Goal: Task Accomplishment & Management: Manage account settings

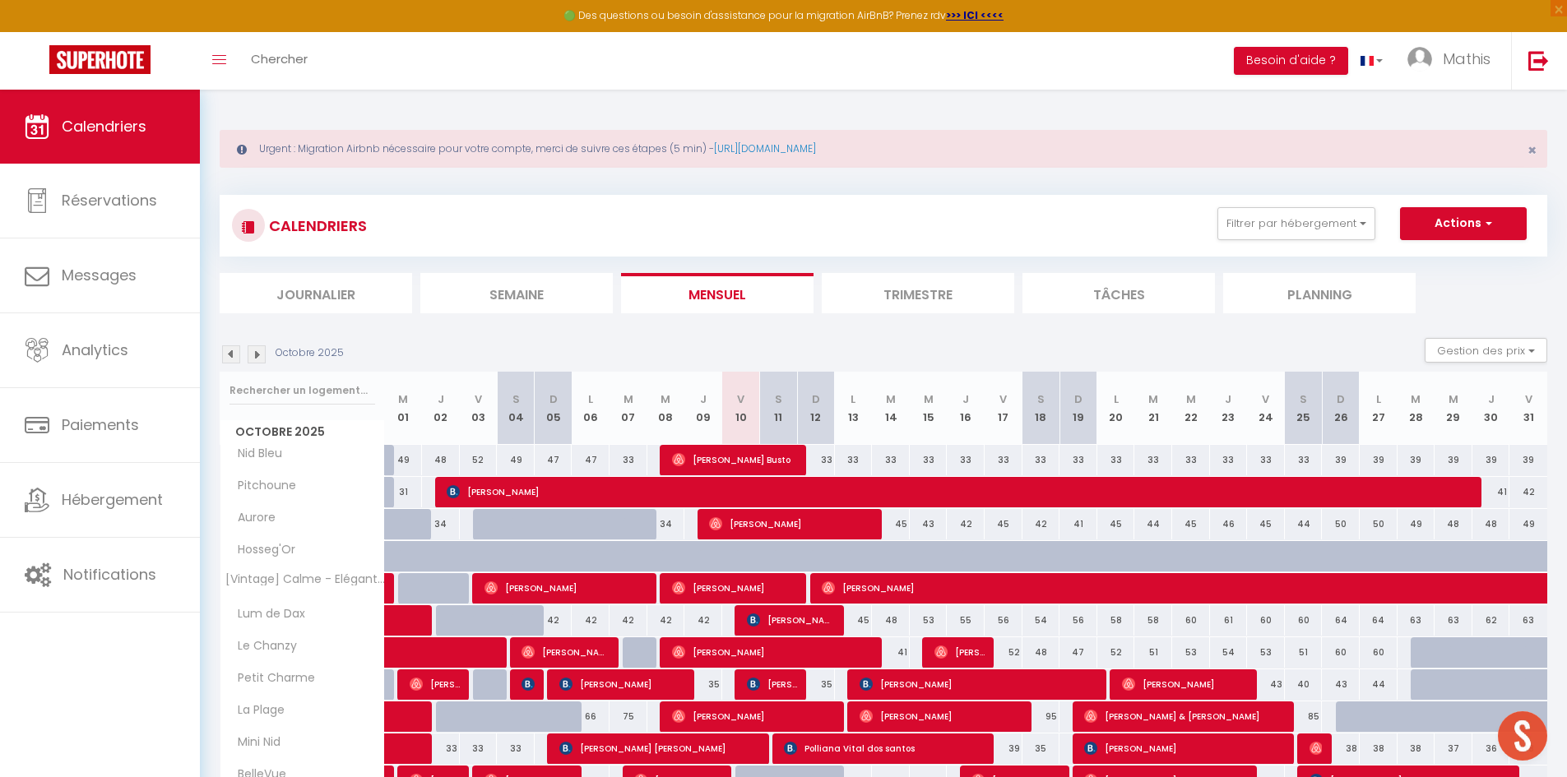
click at [498, 544] on div at bounding box center [516, 556] width 38 height 31
type input "63"
type input "[DATE]"
type input "Dim 05 Octobre 2025"
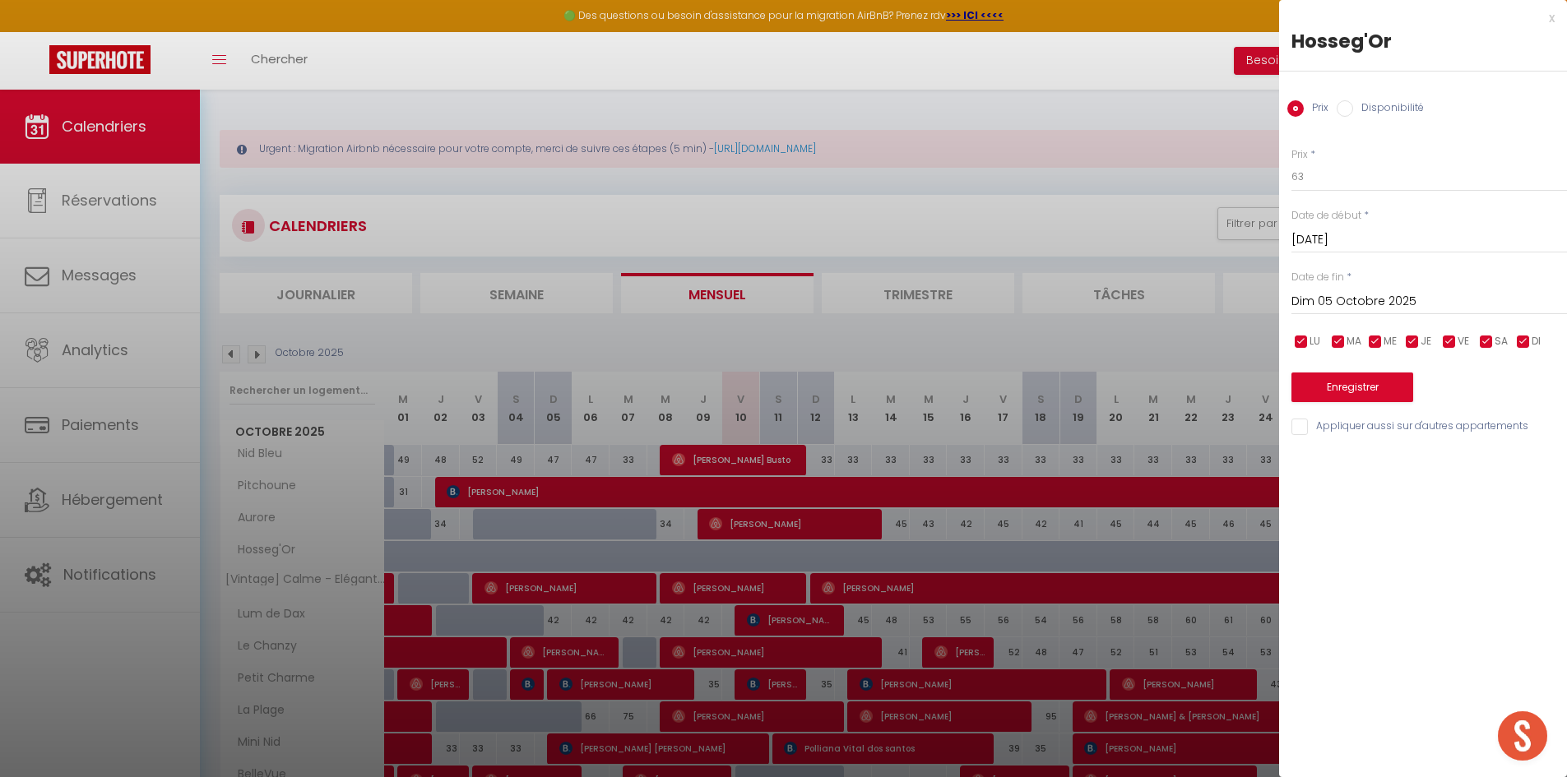
click at [1093, 159] on div at bounding box center [783, 388] width 1567 height 777
checkbox input "false"
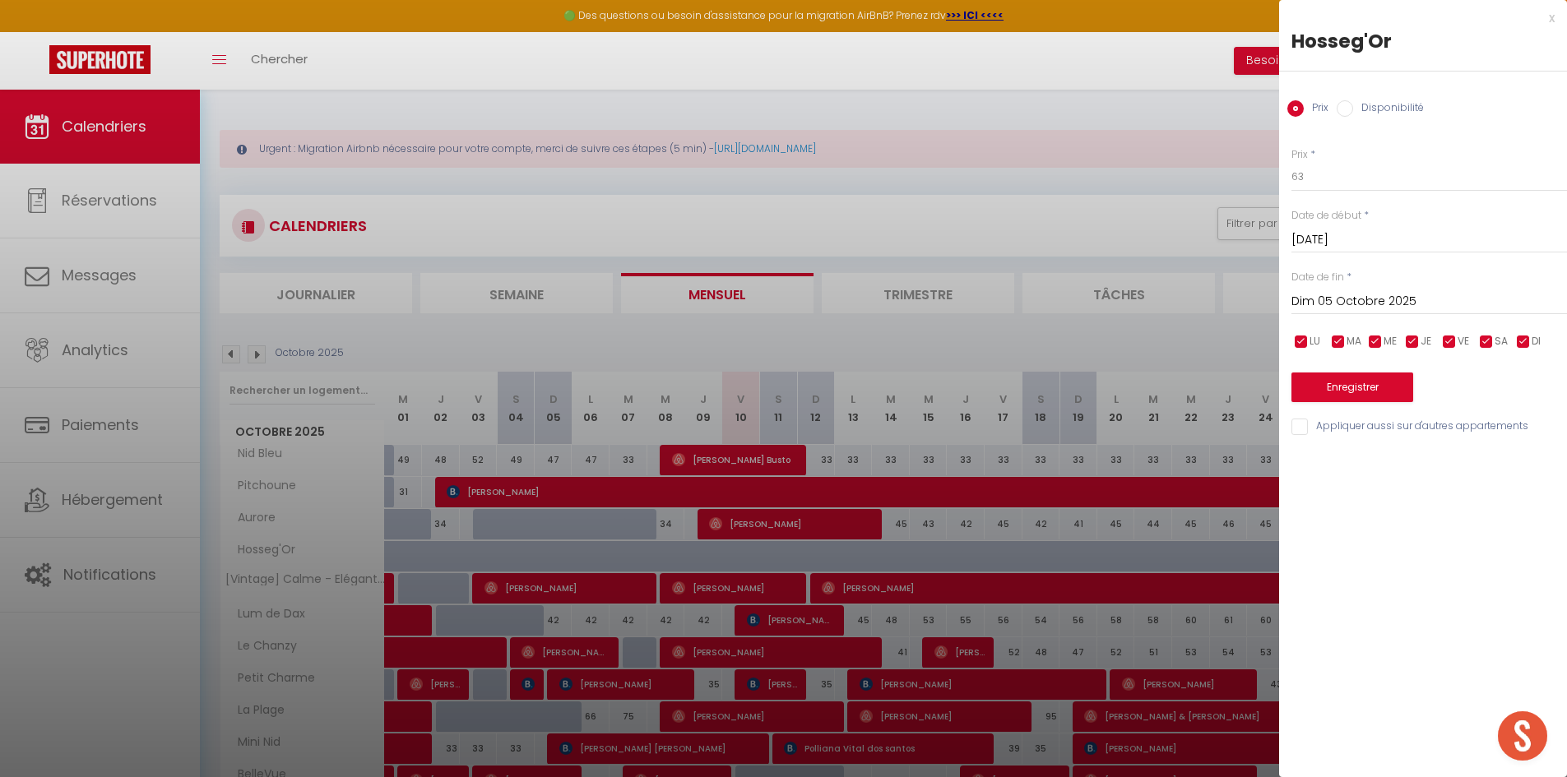
checkbox input "false"
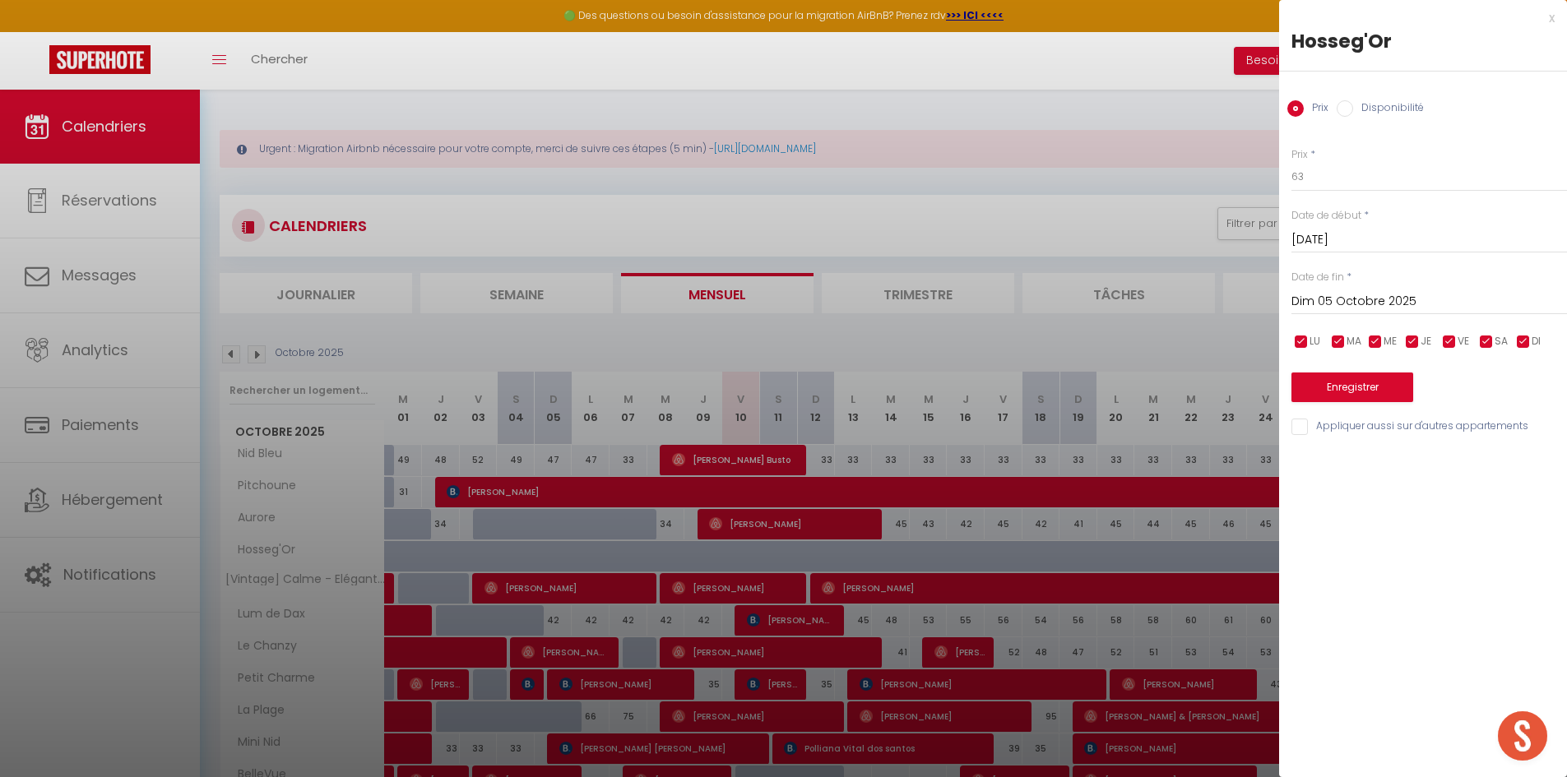
checkbox input "false"
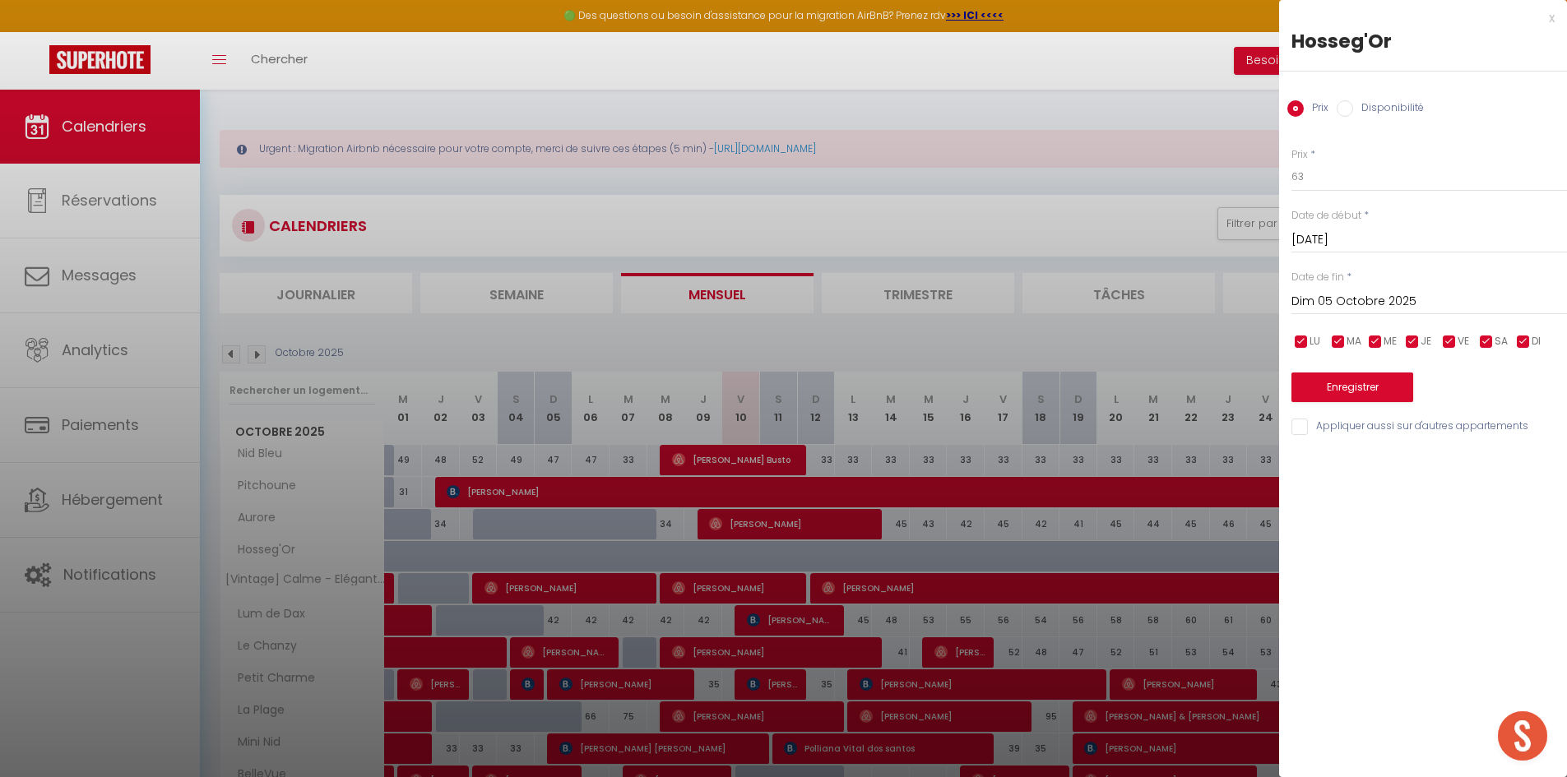
checkbox input "false"
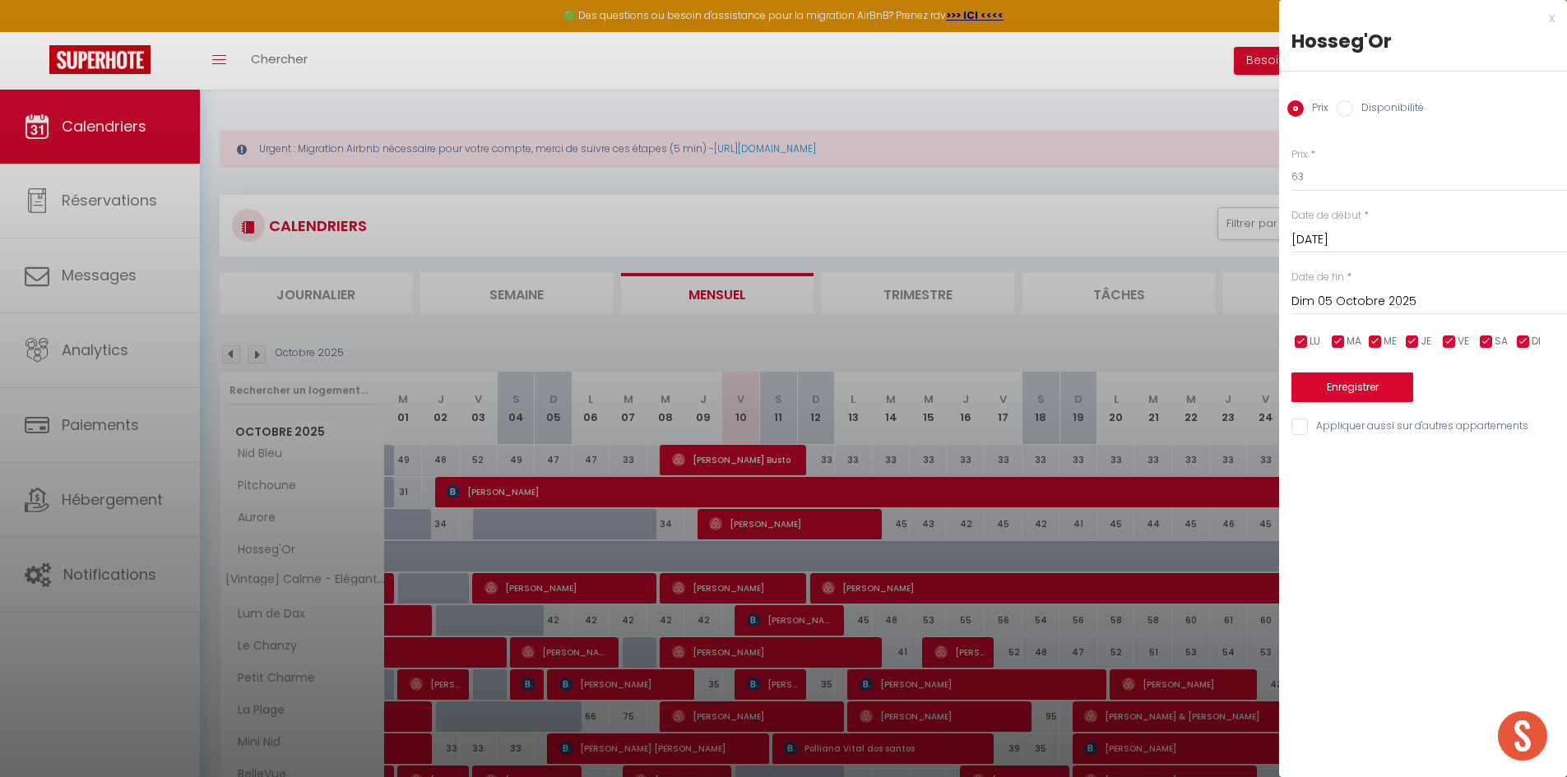
checkbox input "false"
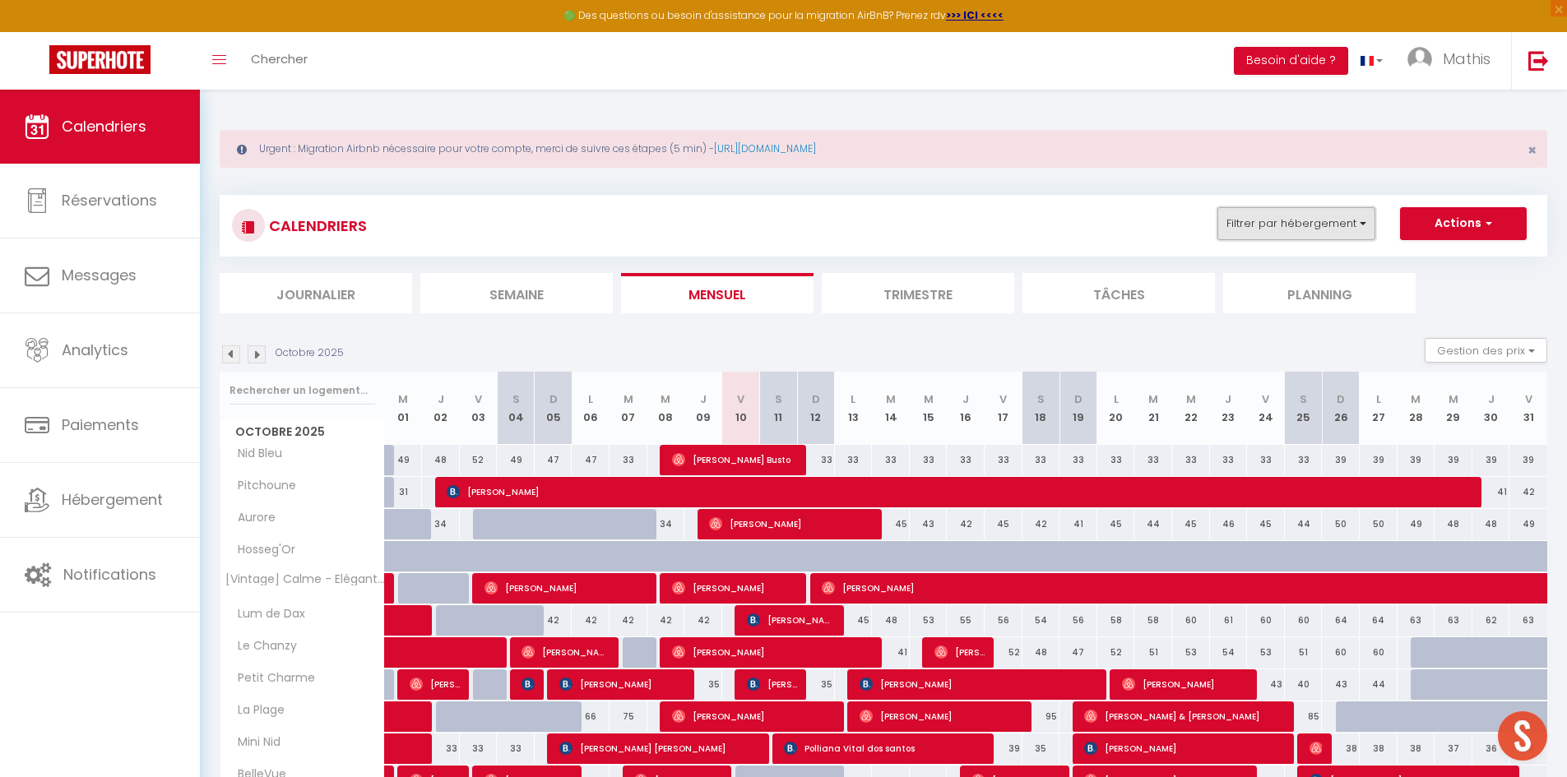
click at [1345, 225] on button "Filtrer par hébergement" at bounding box center [1296, 223] width 158 height 33
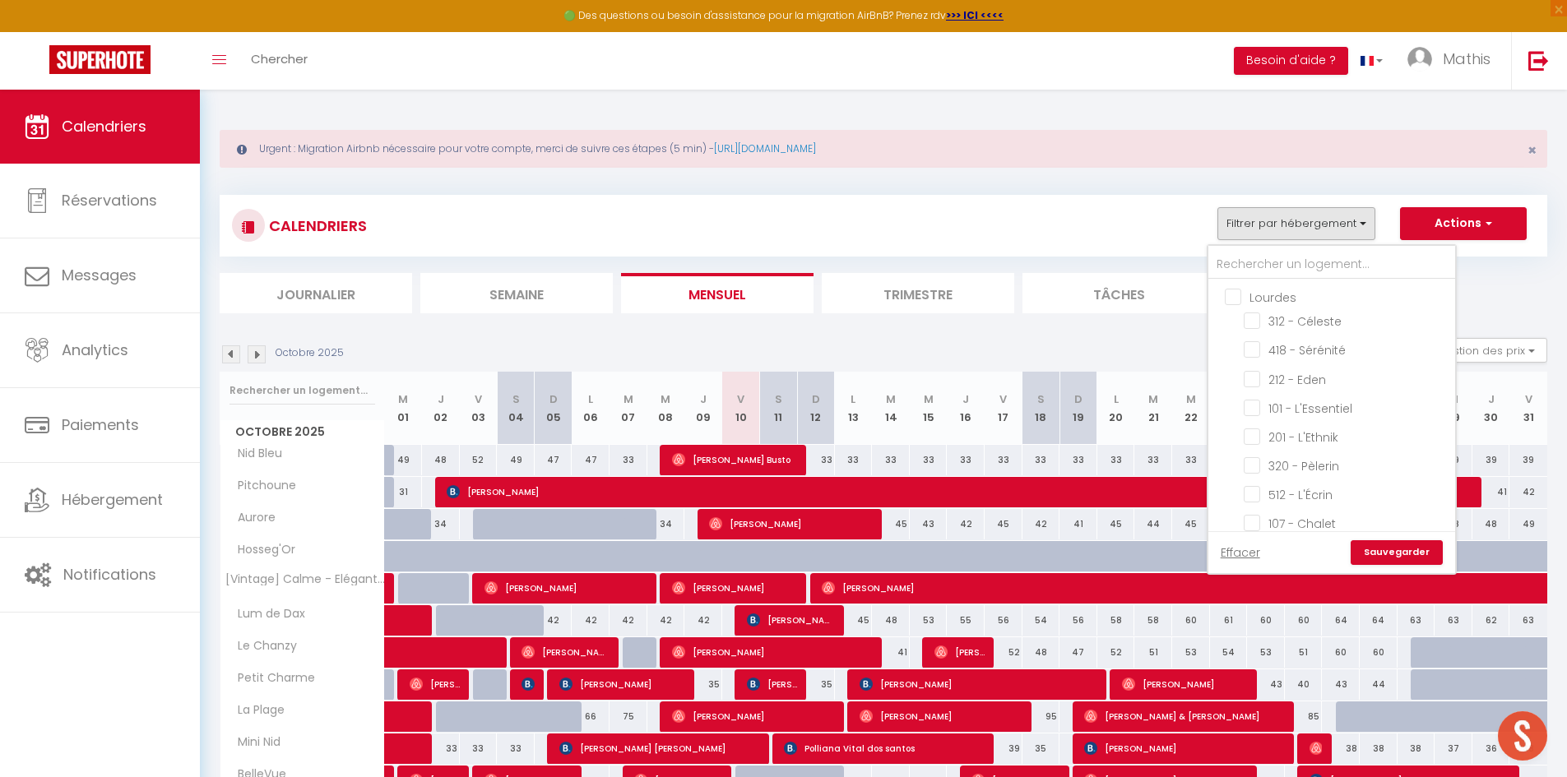
click at [1291, 293] on input "Lourdes" at bounding box center [1347, 296] width 247 height 16
checkbox input "true"
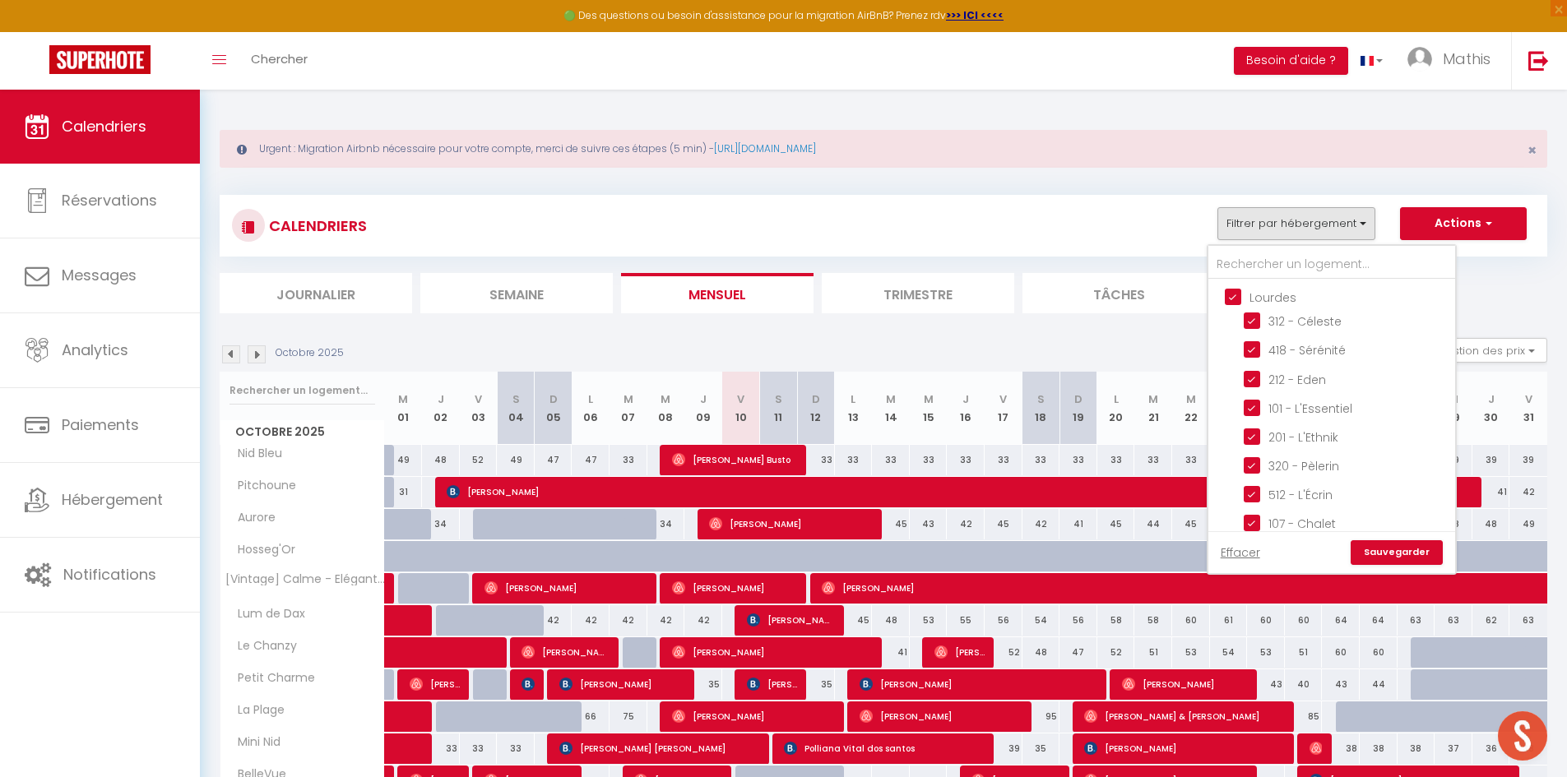
checkbox input "true"
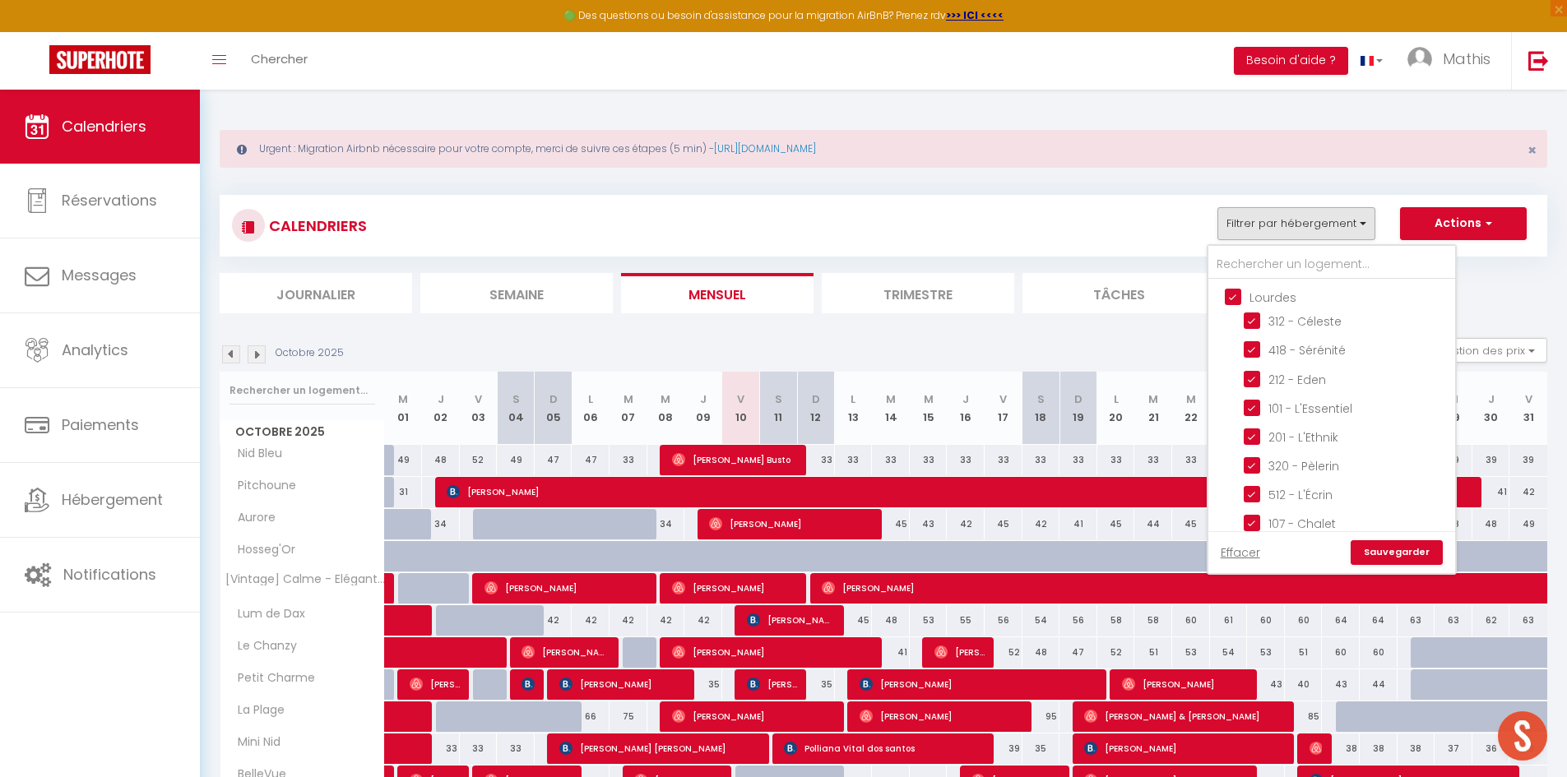
checkbox input "true"
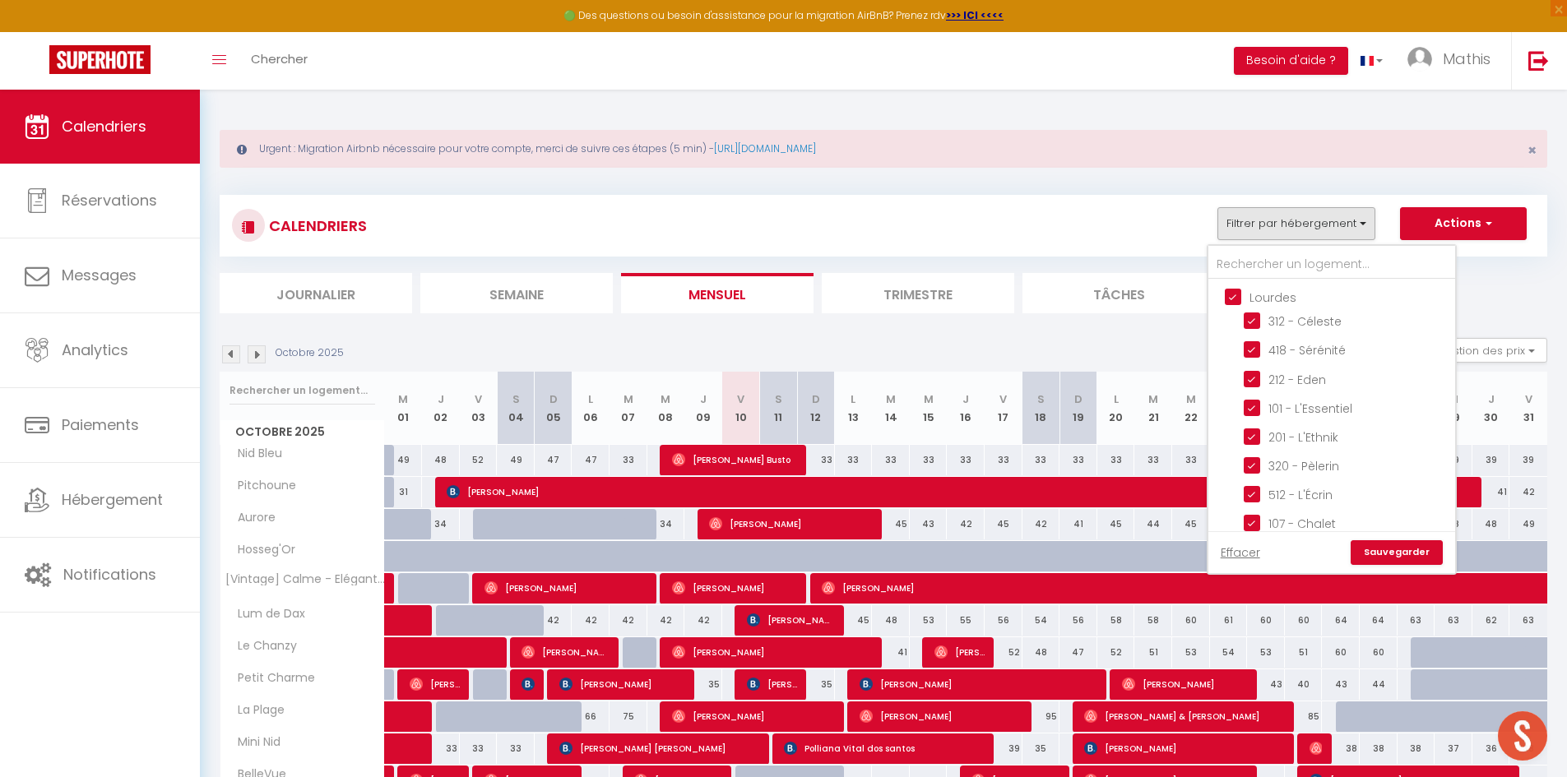
checkbox input "true"
checkbox input "false"
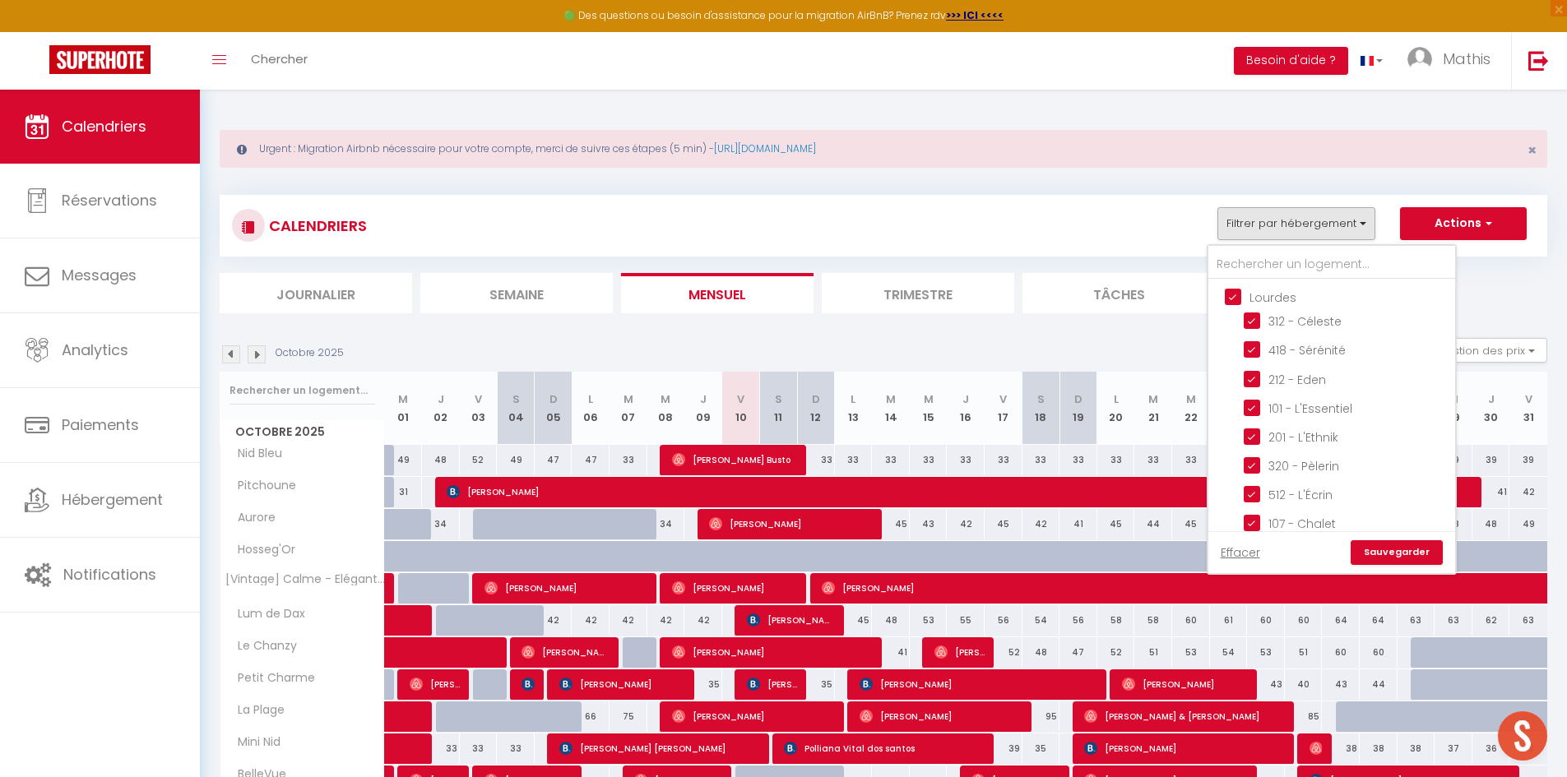
checkbox input "true"
click at [1421, 549] on link "Sauvegarder" at bounding box center [1396, 552] width 92 height 25
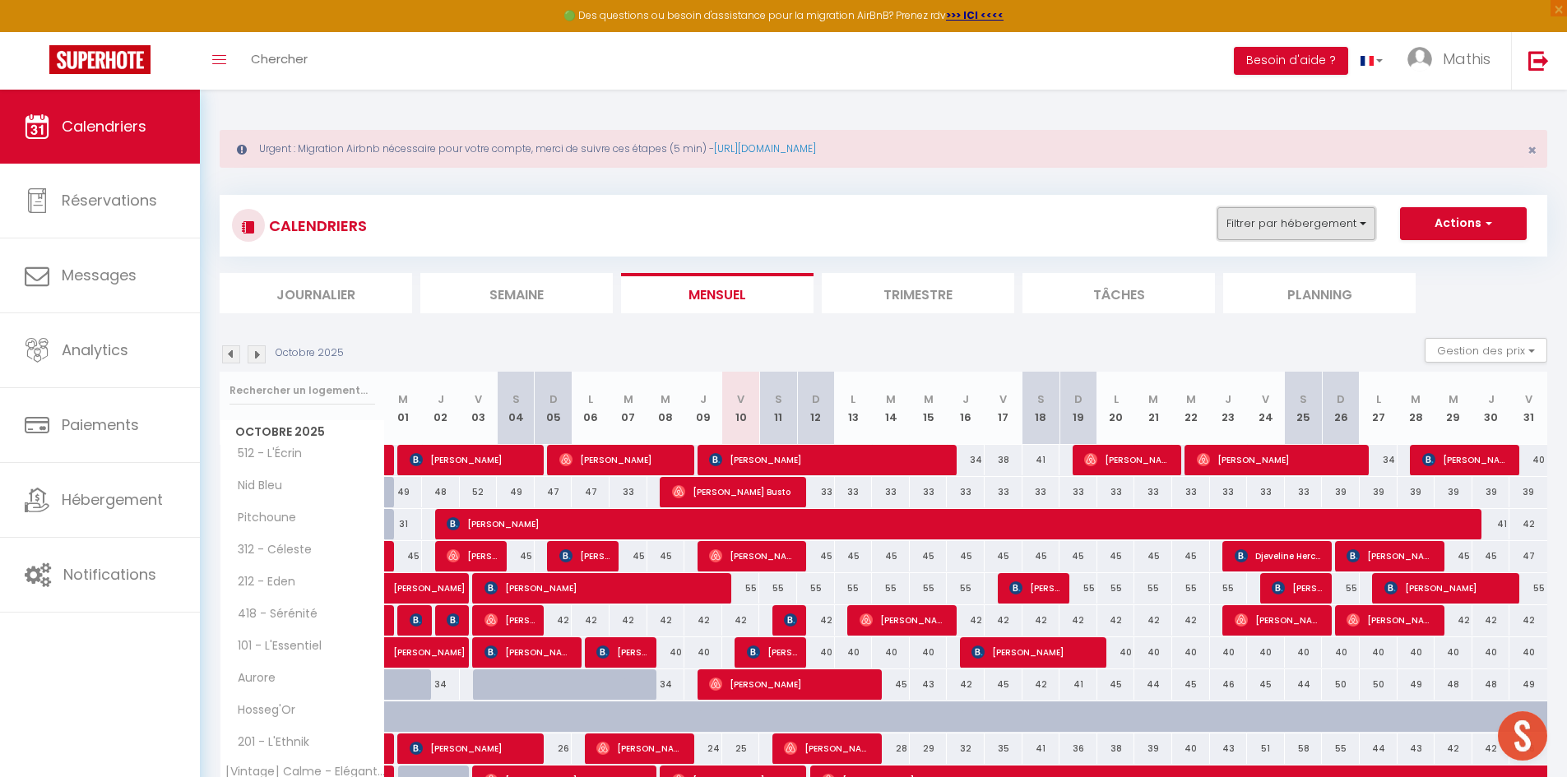
click at [1276, 229] on button "Filtrer par hébergement" at bounding box center [1296, 223] width 158 height 33
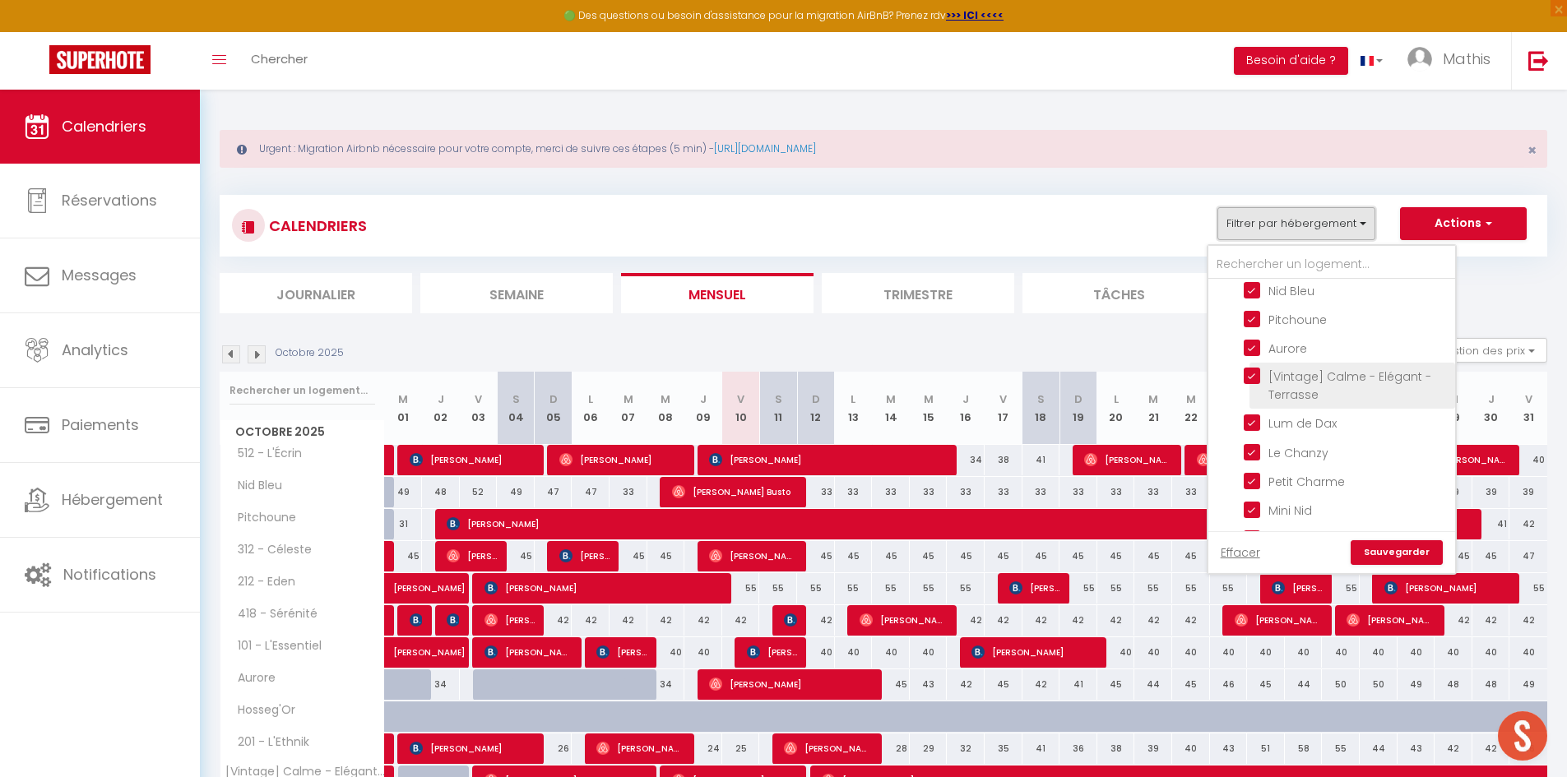
scroll to position [493, 0]
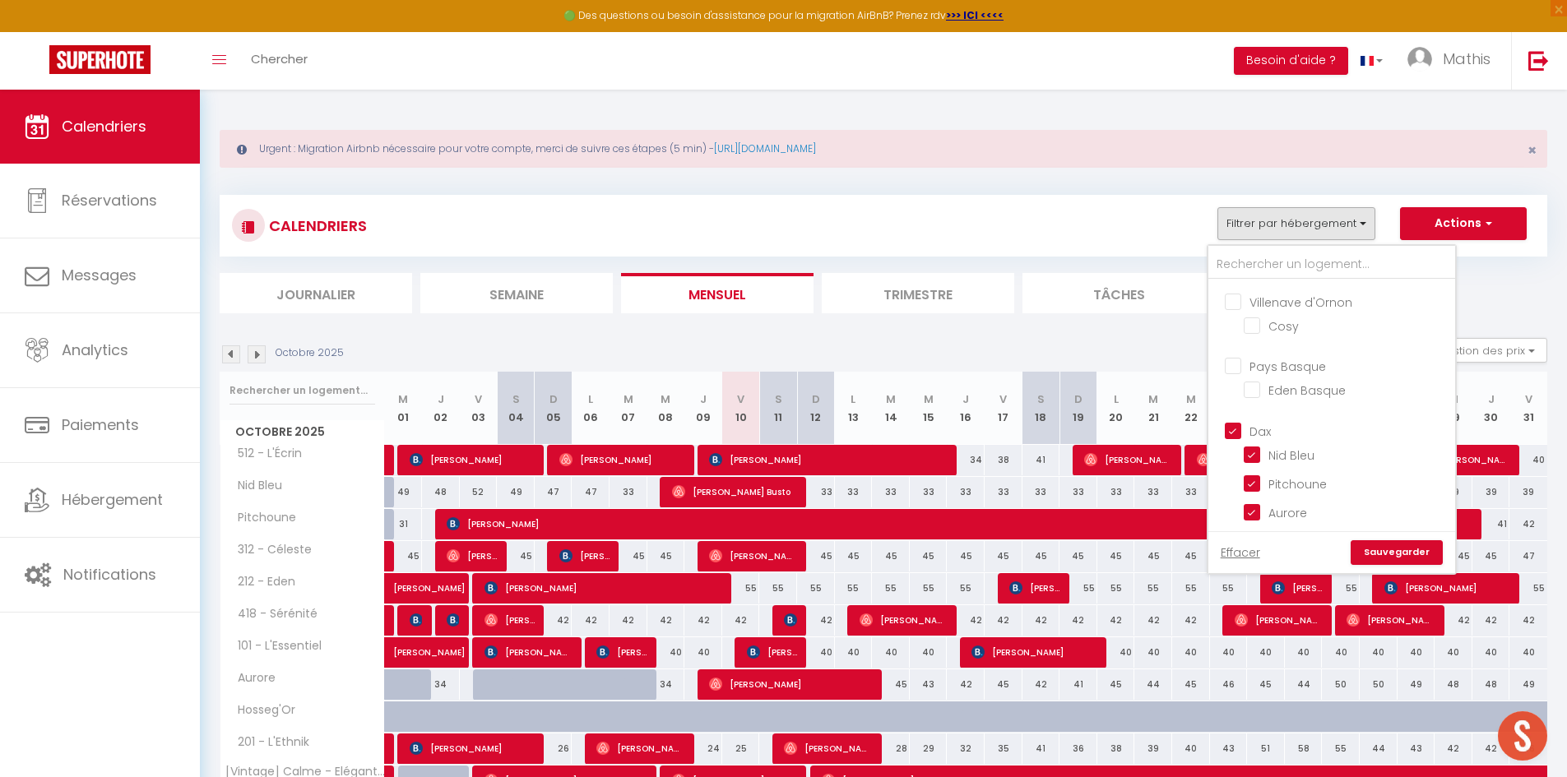
click at [1257, 427] on input "Dax" at bounding box center [1347, 429] width 247 height 16
checkbox input "false"
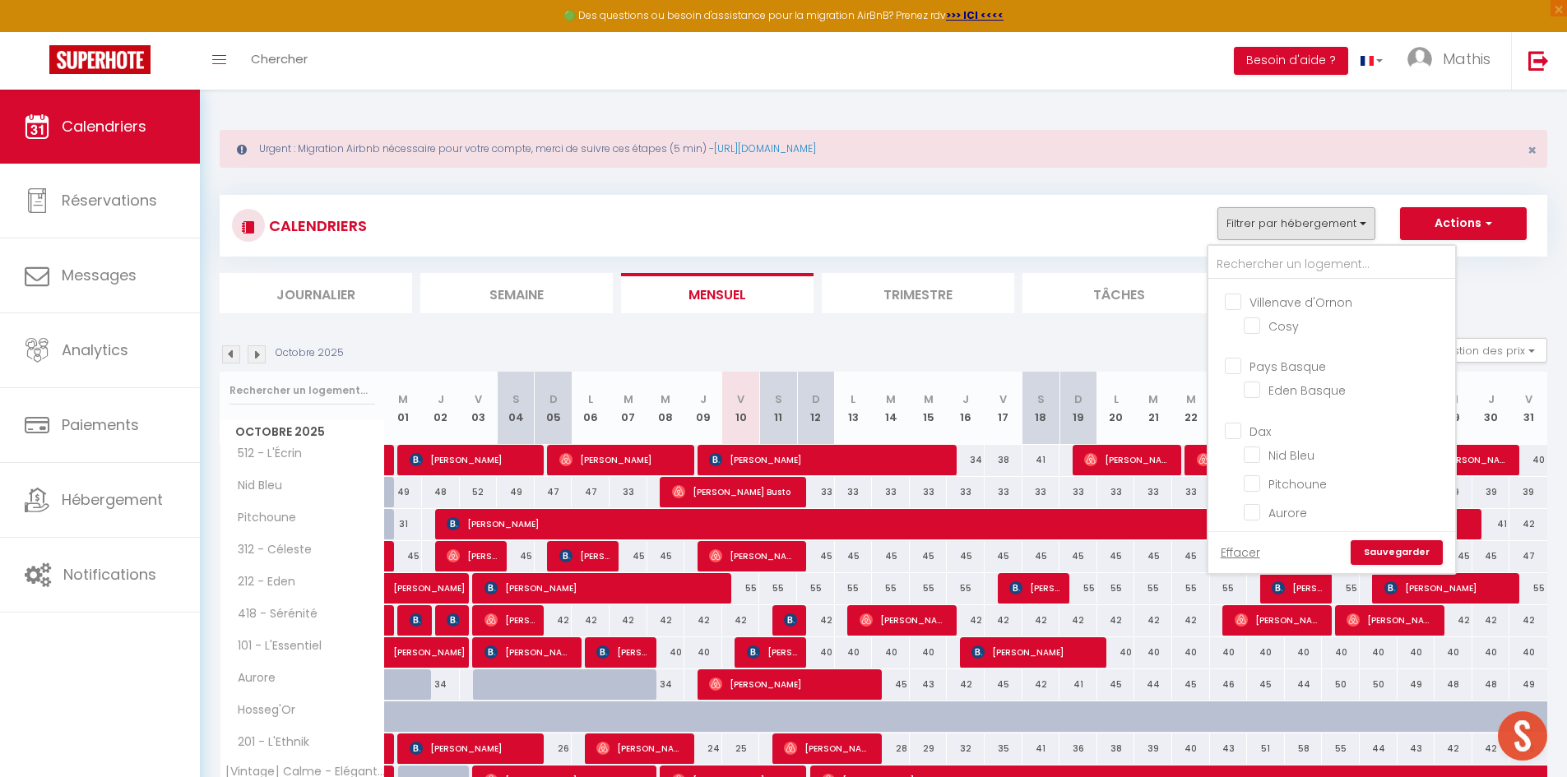
checkbox input "false"
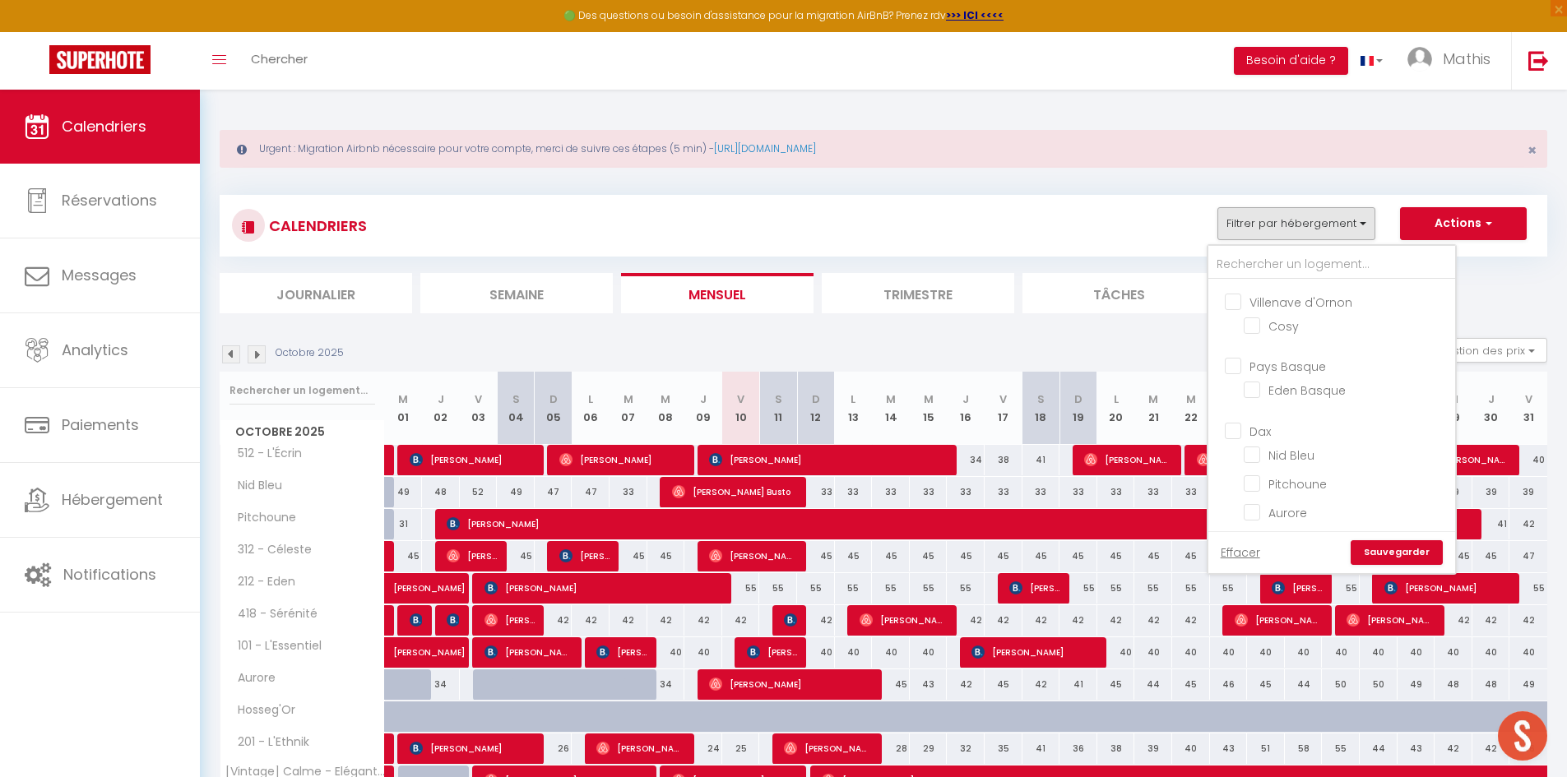
checkbox input "false"
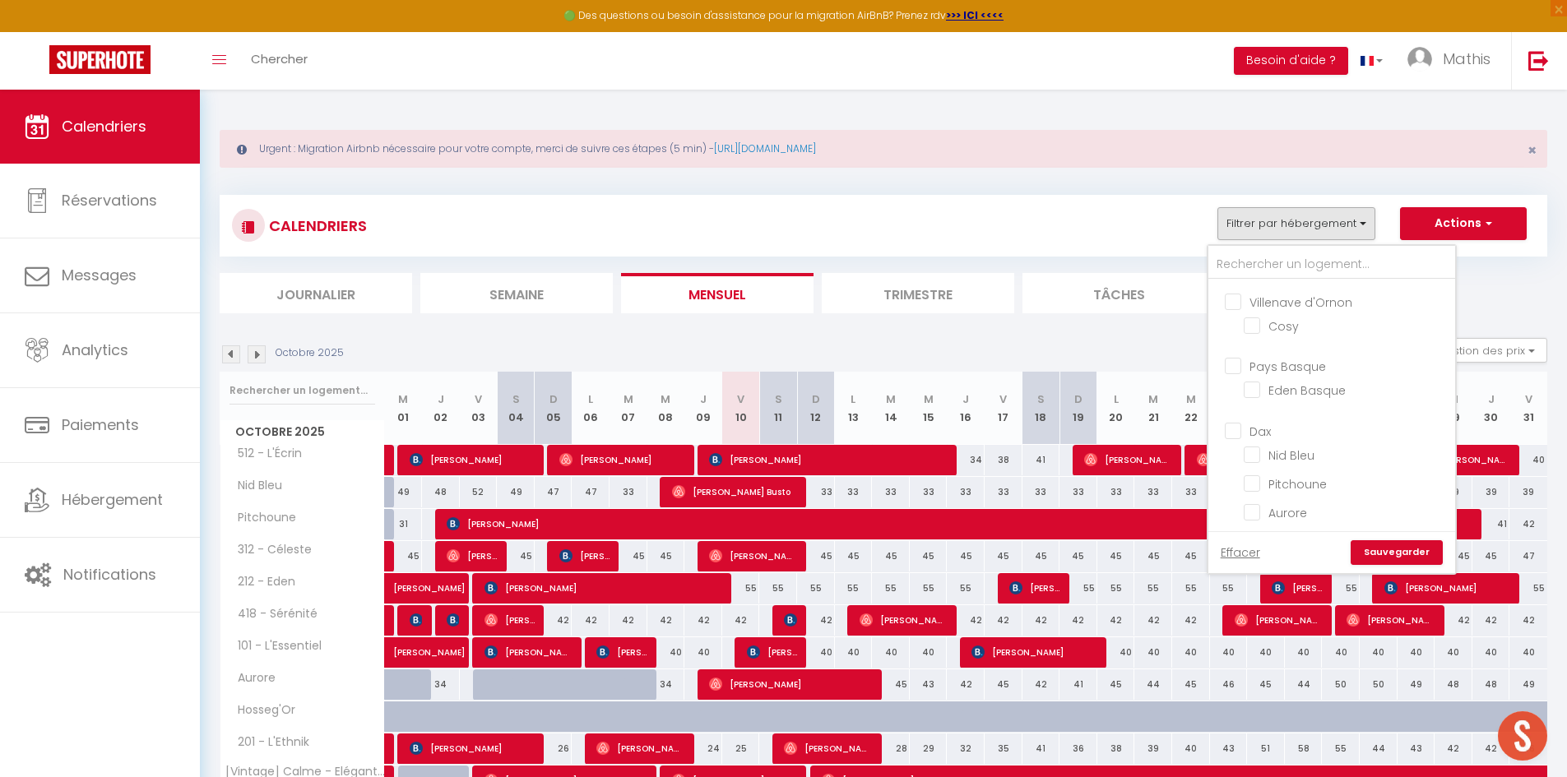
checkbox input "false"
click at [1271, 425] on input "Côte Landaise" at bounding box center [1347, 425] width 247 height 16
checkbox input "true"
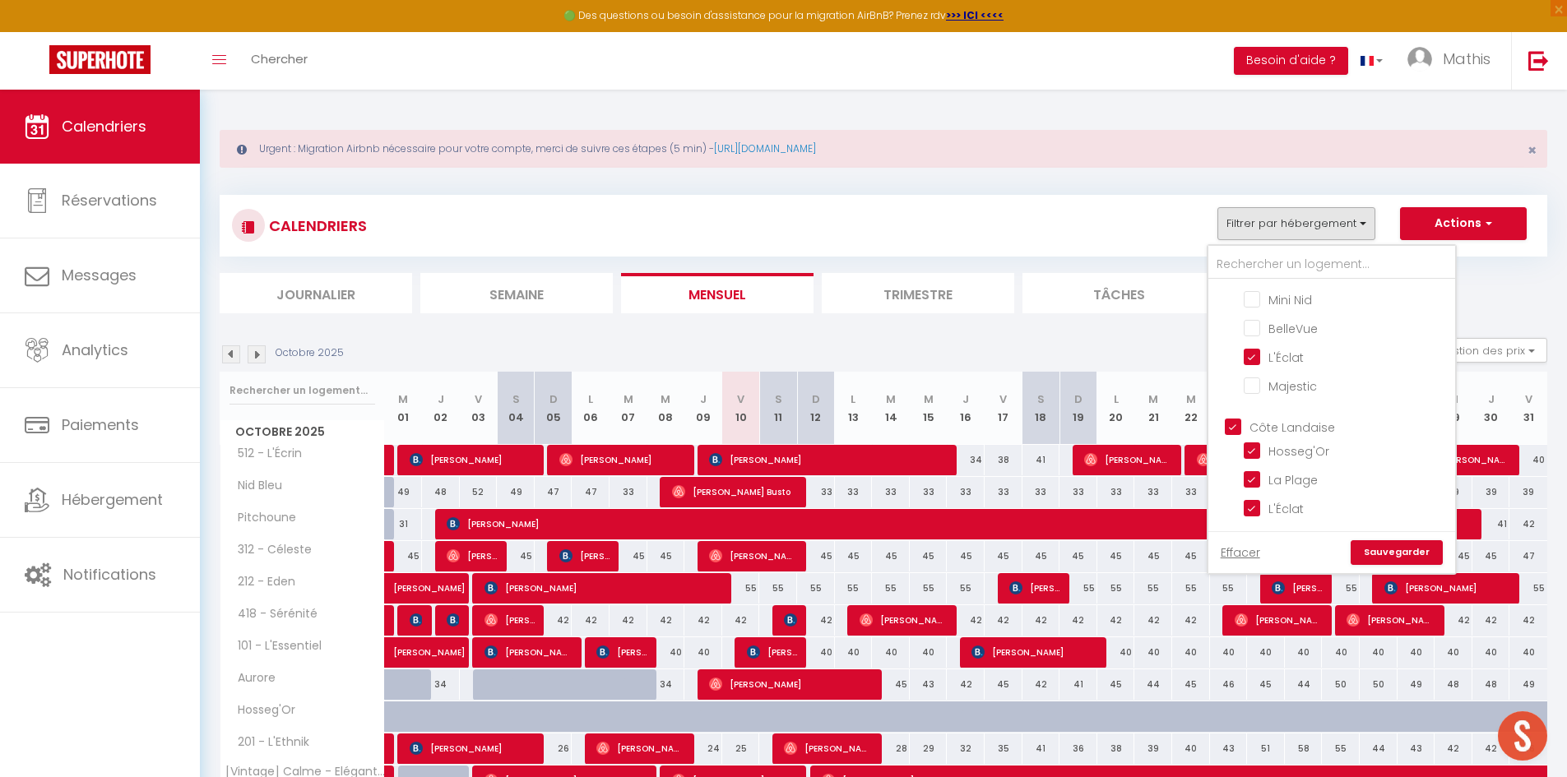
checkbox input "false"
checkbox input "true"
click at [1271, 425] on input "Côte Landaise" at bounding box center [1347, 425] width 247 height 16
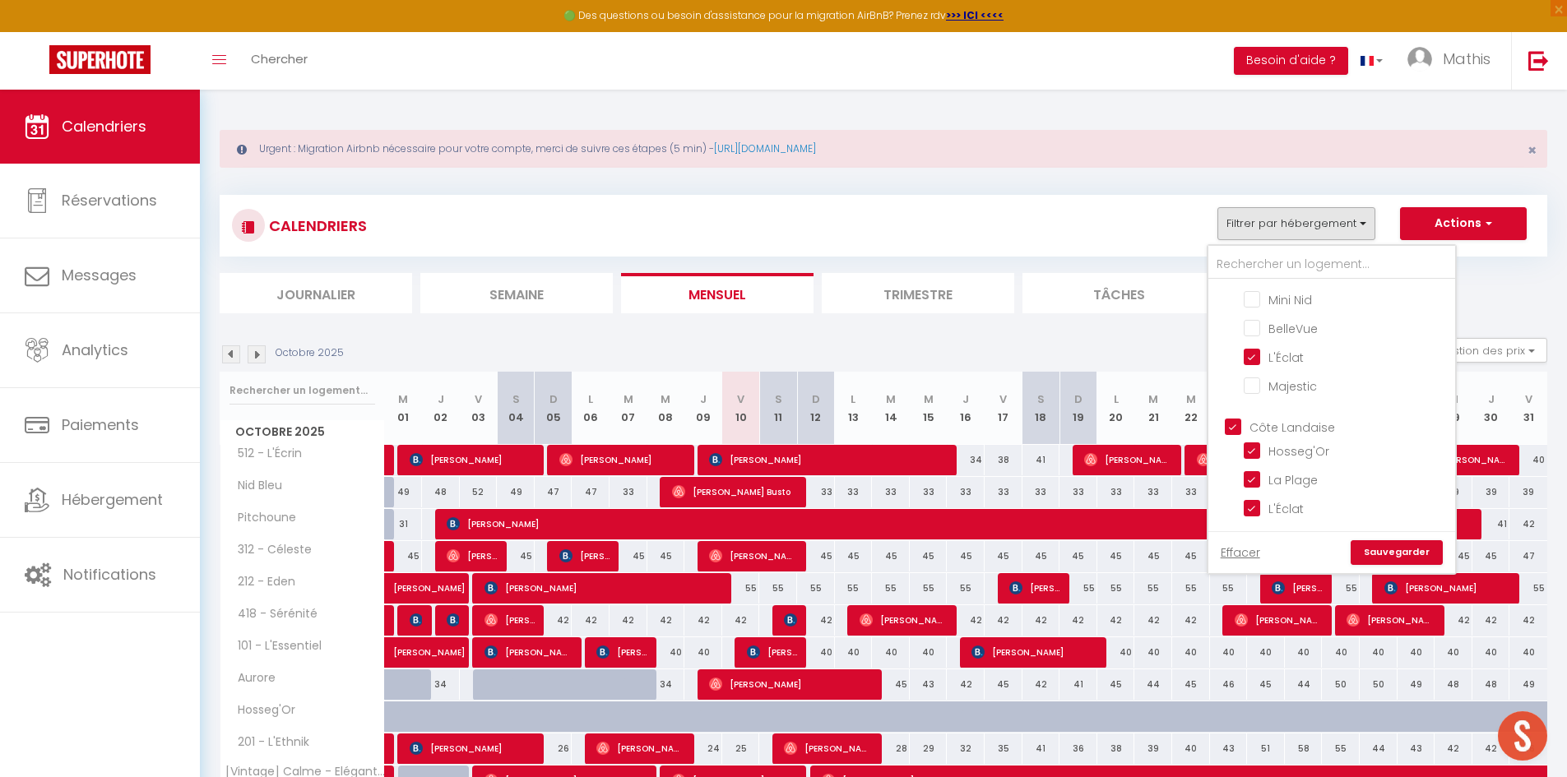
checkbox input "false"
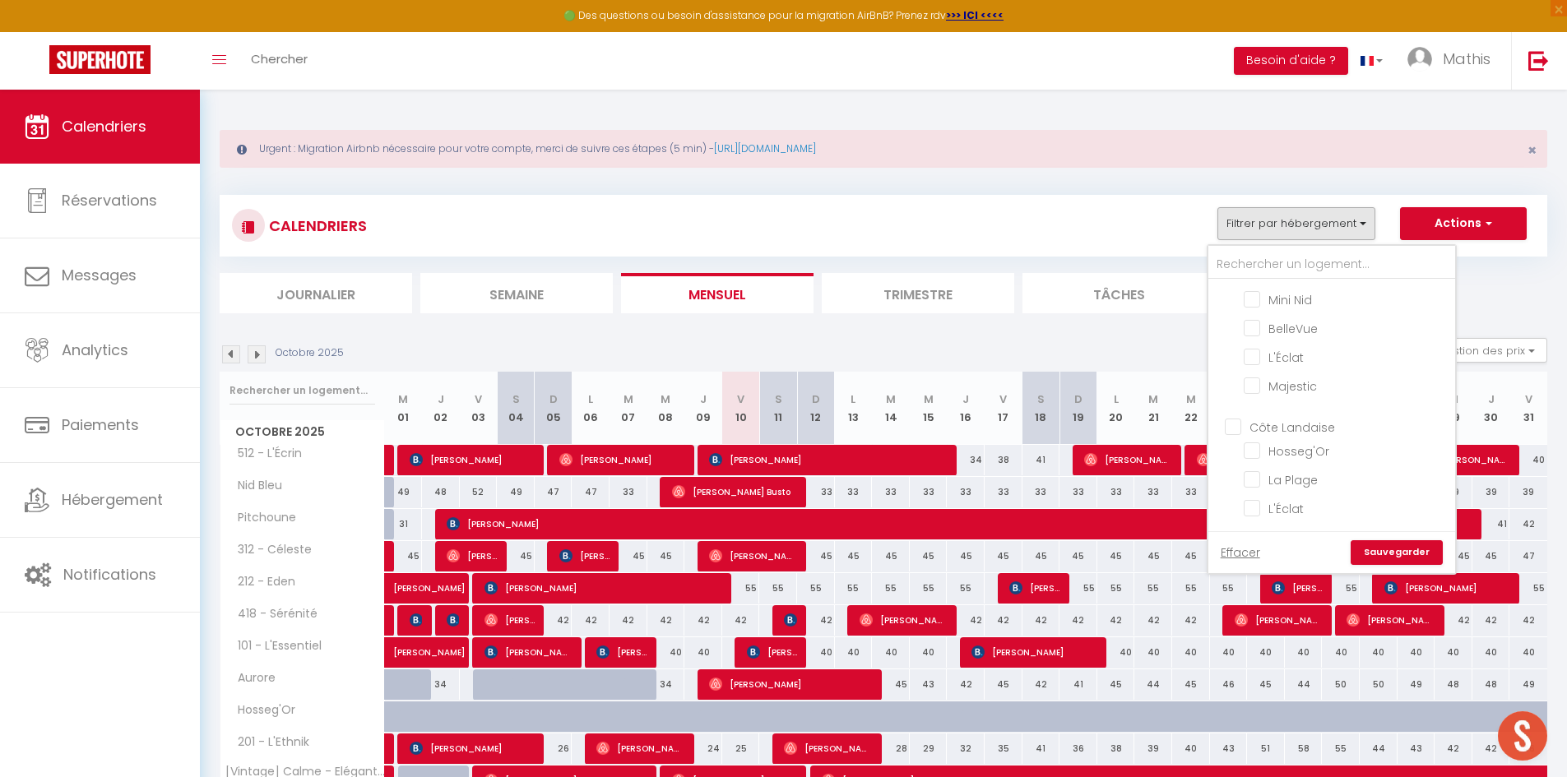
checkbox input "false"
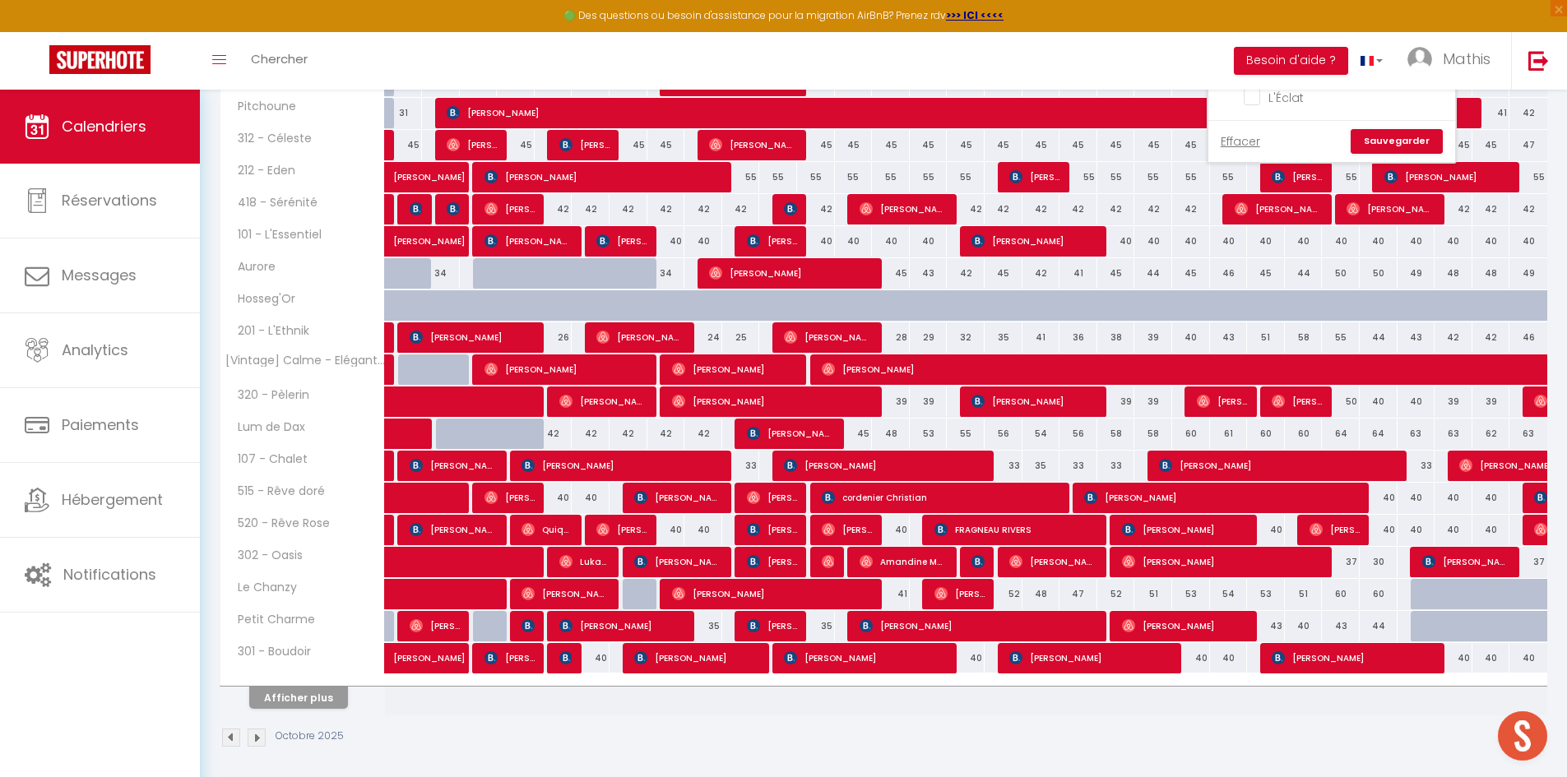
click at [1392, 140] on link "Sauvegarder" at bounding box center [1396, 141] width 92 height 25
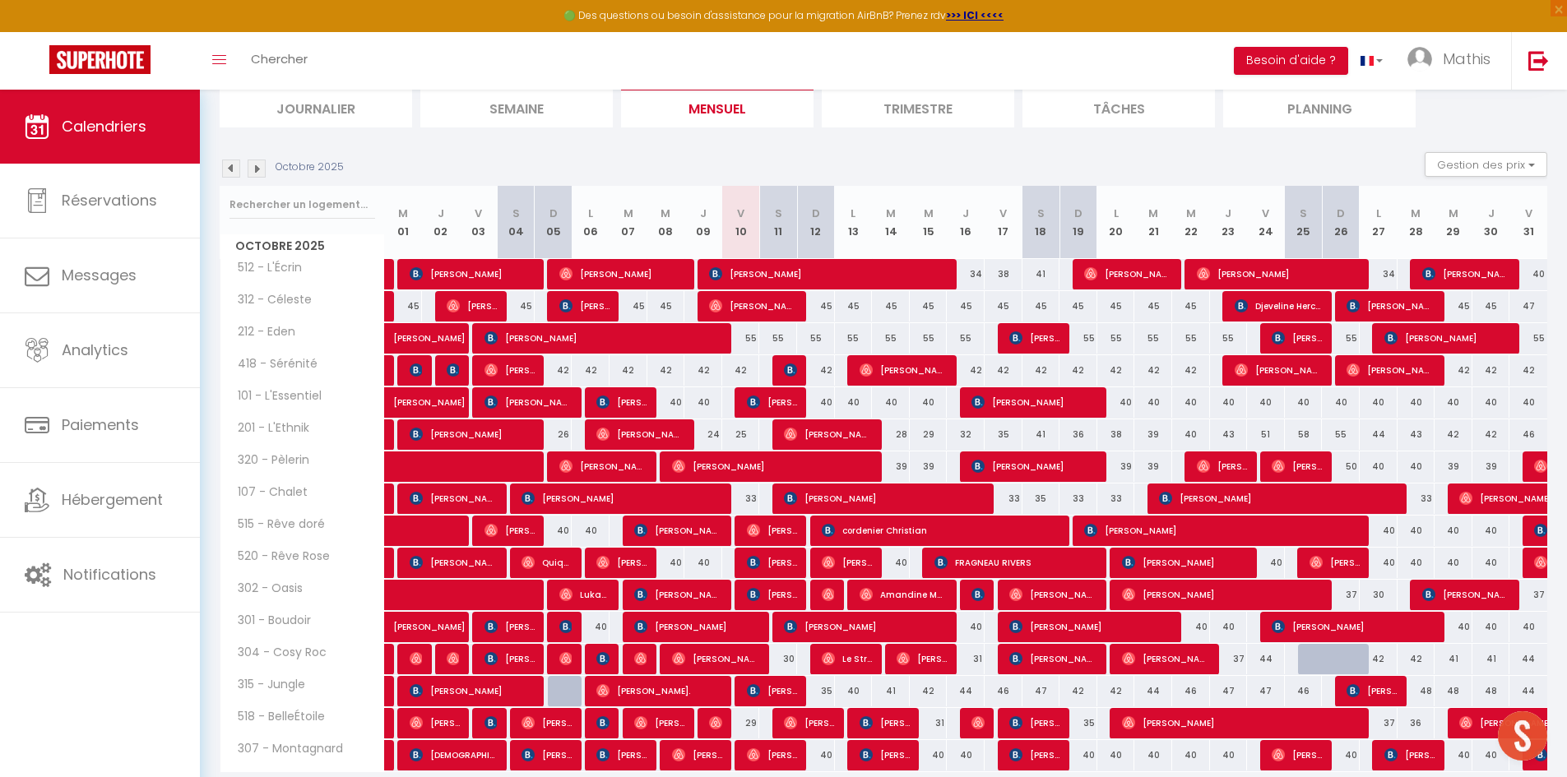
scroll to position [167, 0]
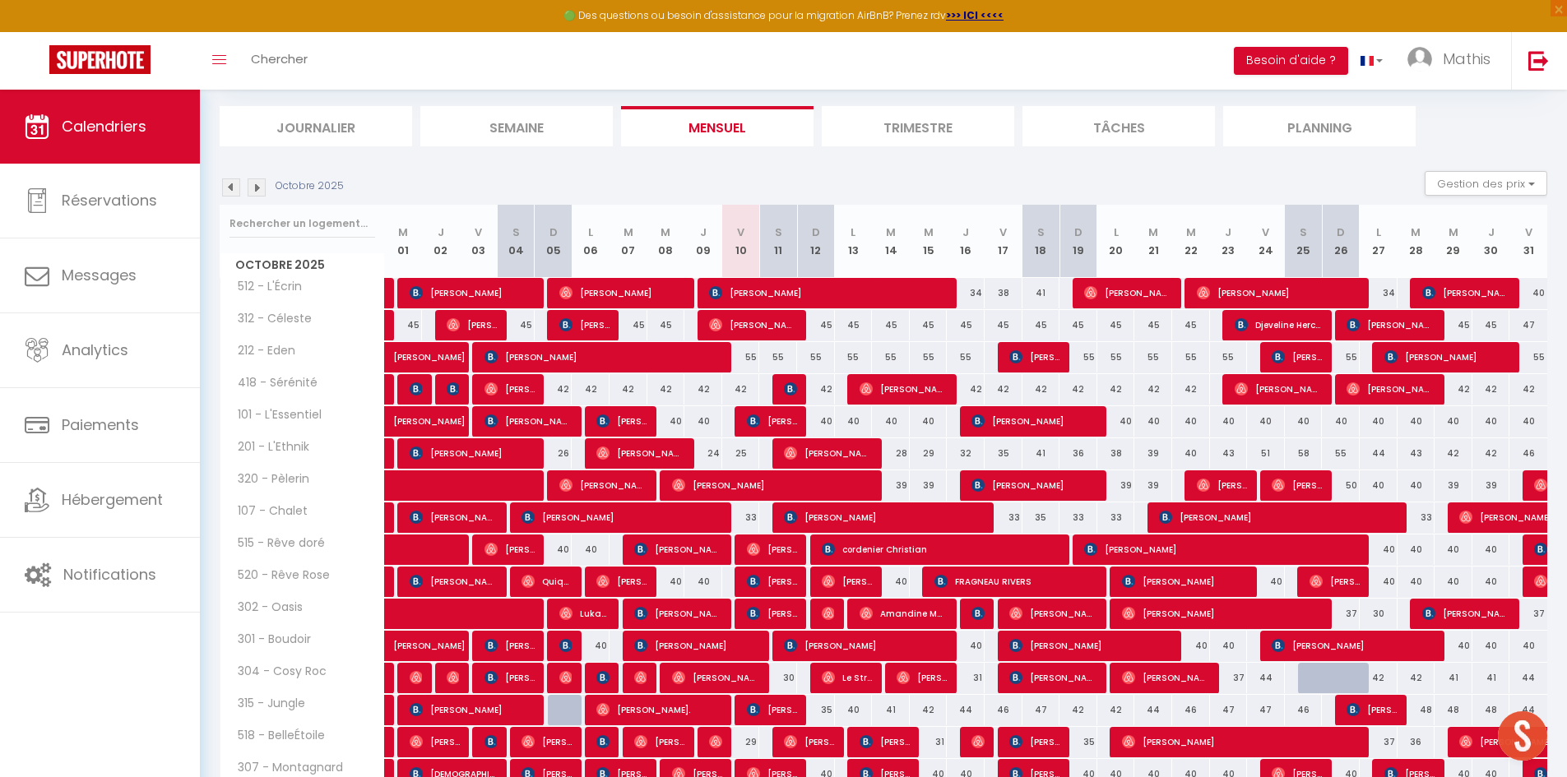
click at [262, 191] on img at bounding box center [257, 187] width 18 height 18
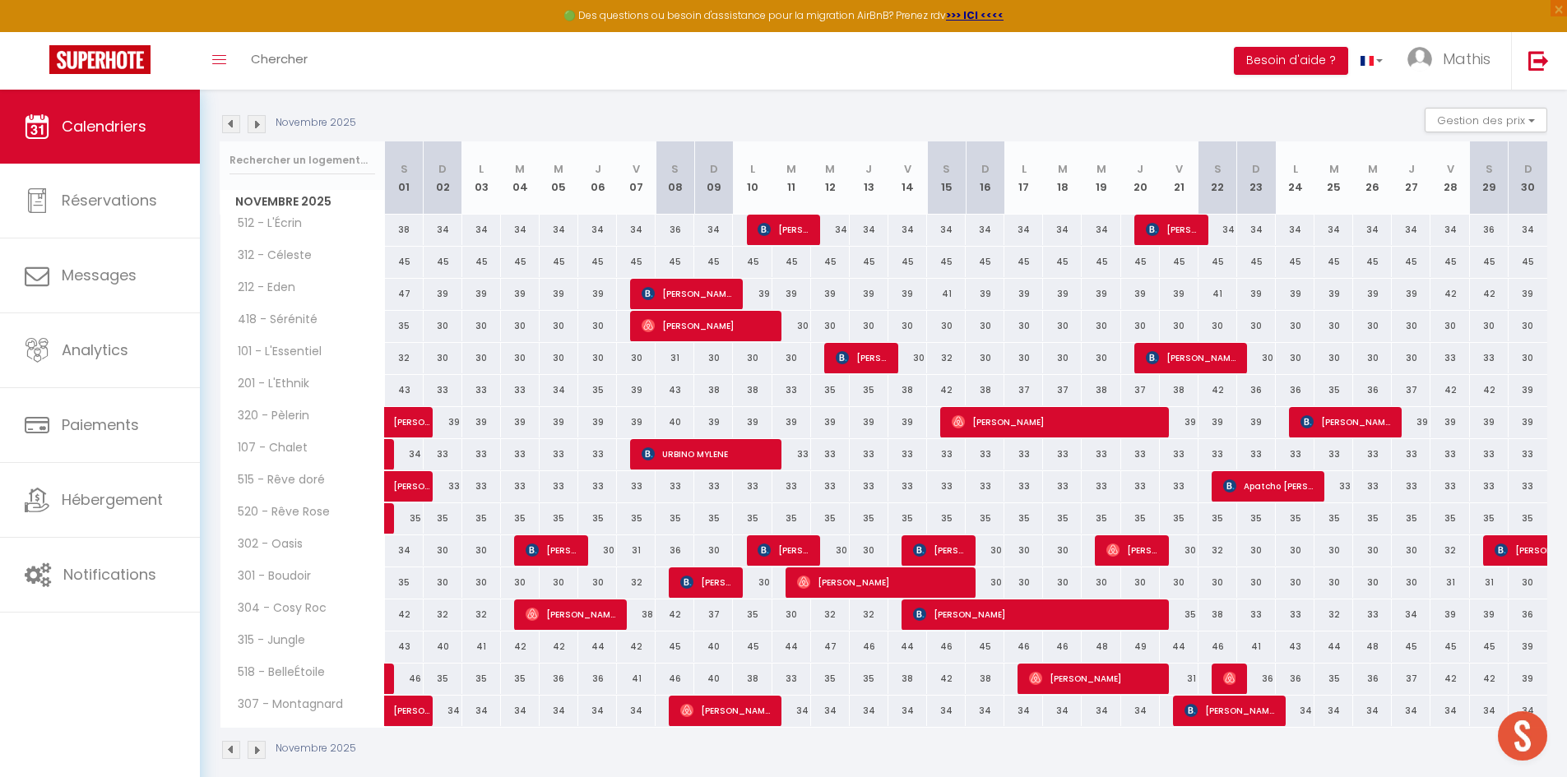
scroll to position [249, 0]
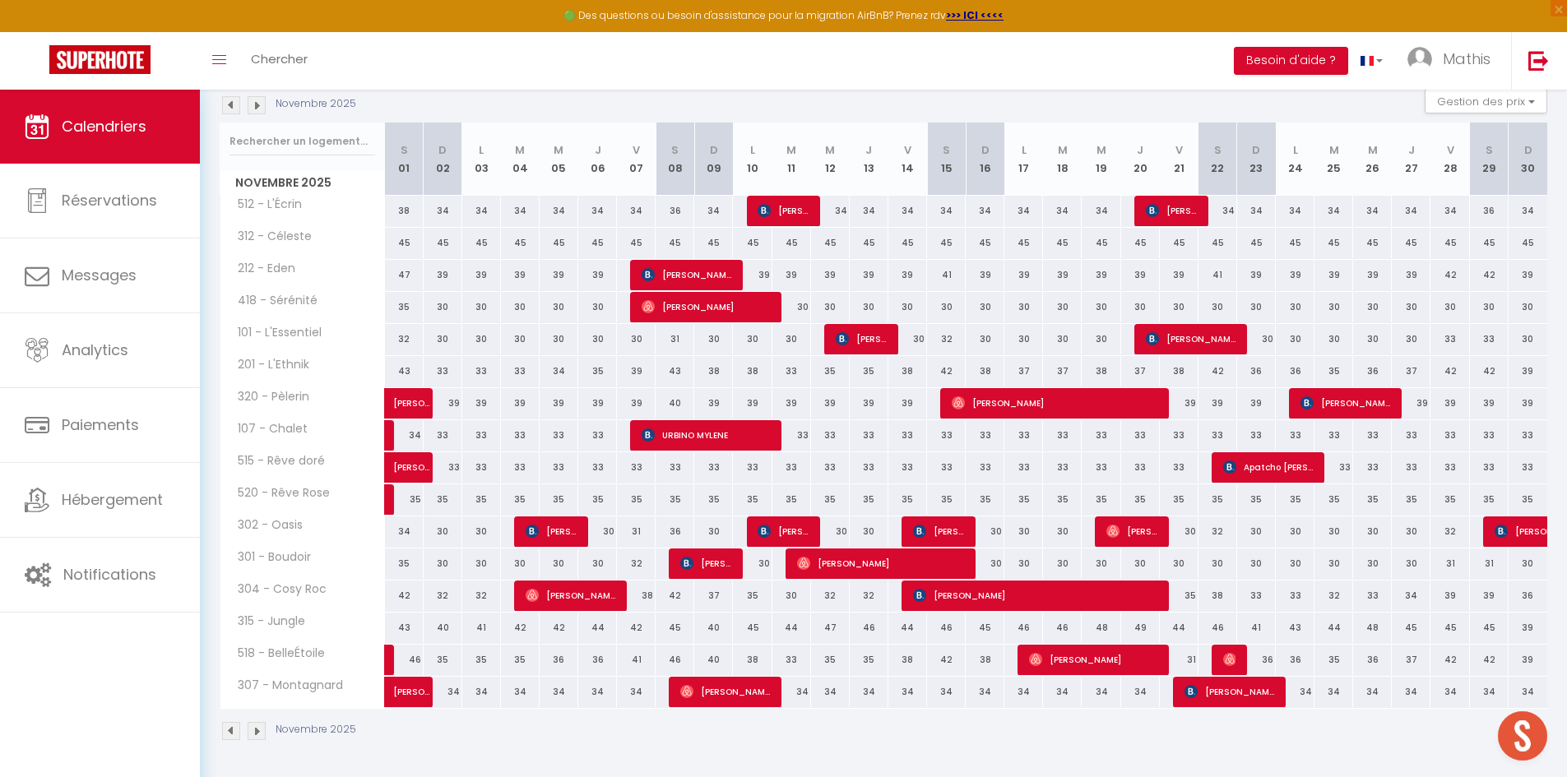
drag, startPoint x: 447, startPoint y: 168, endPoint x: 437, endPoint y: 167, distance: 9.9
click at [437, 167] on th "D 02" at bounding box center [443, 159] width 39 height 73
click at [462, 106] on div "Novembre 2025 Gestion des prix Nb Nuits minimum Règles Disponibilité" at bounding box center [883, 106] width 1327 height 34
click at [441, 167] on th "D 02" at bounding box center [443, 159] width 39 height 73
drag, startPoint x: 446, startPoint y: 165, endPoint x: 431, endPoint y: 161, distance: 15.4
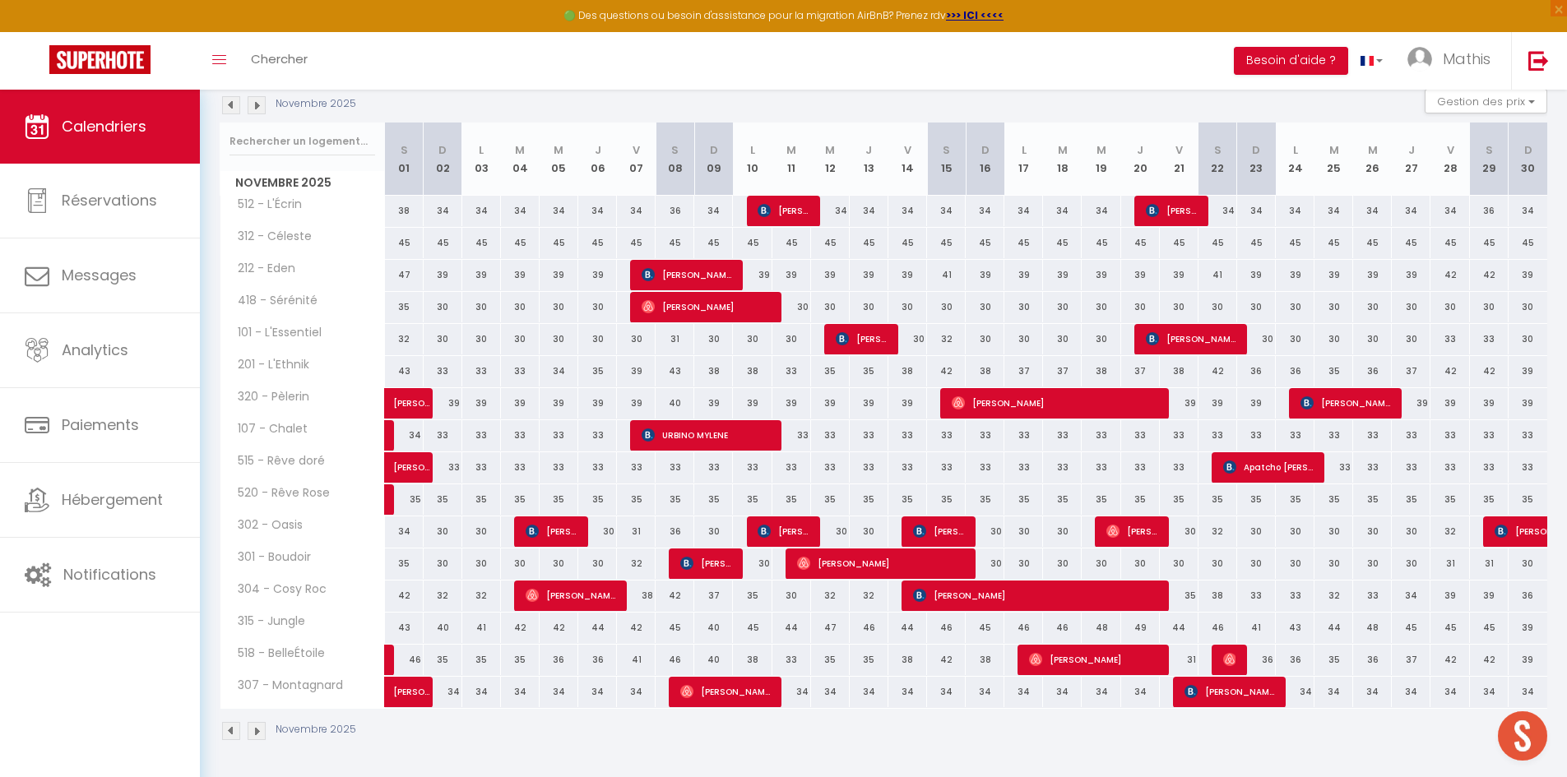
click at [431, 161] on th "D 02" at bounding box center [443, 159] width 39 height 73
click at [431, 159] on th "D 02" at bounding box center [443, 159] width 39 height 73
drag, startPoint x: 437, startPoint y: 164, endPoint x: 443, endPoint y: 141, distance: 24.5
click at [443, 141] on th "D 02" at bounding box center [443, 159] width 39 height 73
click at [232, 104] on img at bounding box center [231, 105] width 18 height 18
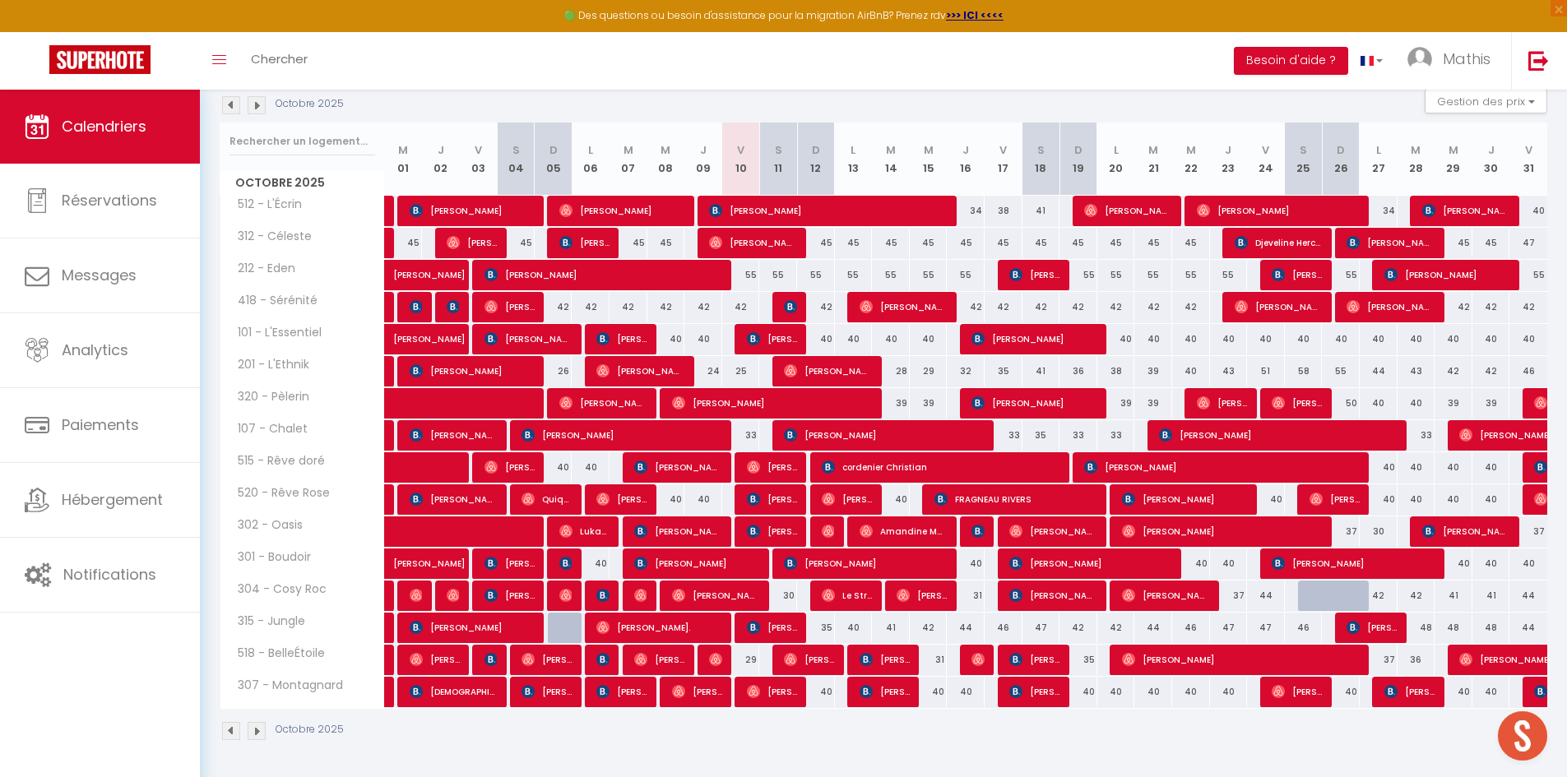
click at [261, 110] on img at bounding box center [257, 105] width 18 height 18
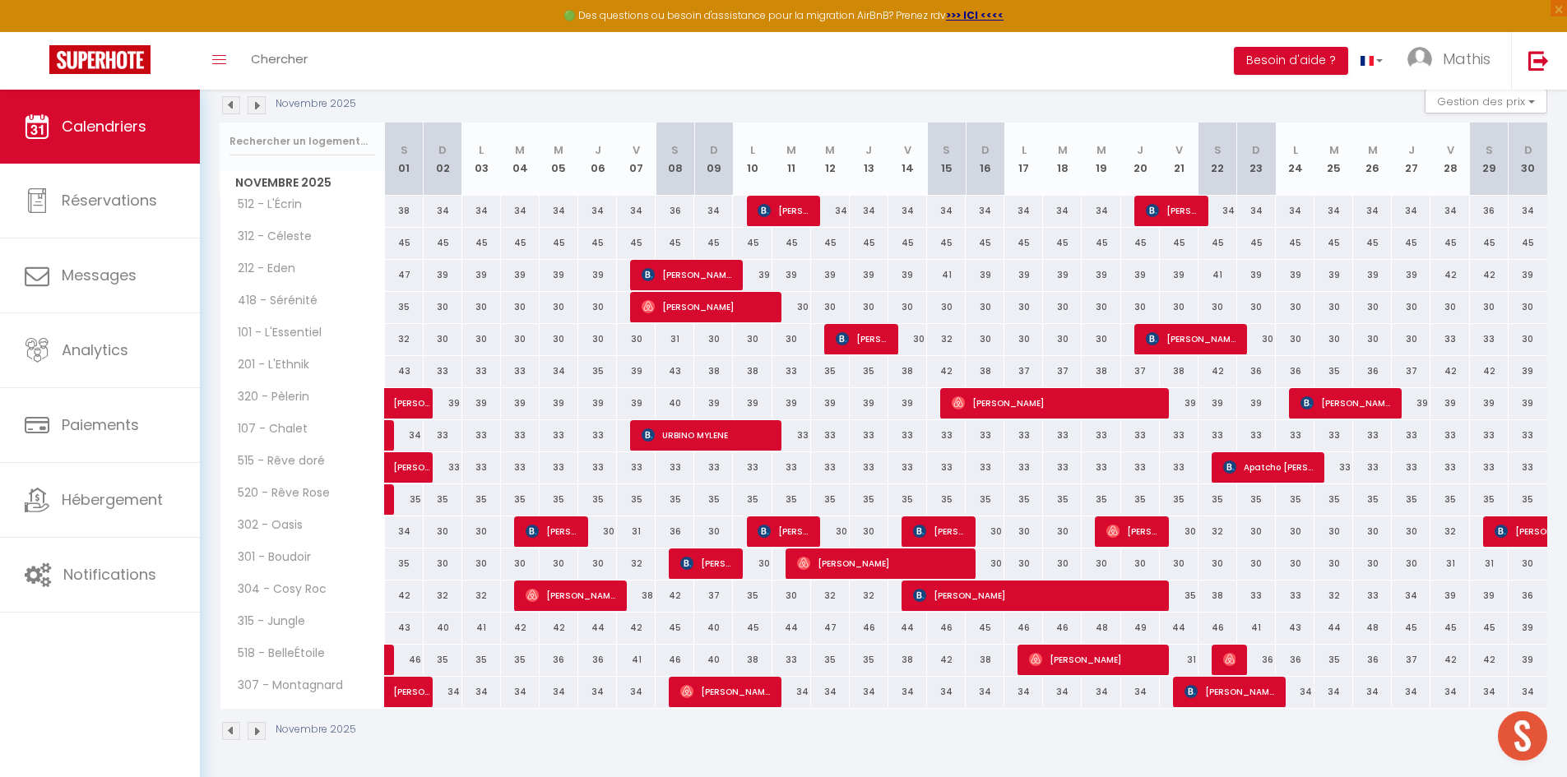
click at [234, 111] on img at bounding box center [231, 105] width 18 height 18
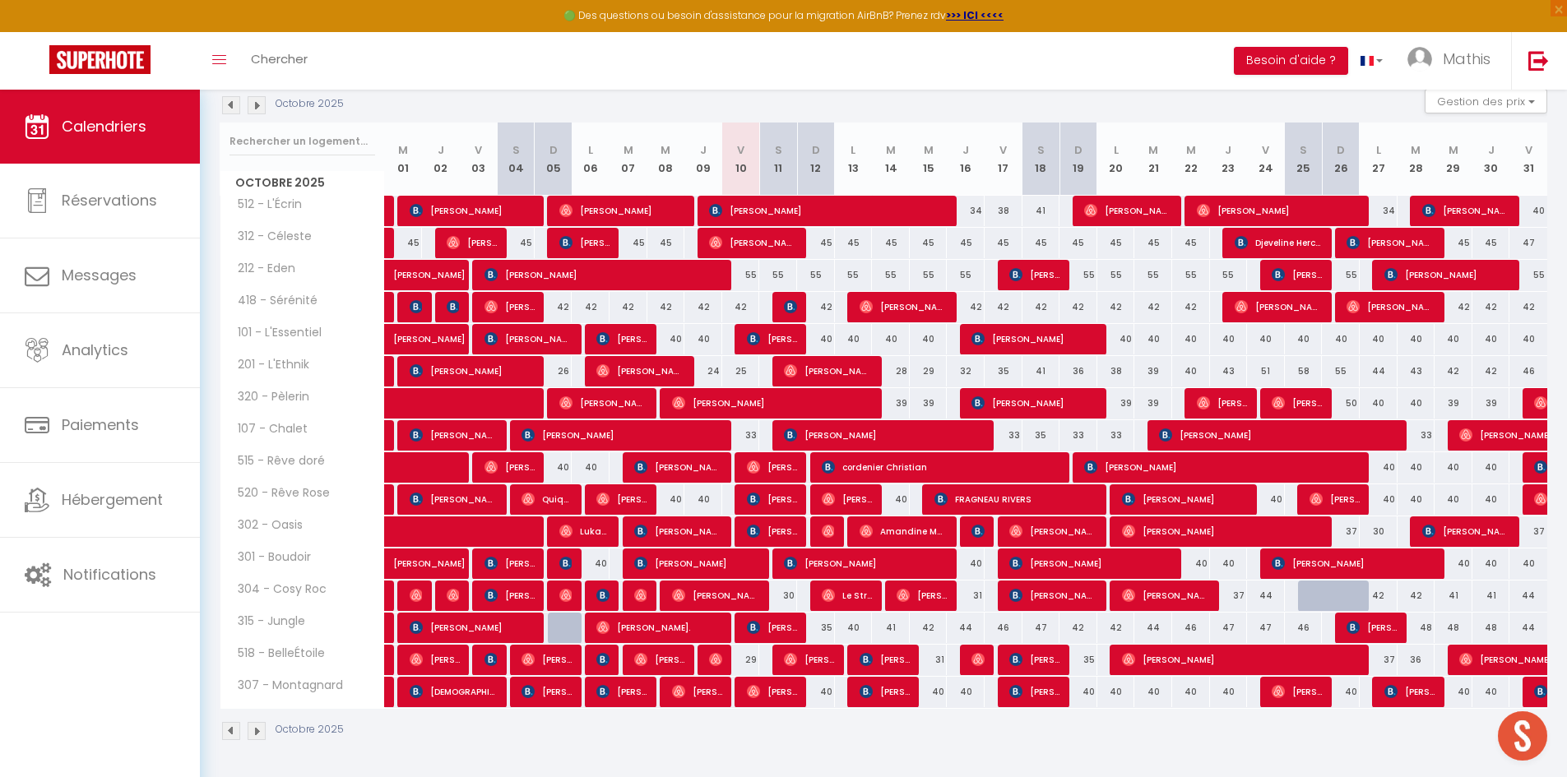
click at [924, 275] on div "55" at bounding box center [929, 275] width 38 height 30
type input "55"
select select "1"
type input "Mer 15 Octobre 2025"
type input "Jeu 16 Octobre 2025"
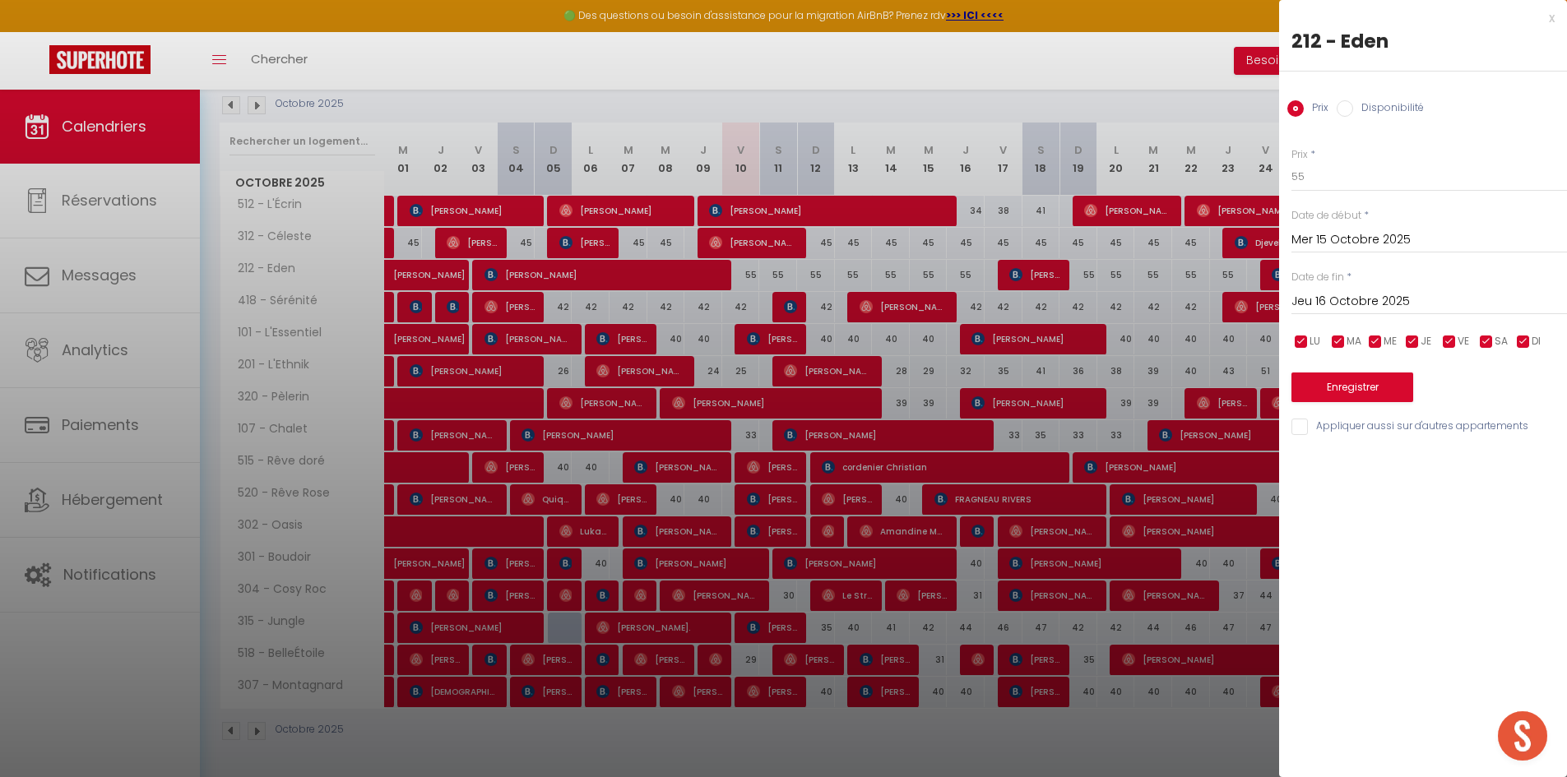
click at [1374, 109] on label "Disponibilité" at bounding box center [1388, 109] width 71 height 18
click at [1353, 109] on input "Disponibilité" at bounding box center [1344, 108] width 16 height 16
radio input "true"
radio input "false"
click at [1340, 178] on select "Disponible Indisponible" at bounding box center [1428, 177] width 275 height 31
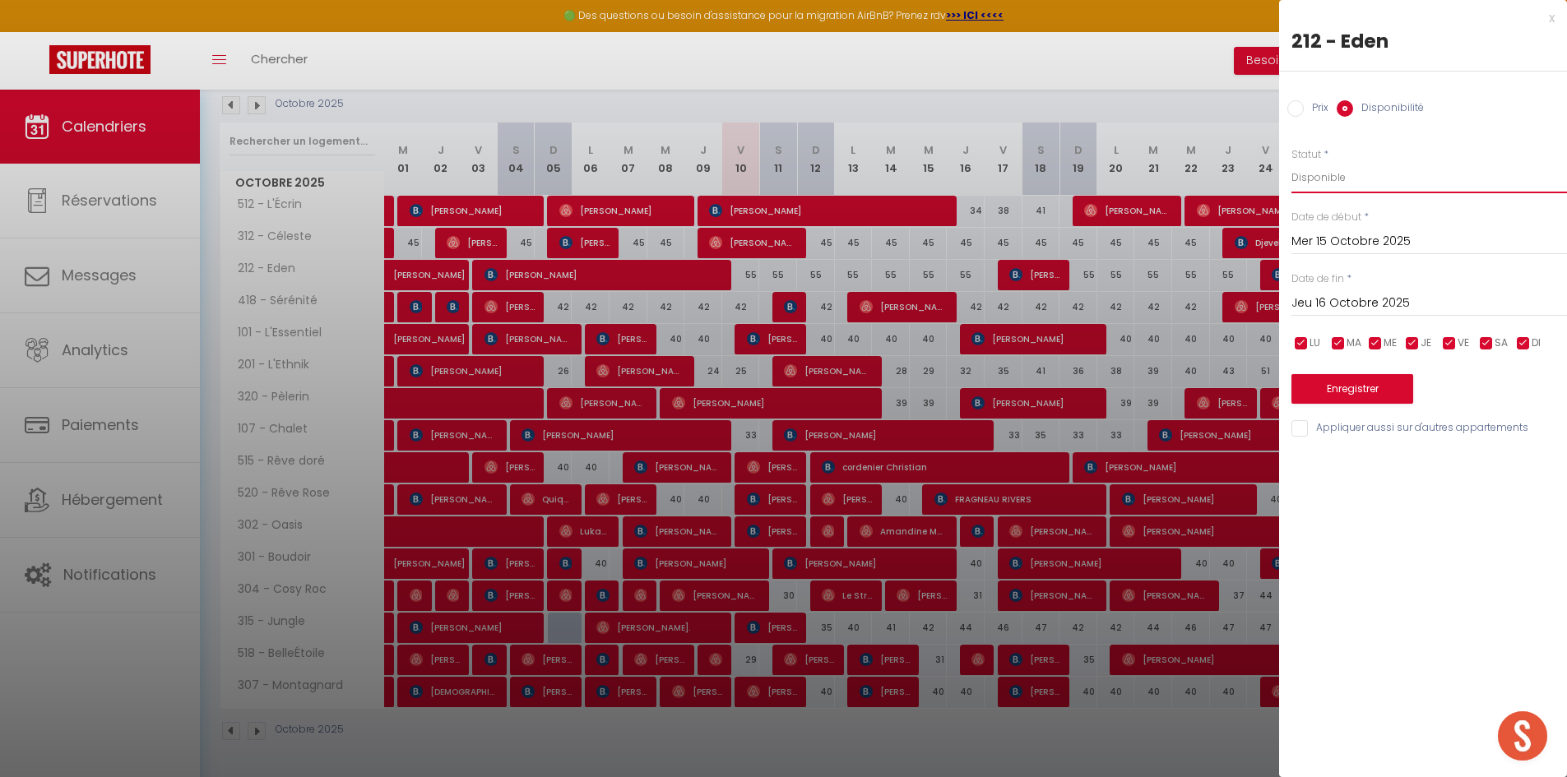
select select "0"
click at [1291, 162] on select "Disponible Indisponible" at bounding box center [1428, 177] width 275 height 31
click at [1349, 298] on input "Jeu 16 Octobre 2025" at bounding box center [1428, 303] width 275 height 21
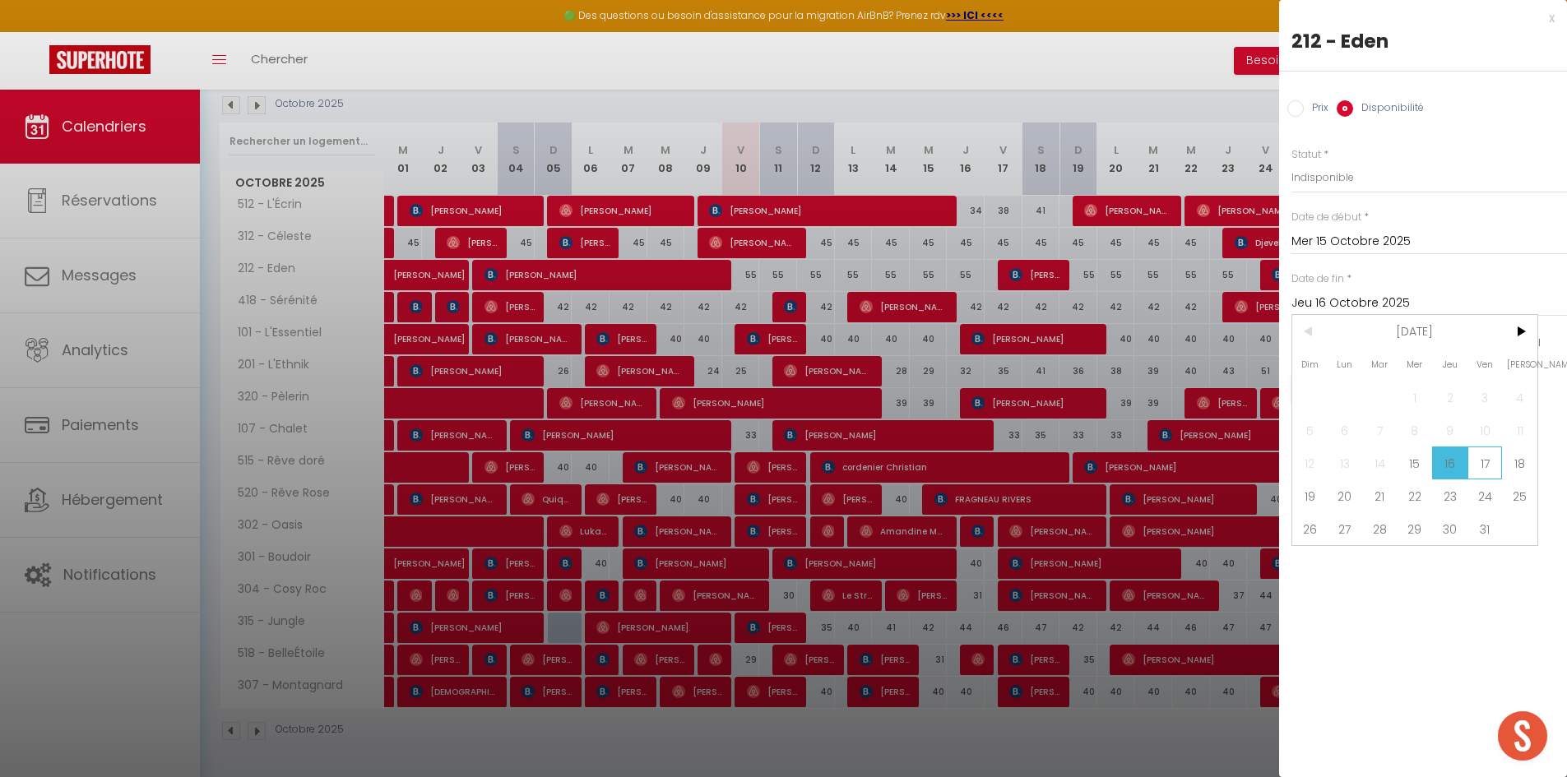
click at [1484, 470] on span "17" at bounding box center [1484, 463] width 35 height 33
type input "Ven 17 Octobre 2025"
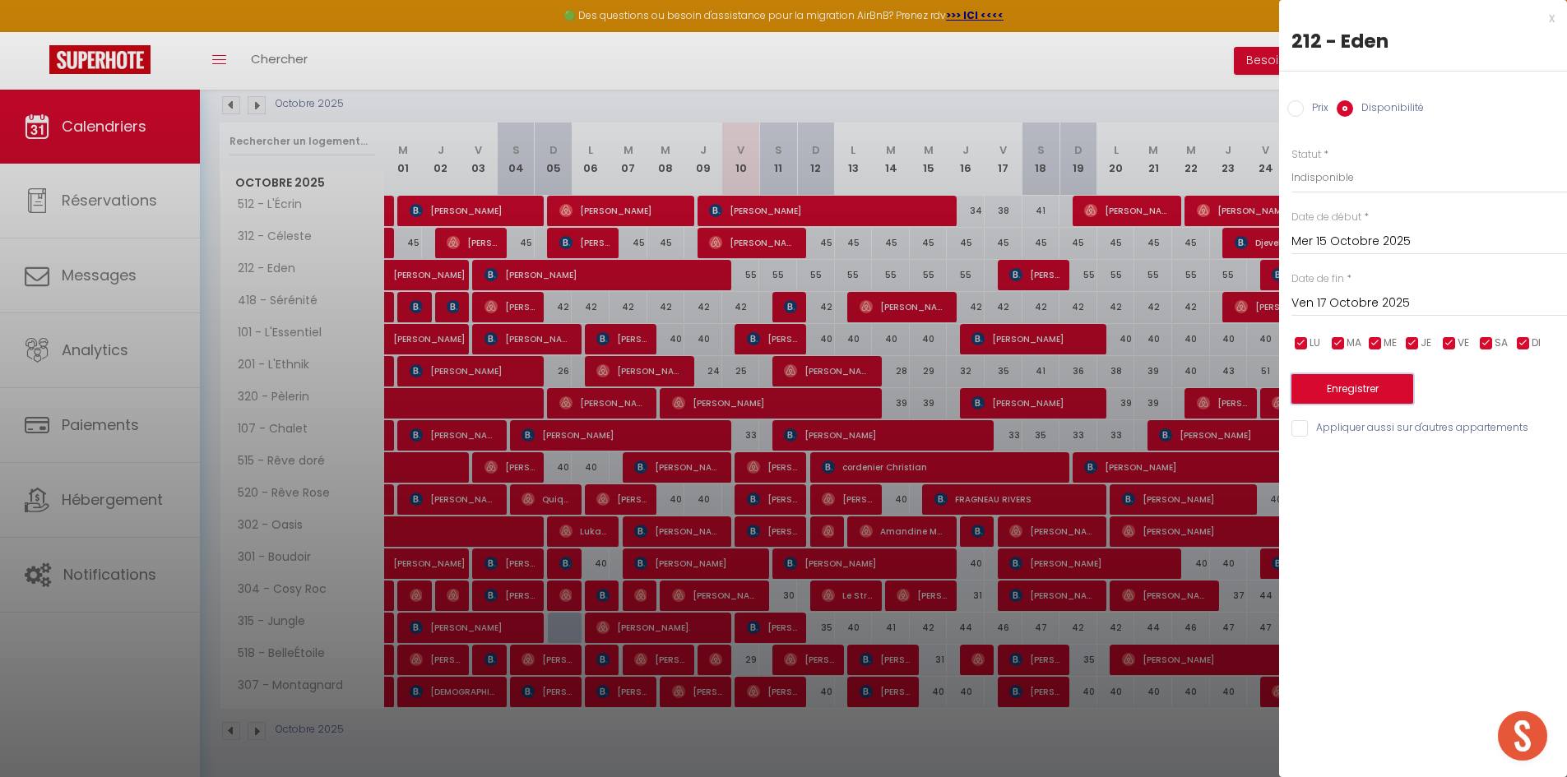
click at [1358, 396] on button "Enregistrer" at bounding box center [1352, 389] width 122 height 30
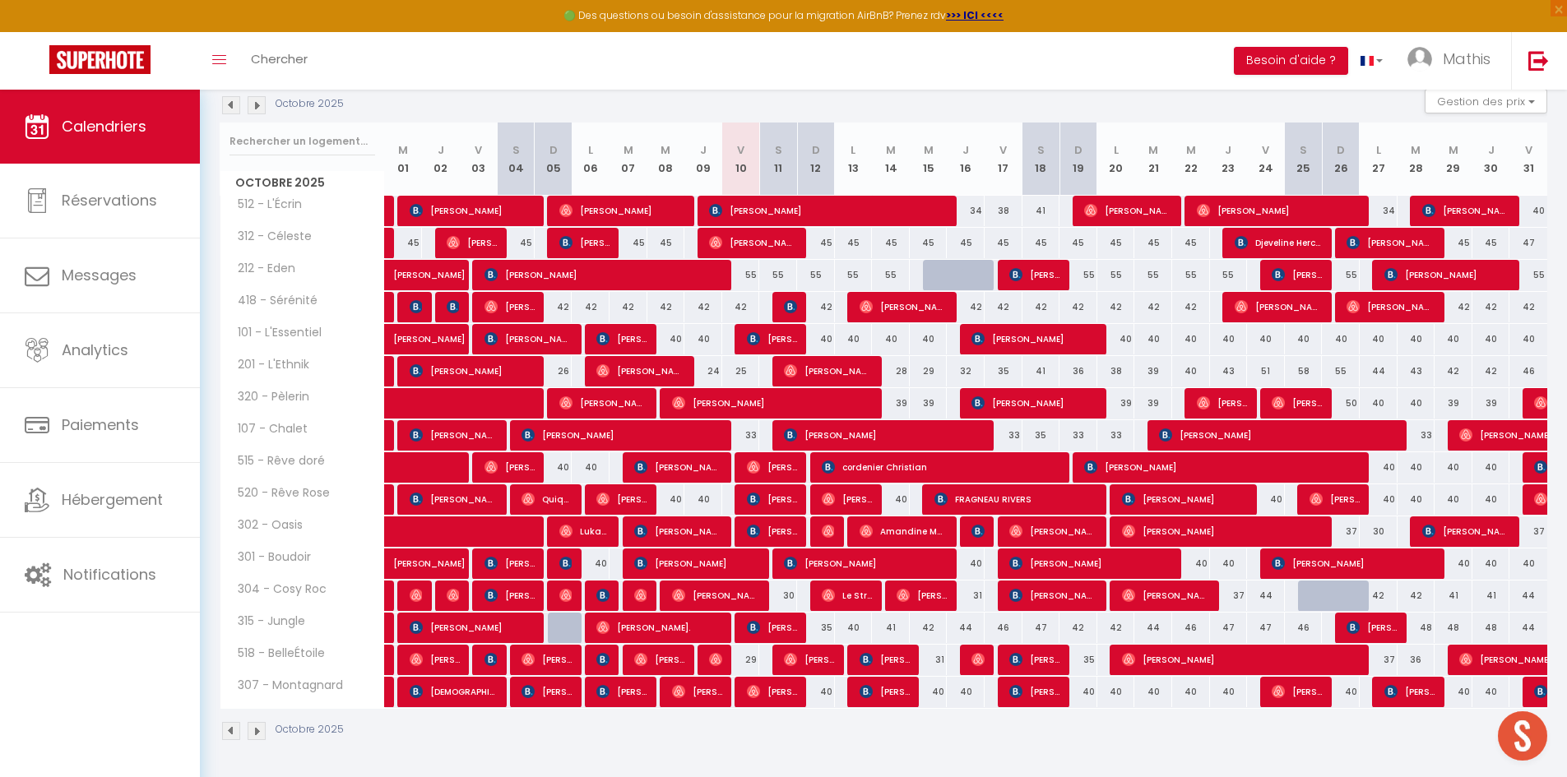
click at [928, 365] on div "29" at bounding box center [929, 371] width 38 height 30
select select "1"
type input "Mer 15 Octobre 2025"
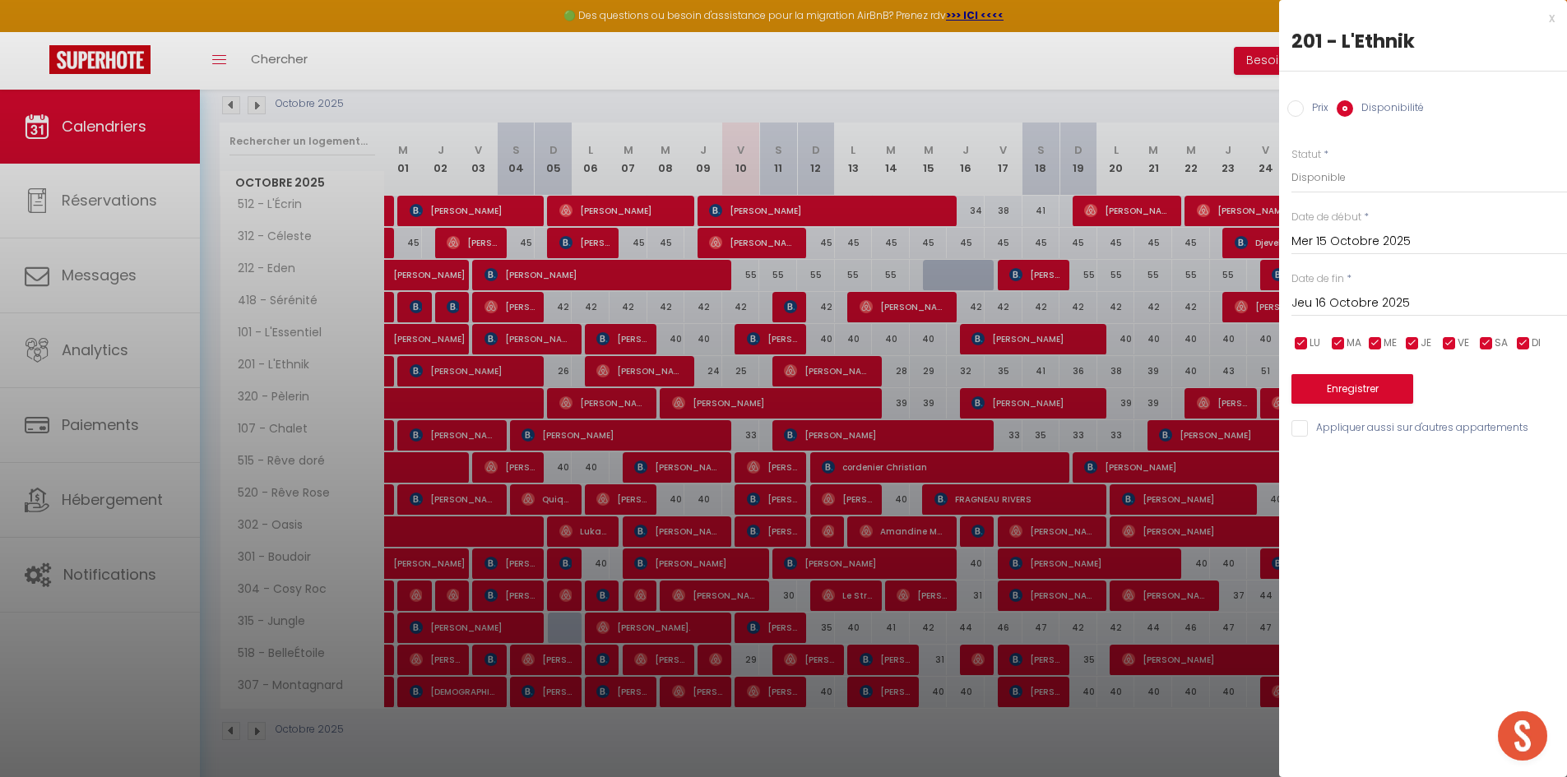
click at [1367, 301] on input "Jeu 16 Octobre 2025" at bounding box center [1428, 303] width 275 height 21
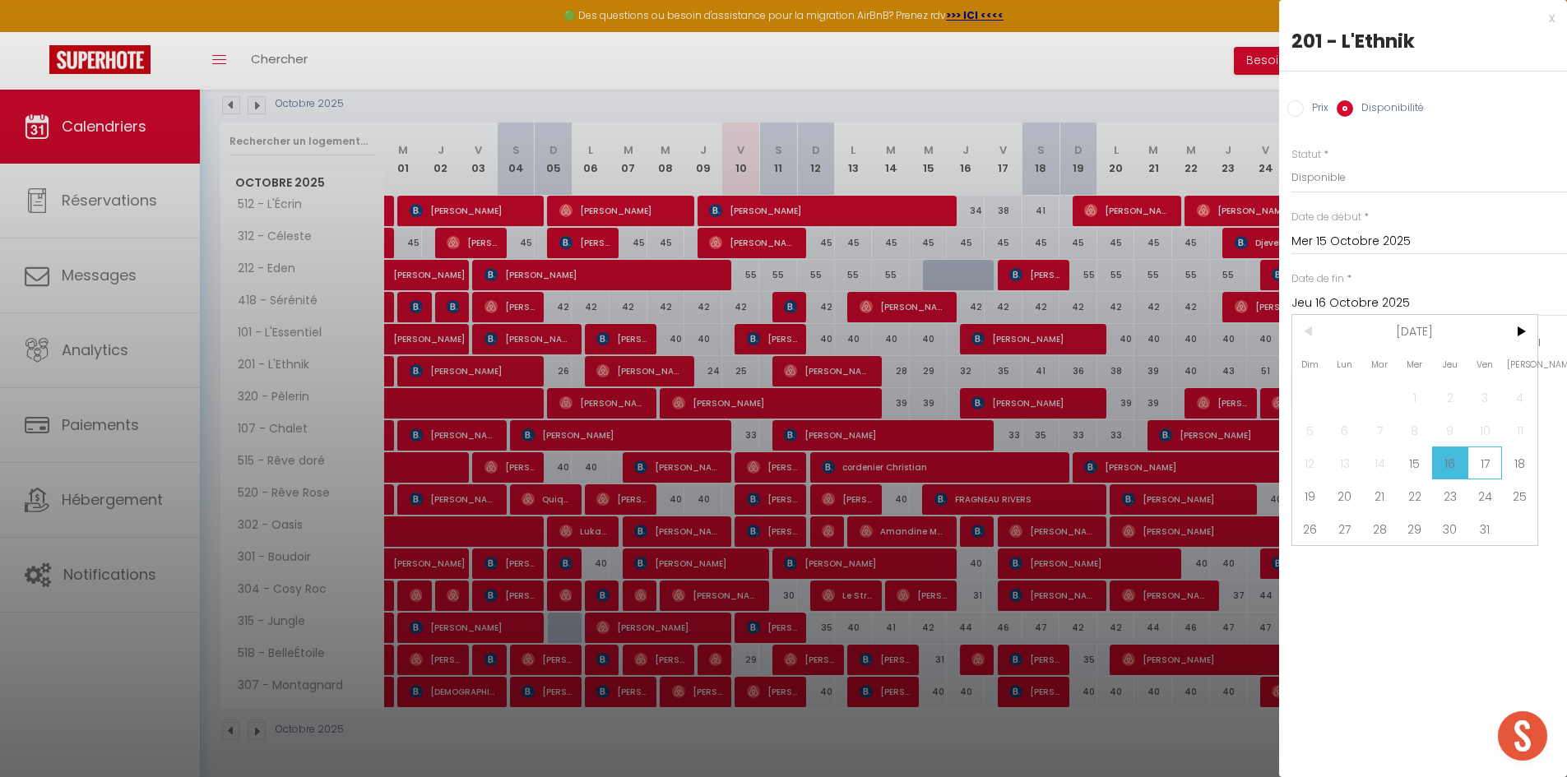
click at [1498, 464] on span "17" at bounding box center [1484, 463] width 35 height 33
type input "Ven 17 Octobre 2025"
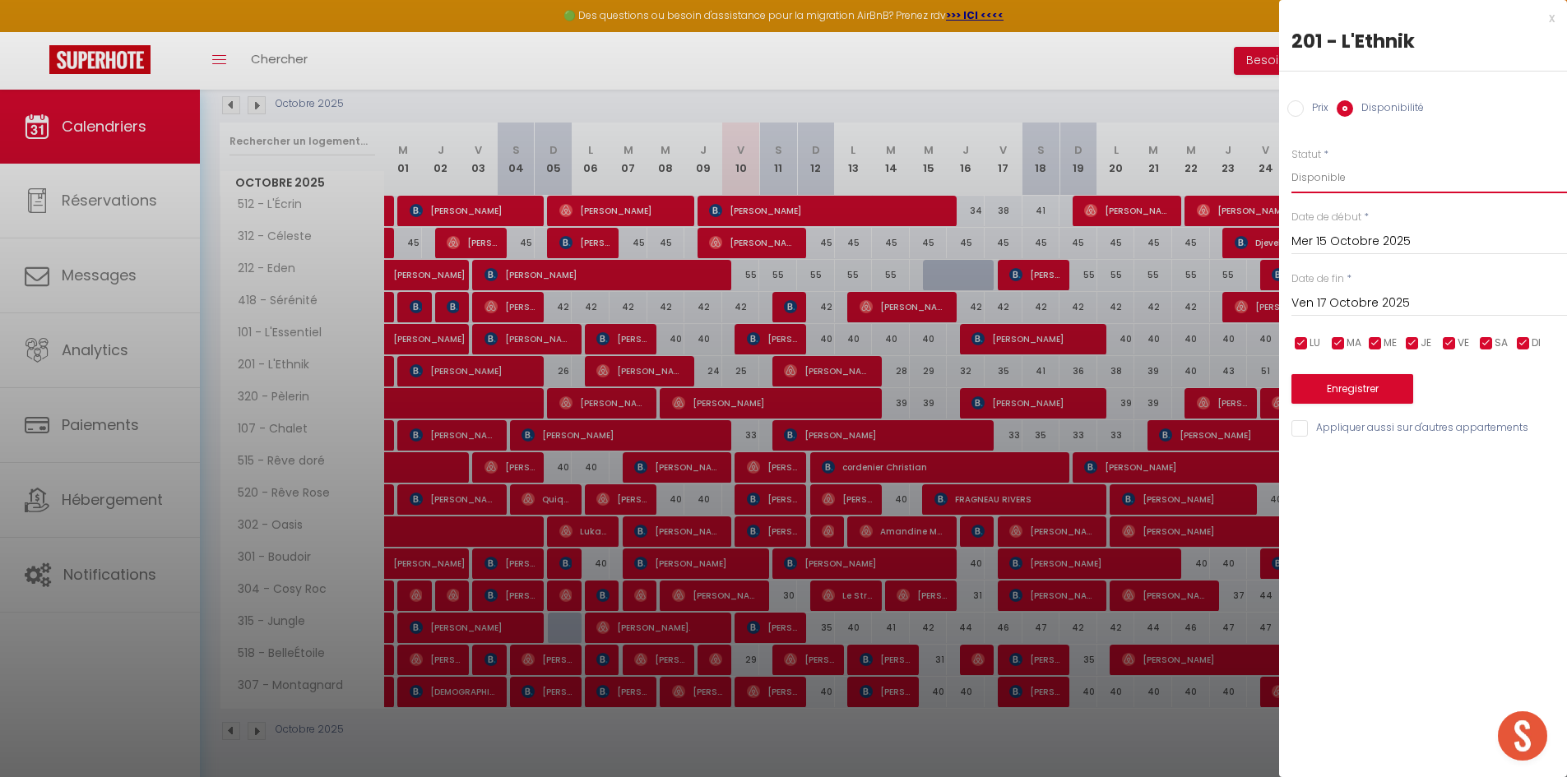
click at [1331, 180] on select "Disponible Indisponible" at bounding box center [1428, 177] width 275 height 31
select select "0"
click at [1291, 162] on select "Disponible Indisponible" at bounding box center [1428, 177] width 275 height 31
click at [1343, 396] on button "Enregistrer" at bounding box center [1352, 389] width 122 height 30
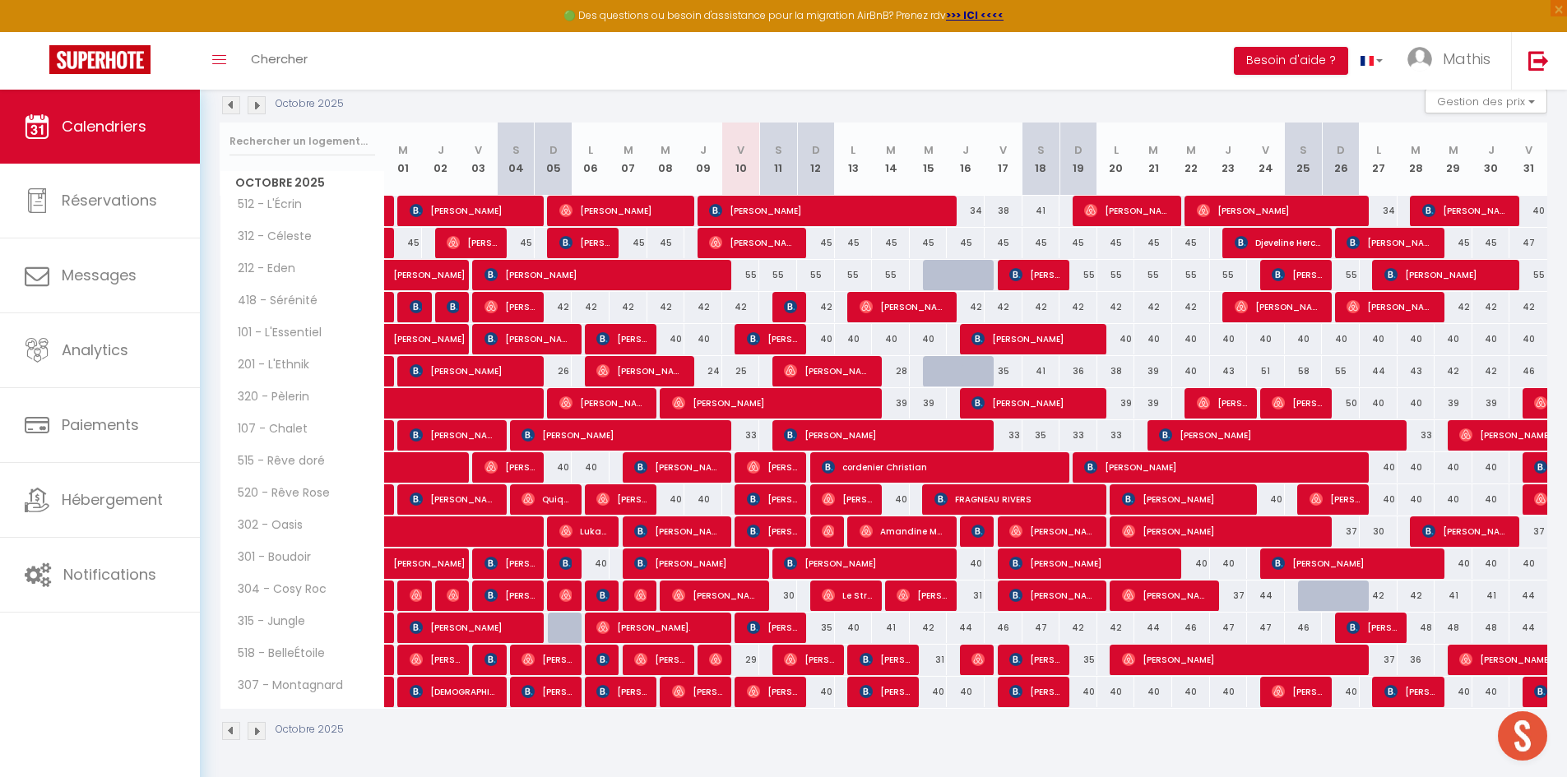
click at [933, 628] on div "42" at bounding box center [929, 628] width 38 height 30
select select "1"
type input "Mer 15 Octobre 2025"
type input "Jeu 16 Octobre 2025"
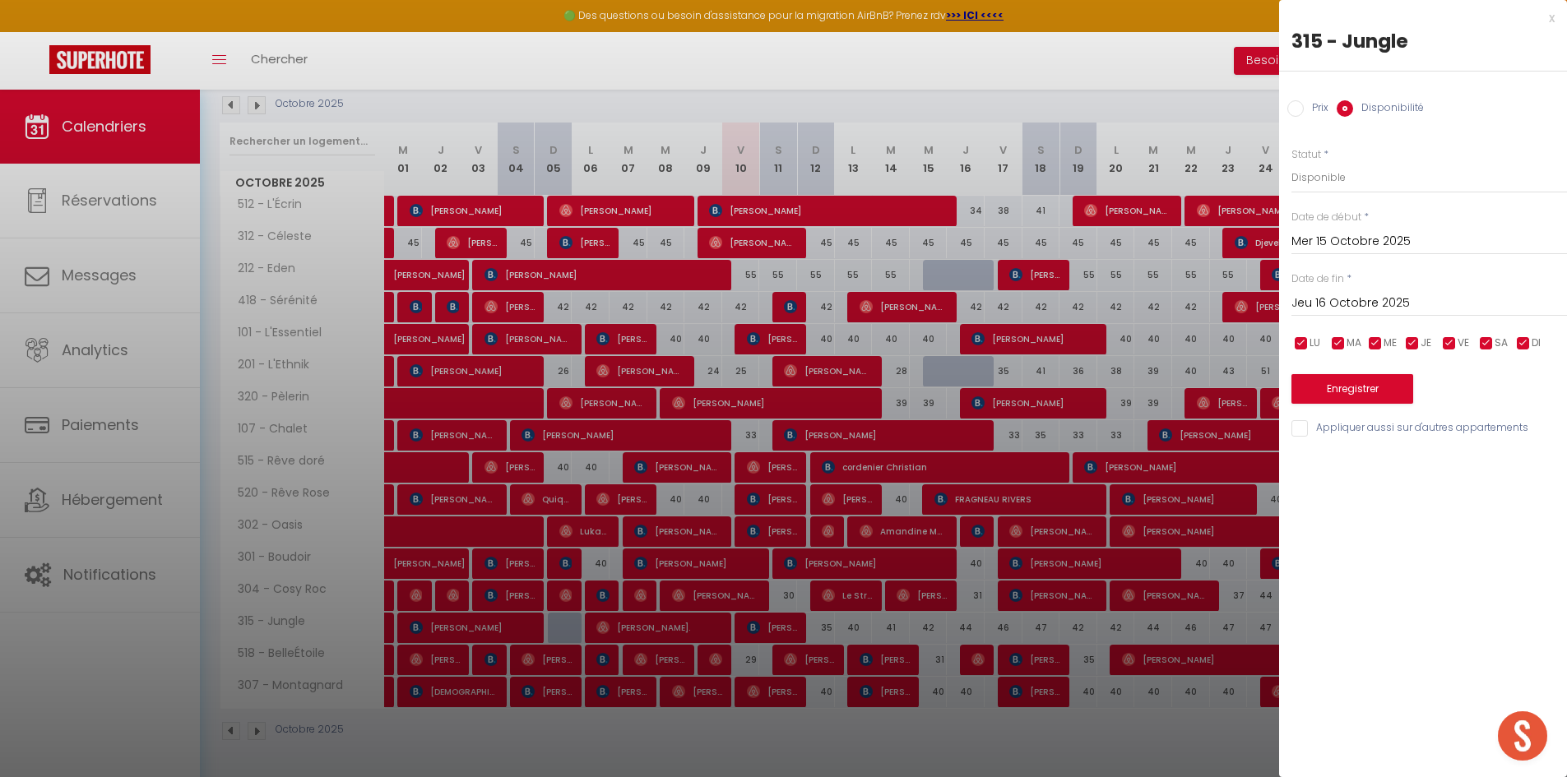
click at [933, 628] on div at bounding box center [783, 388] width 1567 height 777
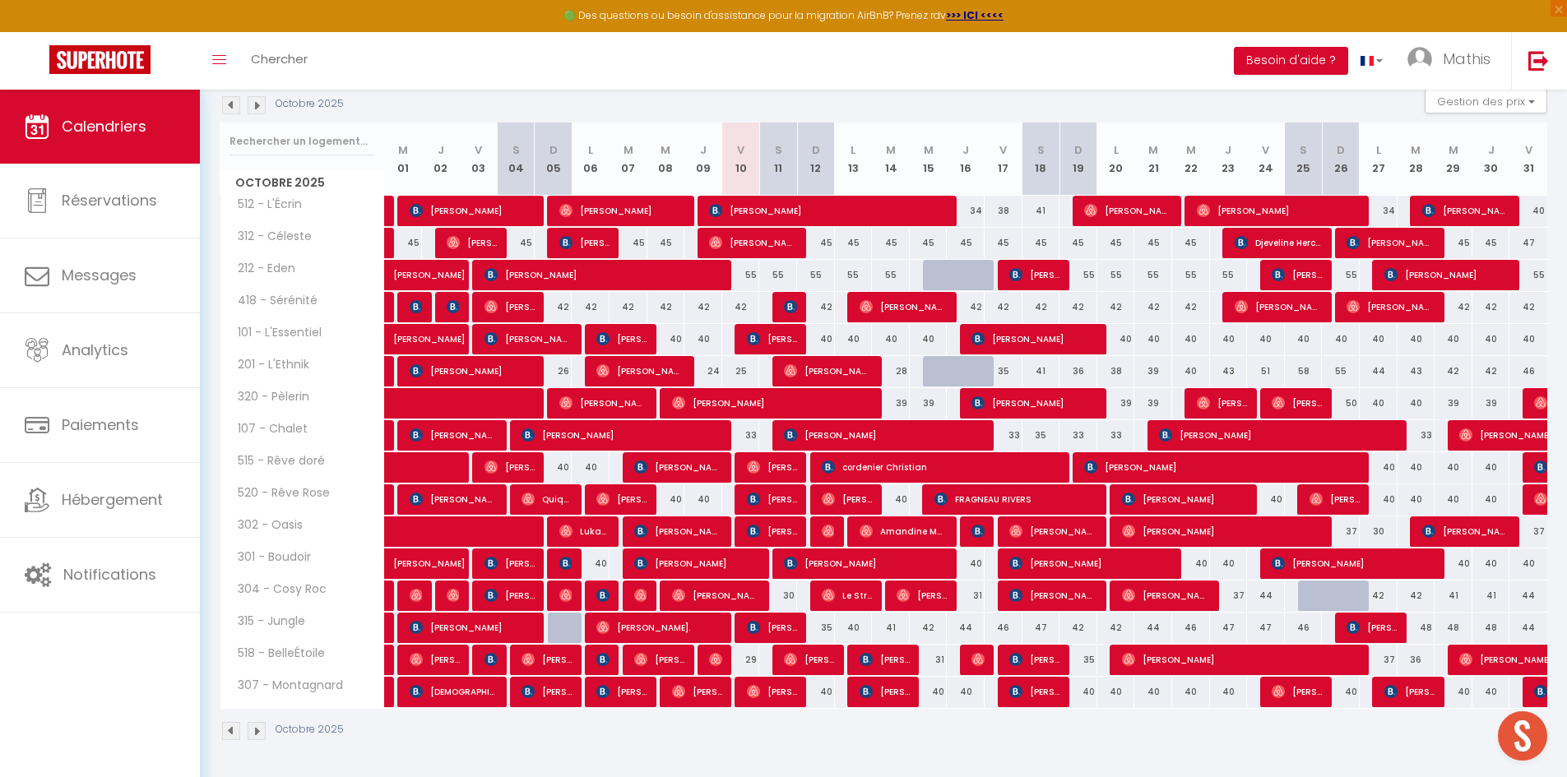
click at [928, 243] on div "45" at bounding box center [929, 243] width 38 height 30
select select "1"
type input "Mer 15 Octobre 2025"
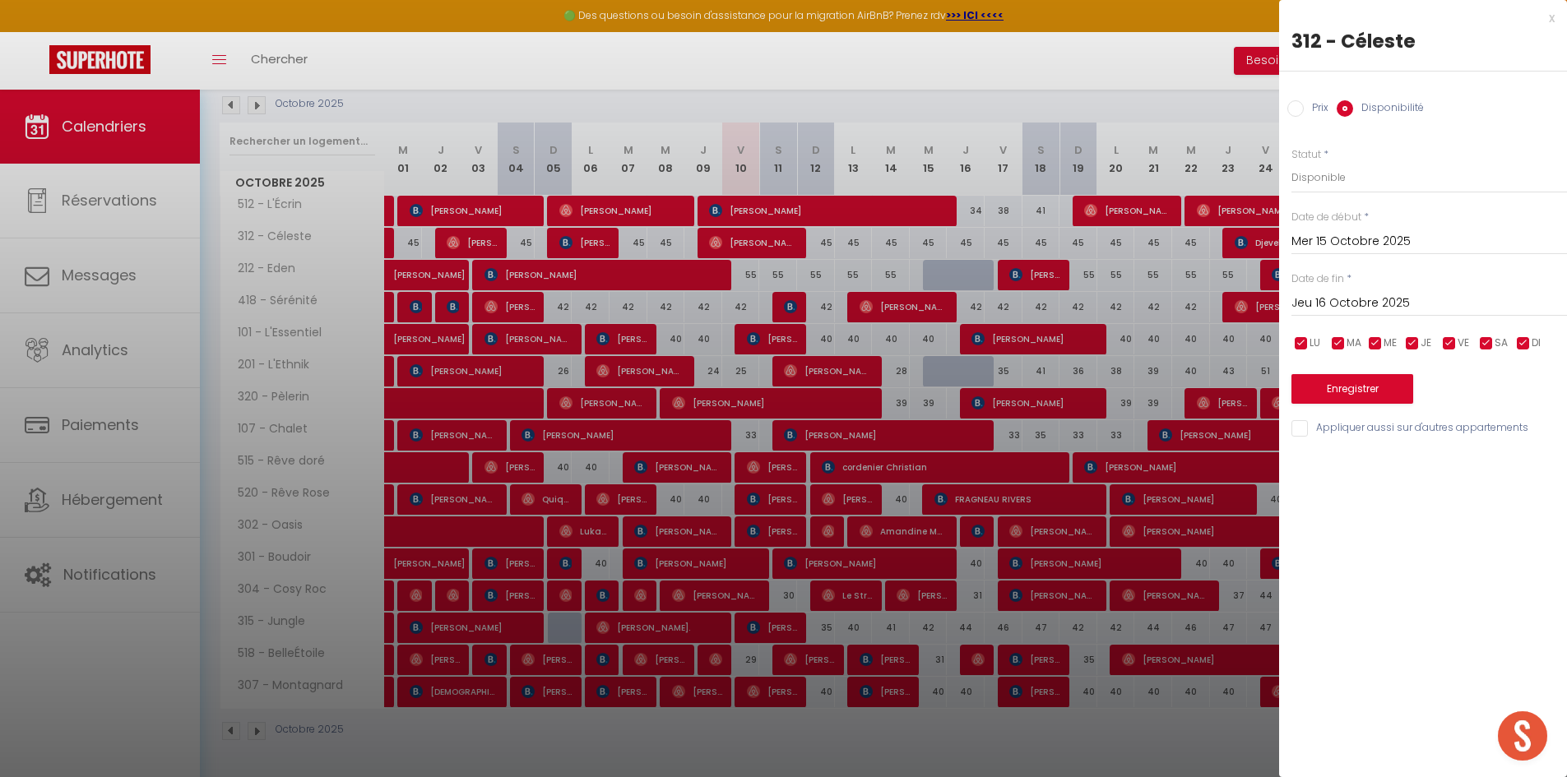
click at [1372, 301] on input "Jeu 16 Octobre 2025" at bounding box center [1428, 303] width 275 height 21
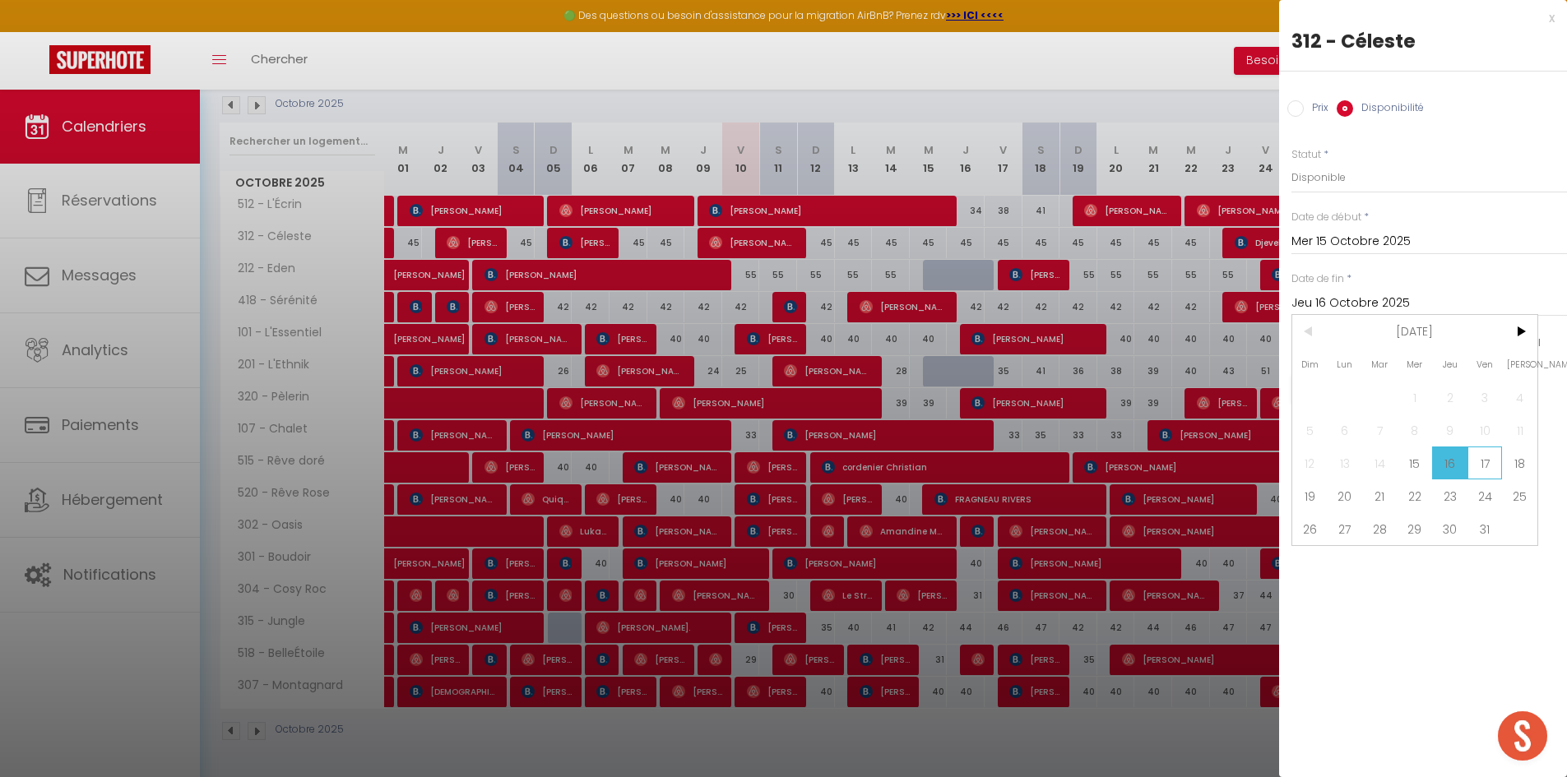
click at [1490, 466] on span "17" at bounding box center [1484, 463] width 35 height 33
type input "Ven 17 Octobre 2025"
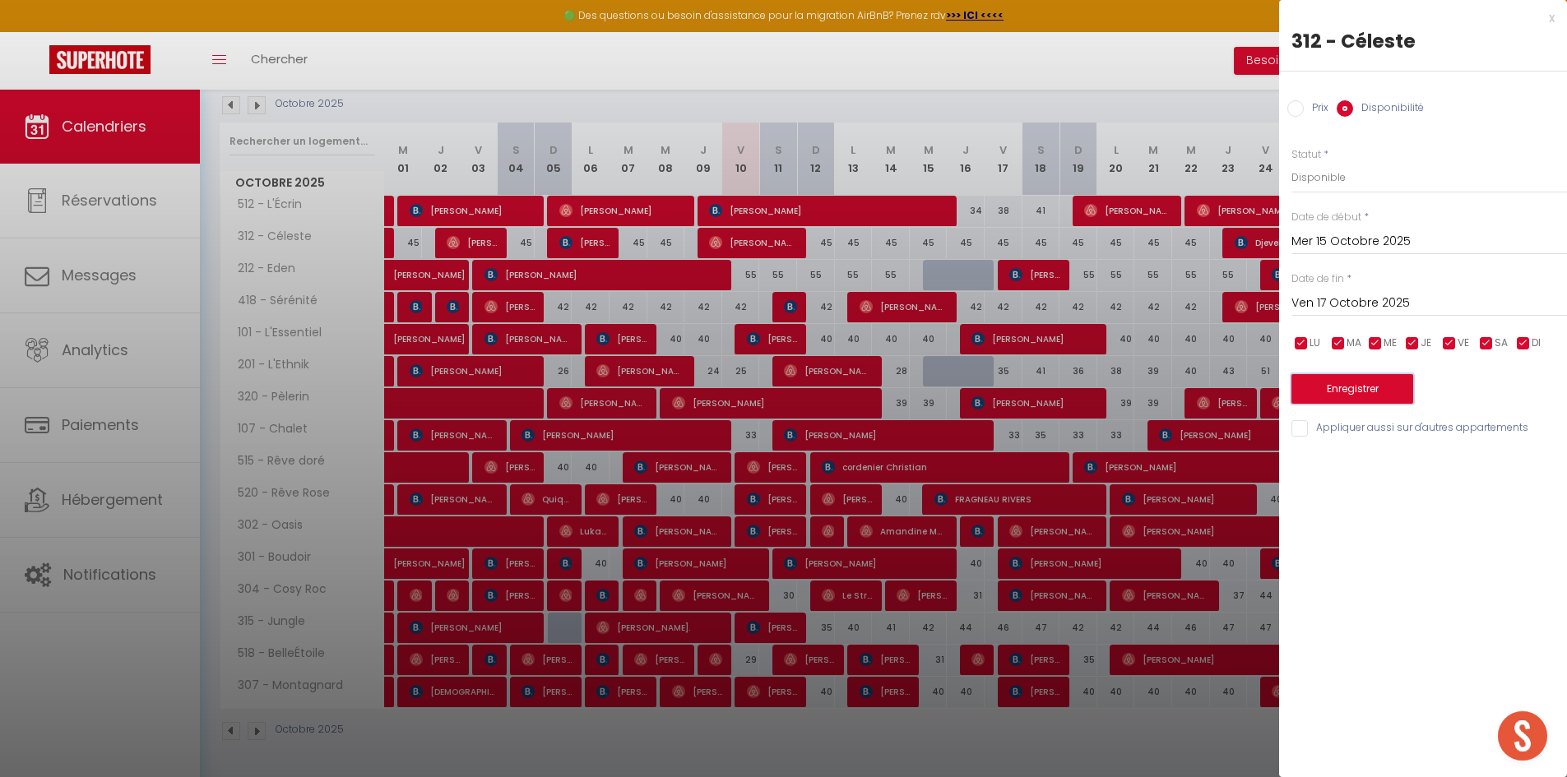
click at [1363, 389] on button "Enregistrer" at bounding box center [1352, 389] width 122 height 30
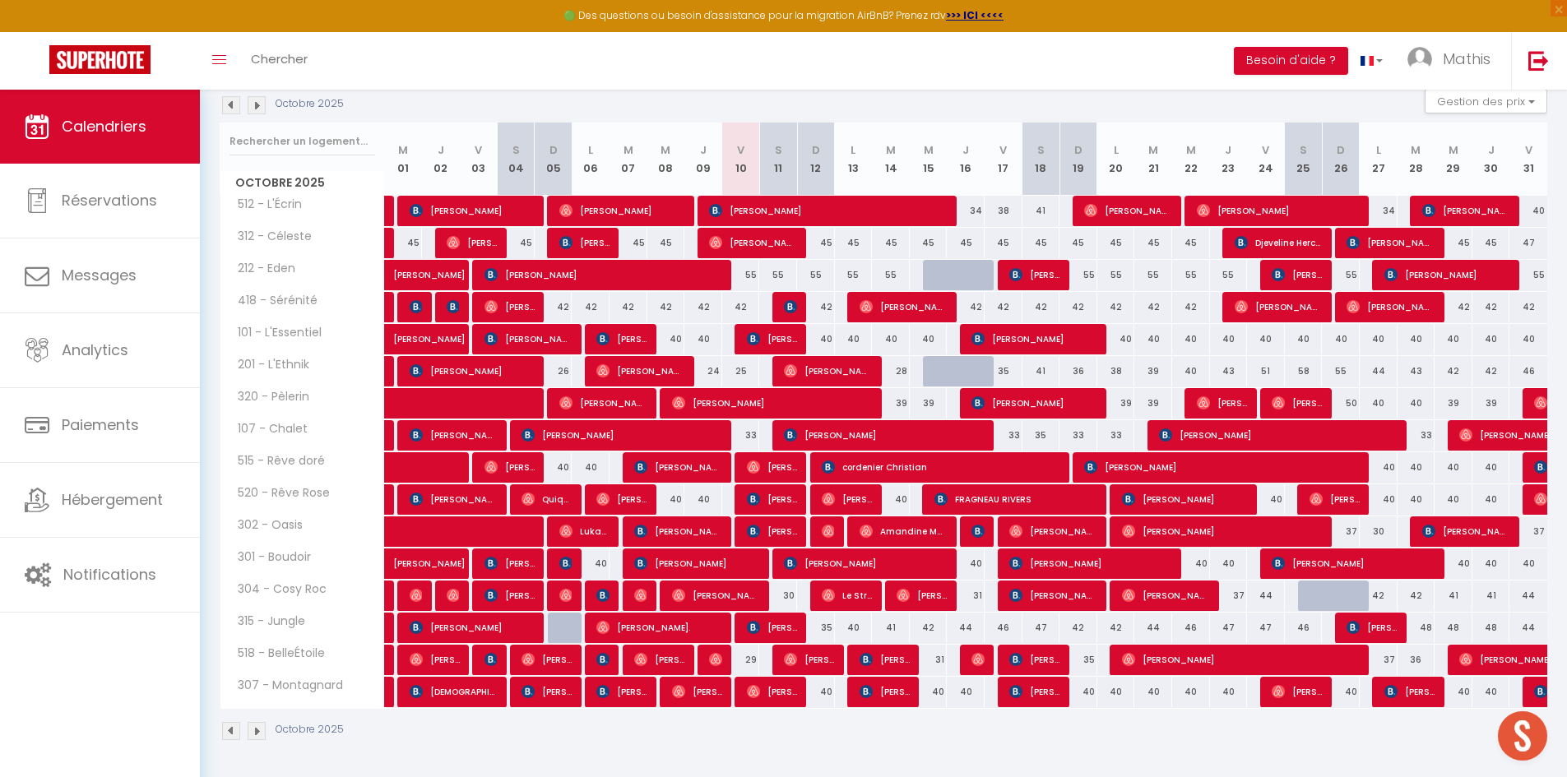
click at [927, 243] on div "45" at bounding box center [929, 243] width 38 height 30
select select "1"
type input "Mer 15 Octobre 2025"
type input "Jeu 16 Octobre 2025"
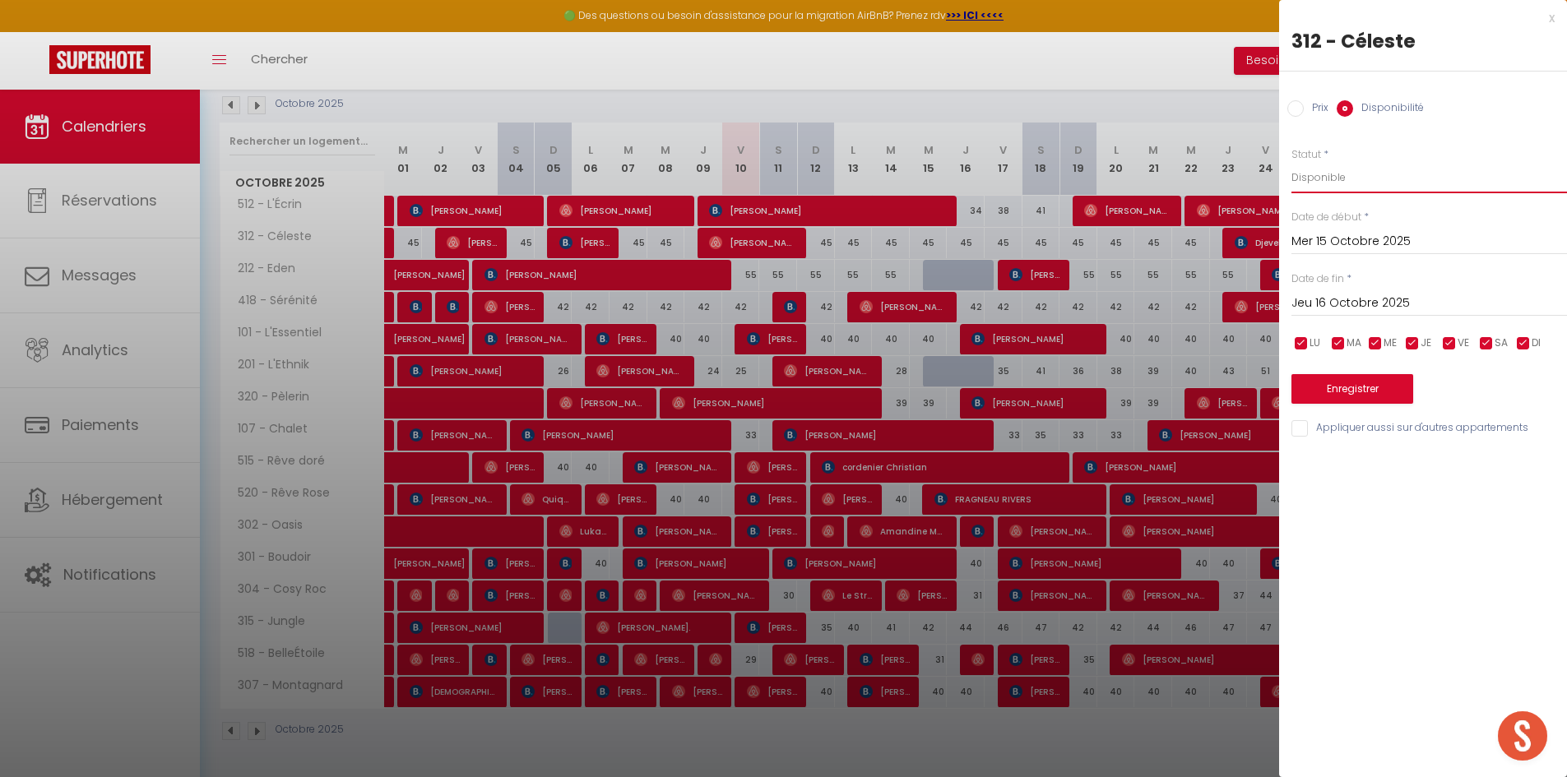
click at [1299, 181] on select "Disponible Indisponible" at bounding box center [1428, 177] width 275 height 31
select select "0"
click at [1291, 162] on select "Disponible Indisponible" at bounding box center [1428, 177] width 275 height 31
click at [1382, 302] on input "Jeu 16 Octobre 2025" at bounding box center [1428, 303] width 275 height 21
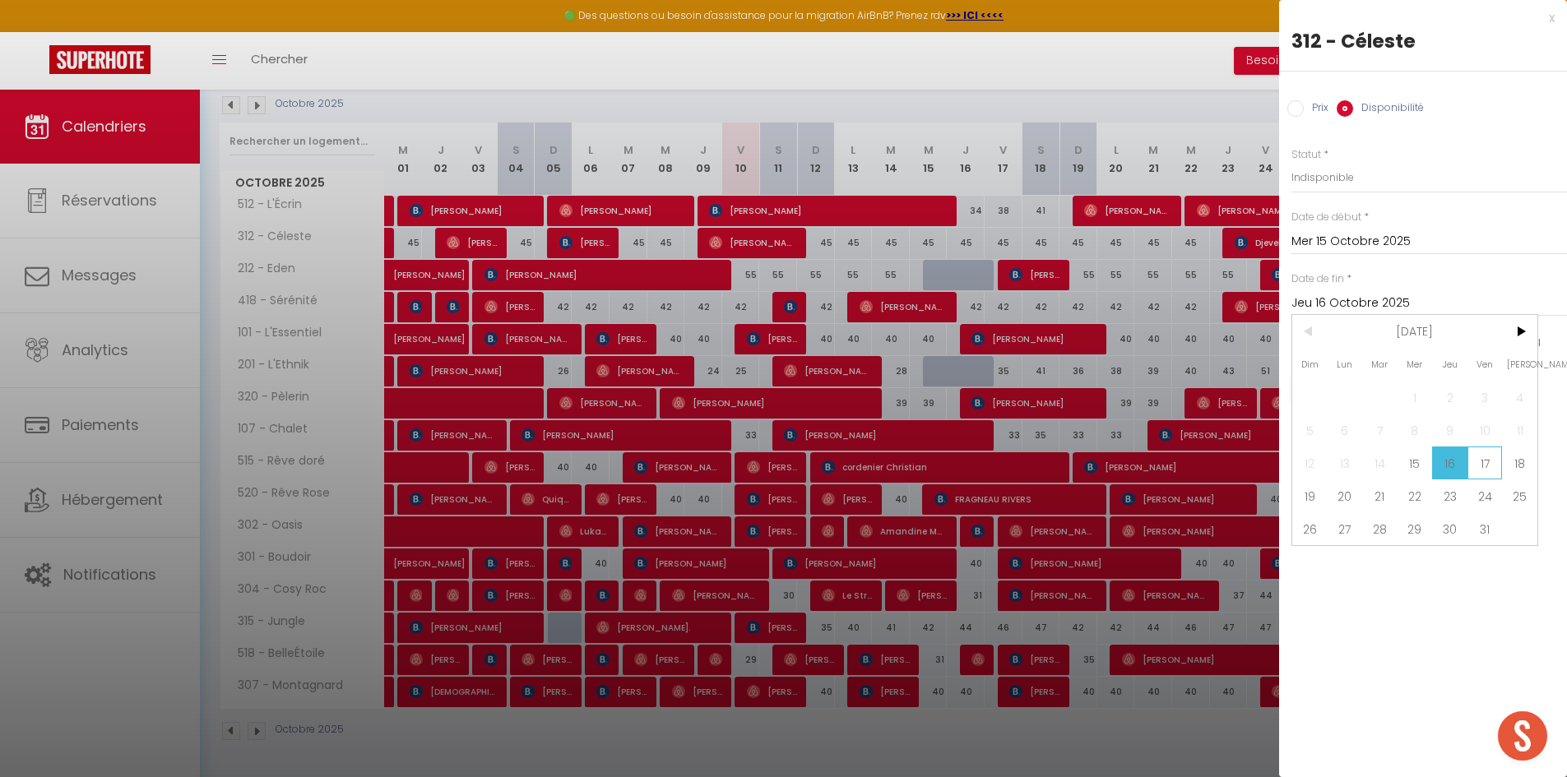
click at [1484, 471] on span "17" at bounding box center [1484, 463] width 35 height 33
type input "Ven 17 Octobre 2025"
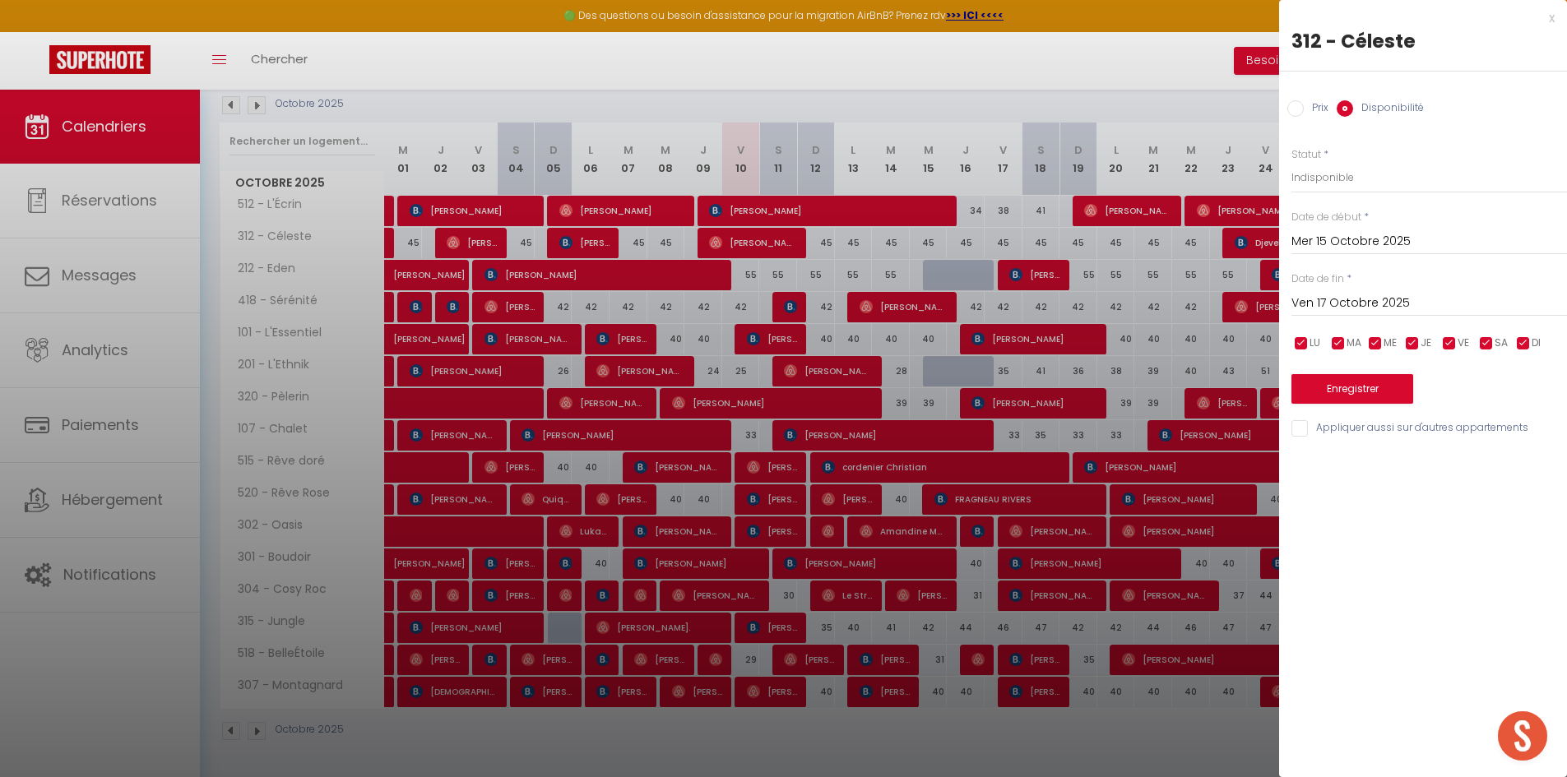
click at [1375, 373] on div "Enregistrer" at bounding box center [1428, 379] width 275 height 50
click at [1376, 388] on button "Enregistrer" at bounding box center [1352, 389] width 122 height 30
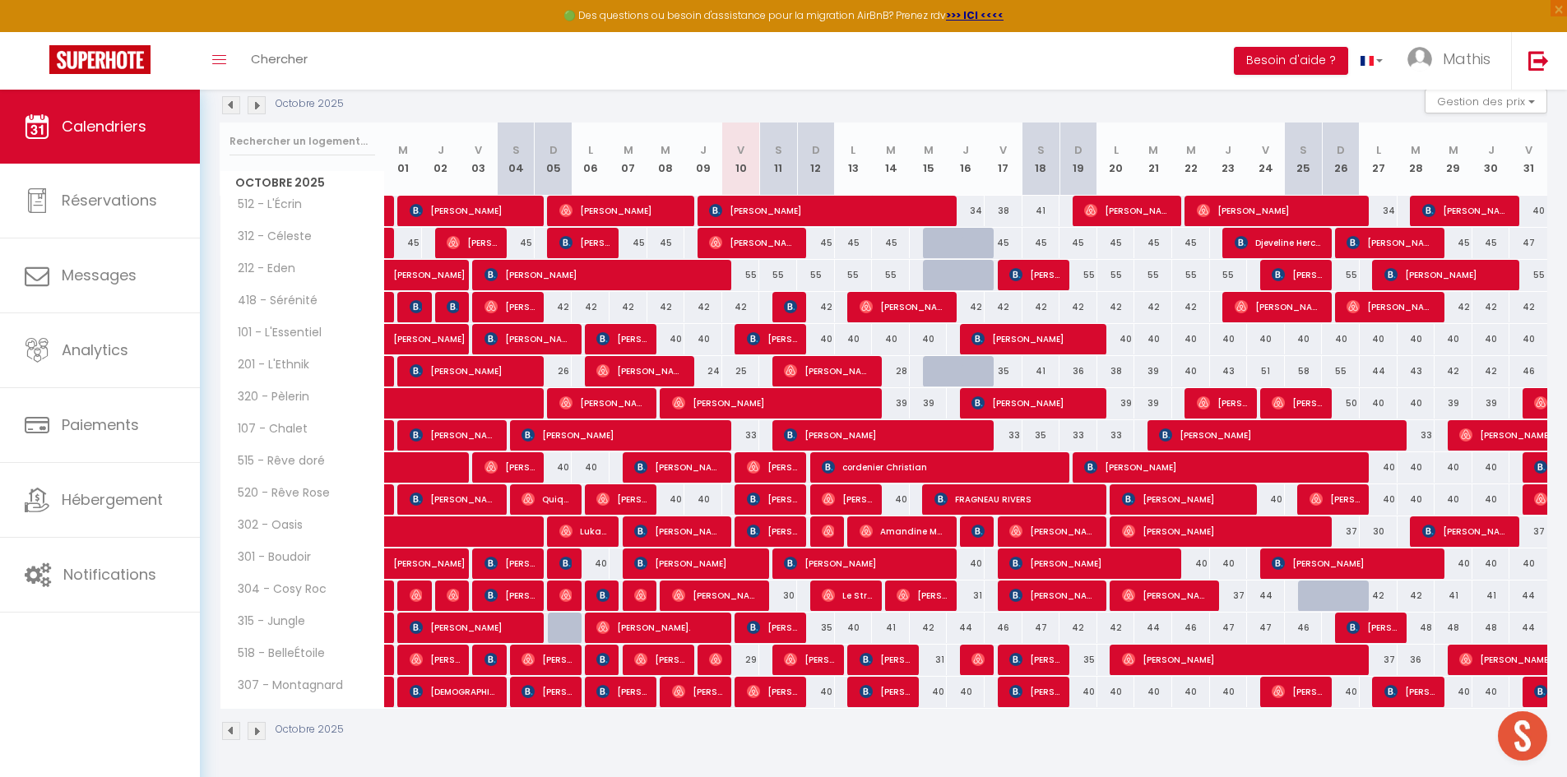
click at [933, 627] on div "42" at bounding box center [929, 628] width 38 height 30
select select "1"
type input "Mer 15 Octobre 2025"
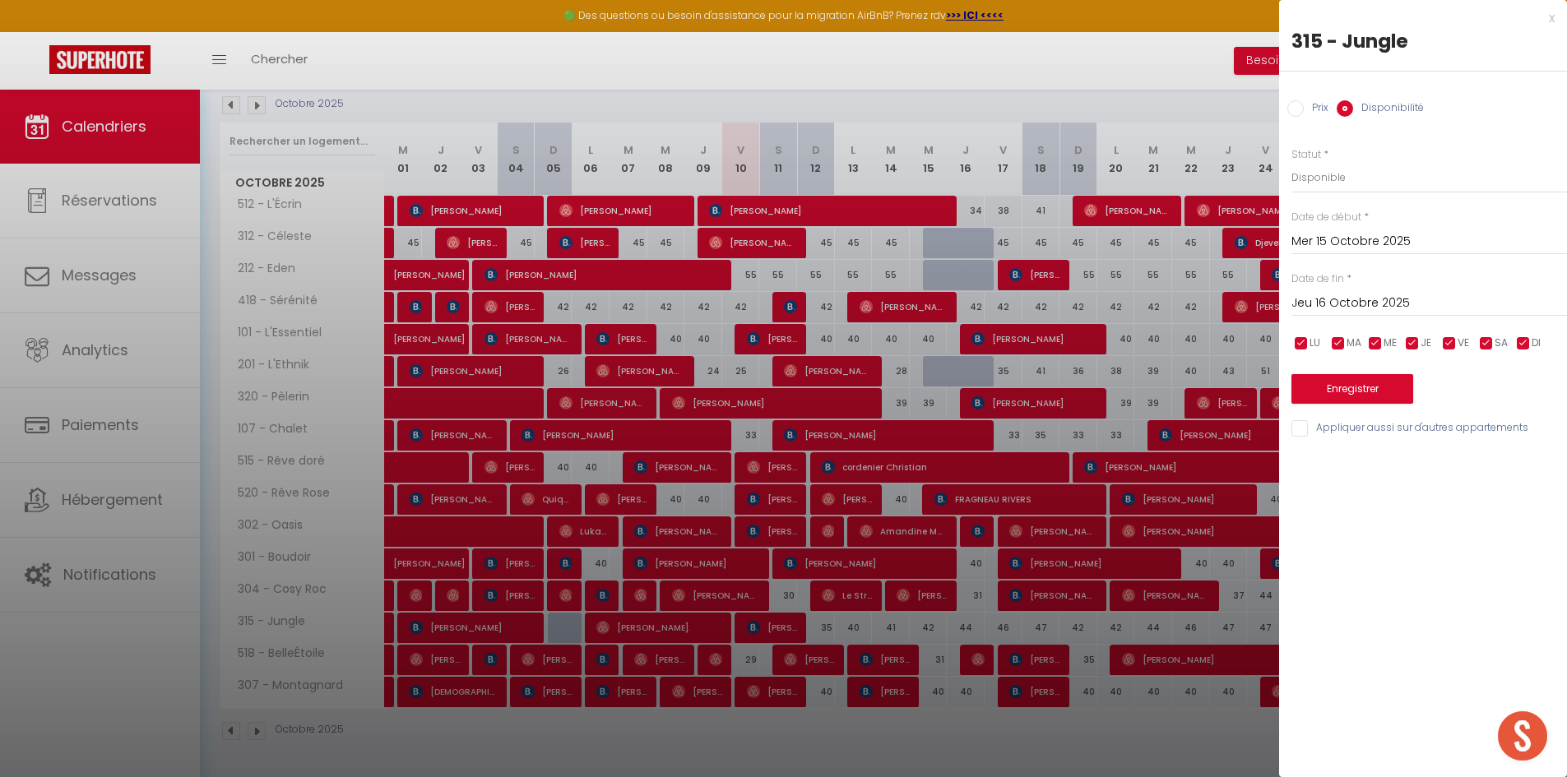
click at [1347, 303] on input "Jeu 16 Octobre 2025" at bounding box center [1428, 303] width 275 height 21
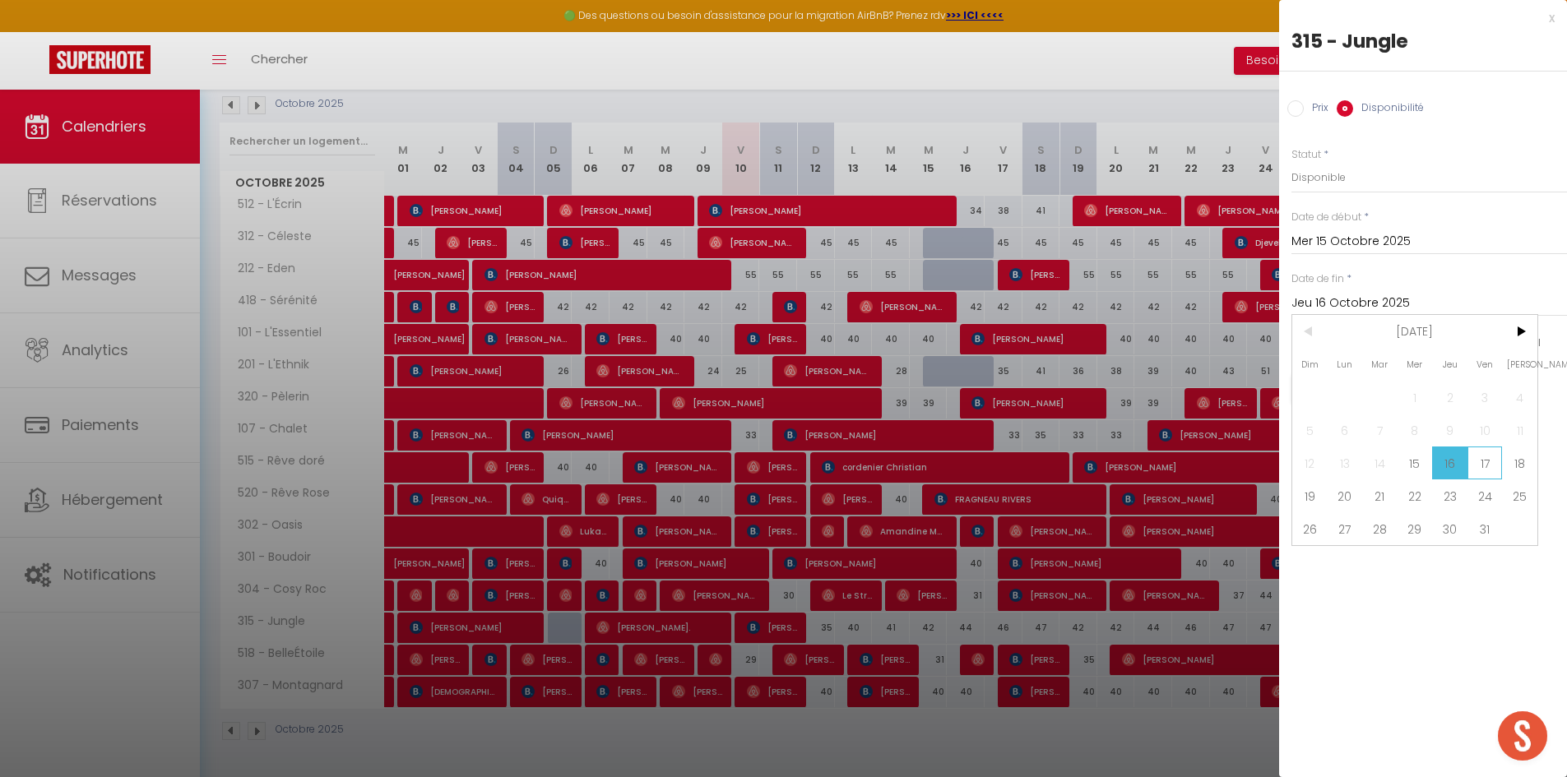
click at [1484, 464] on span "17" at bounding box center [1484, 463] width 35 height 33
type input "Ven 17 Octobre 2025"
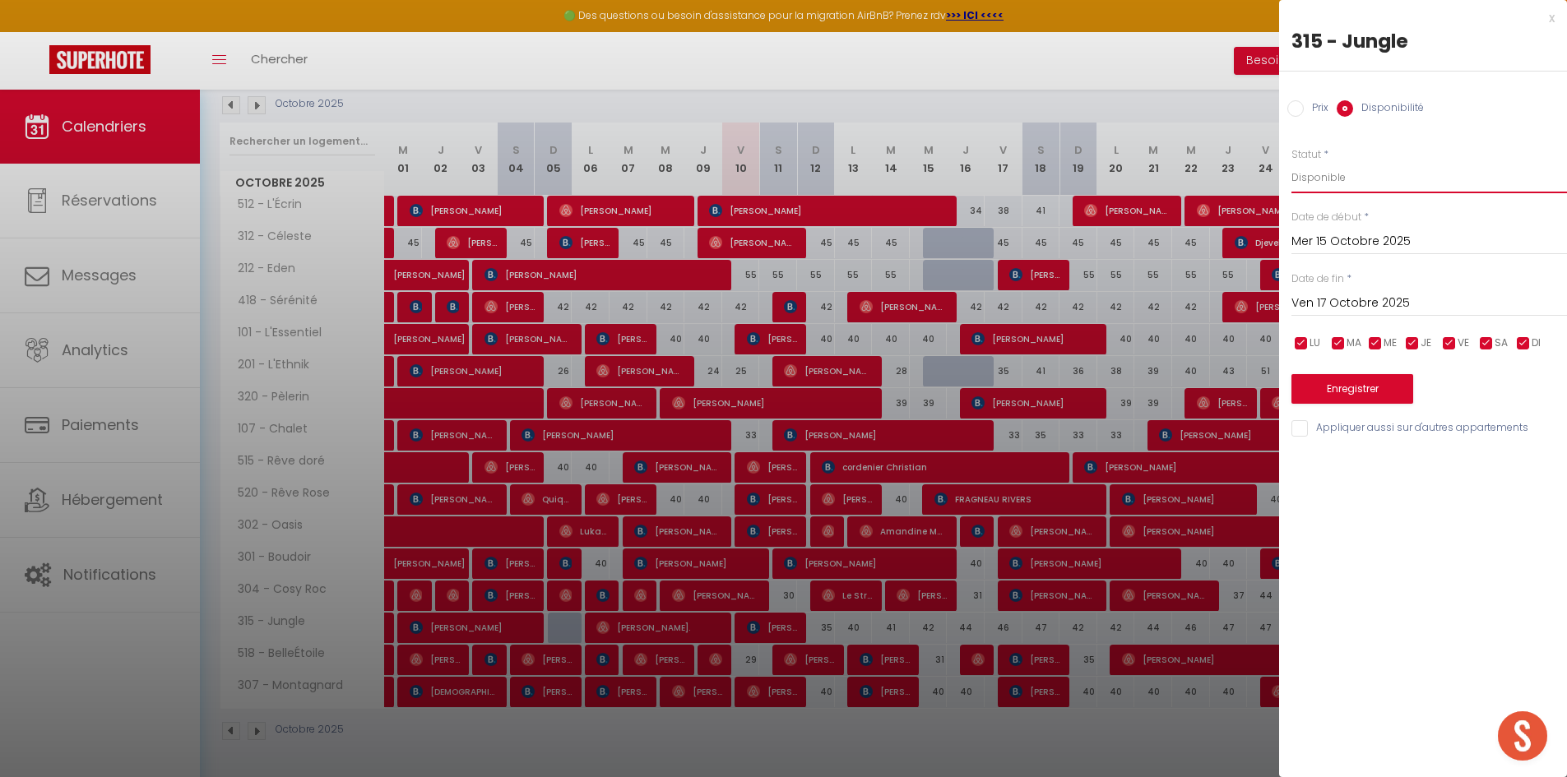
click at [1347, 188] on select "Disponible Indisponible" at bounding box center [1428, 177] width 275 height 31
select select "0"
click at [1291, 162] on select "Disponible Indisponible" at bounding box center [1428, 177] width 275 height 31
click at [1330, 387] on button "Enregistrer" at bounding box center [1352, 389] width 122 height 30
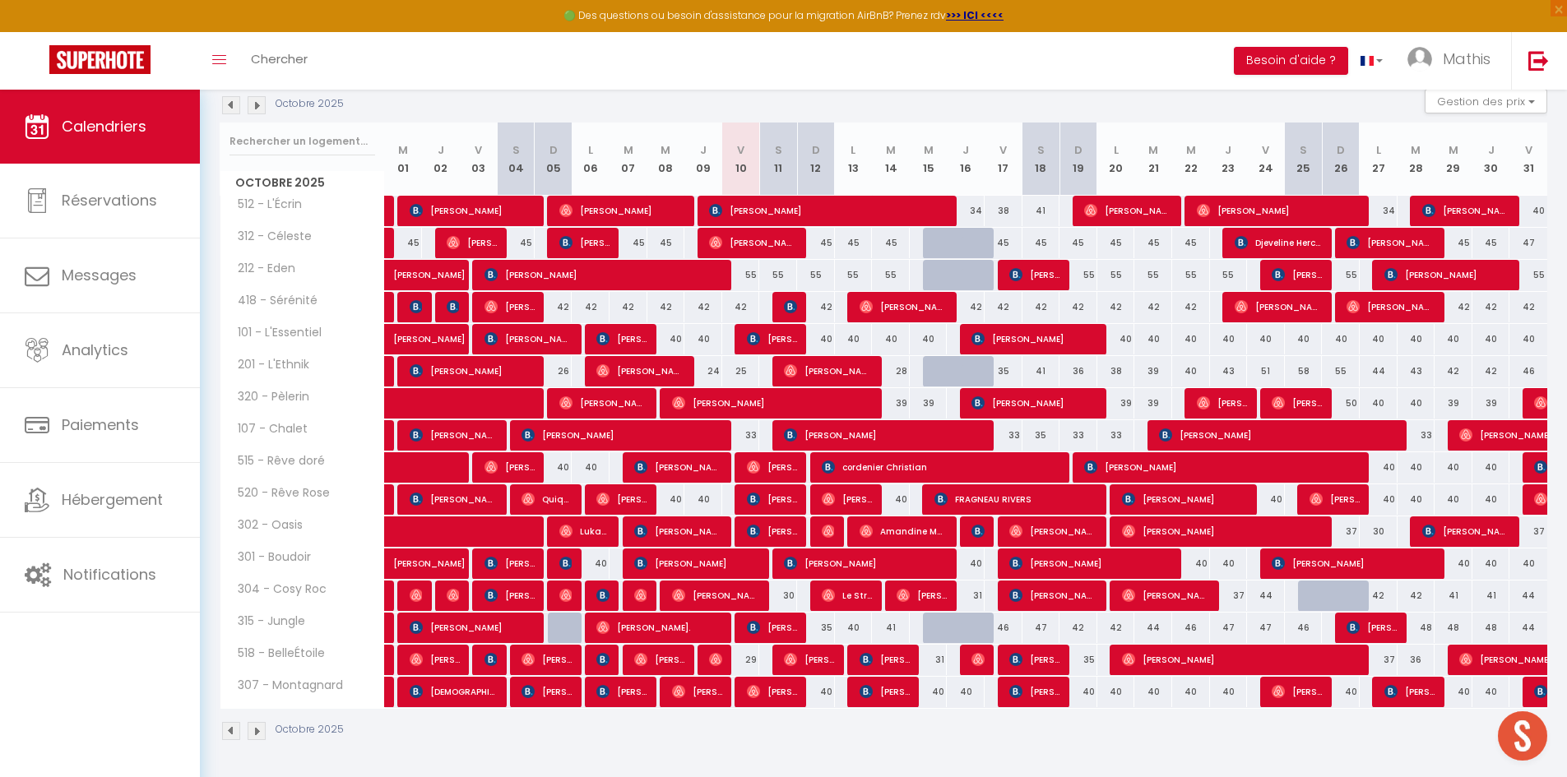
click at [248, 107] on img at bounding box center [257, 105] width 18 height 18
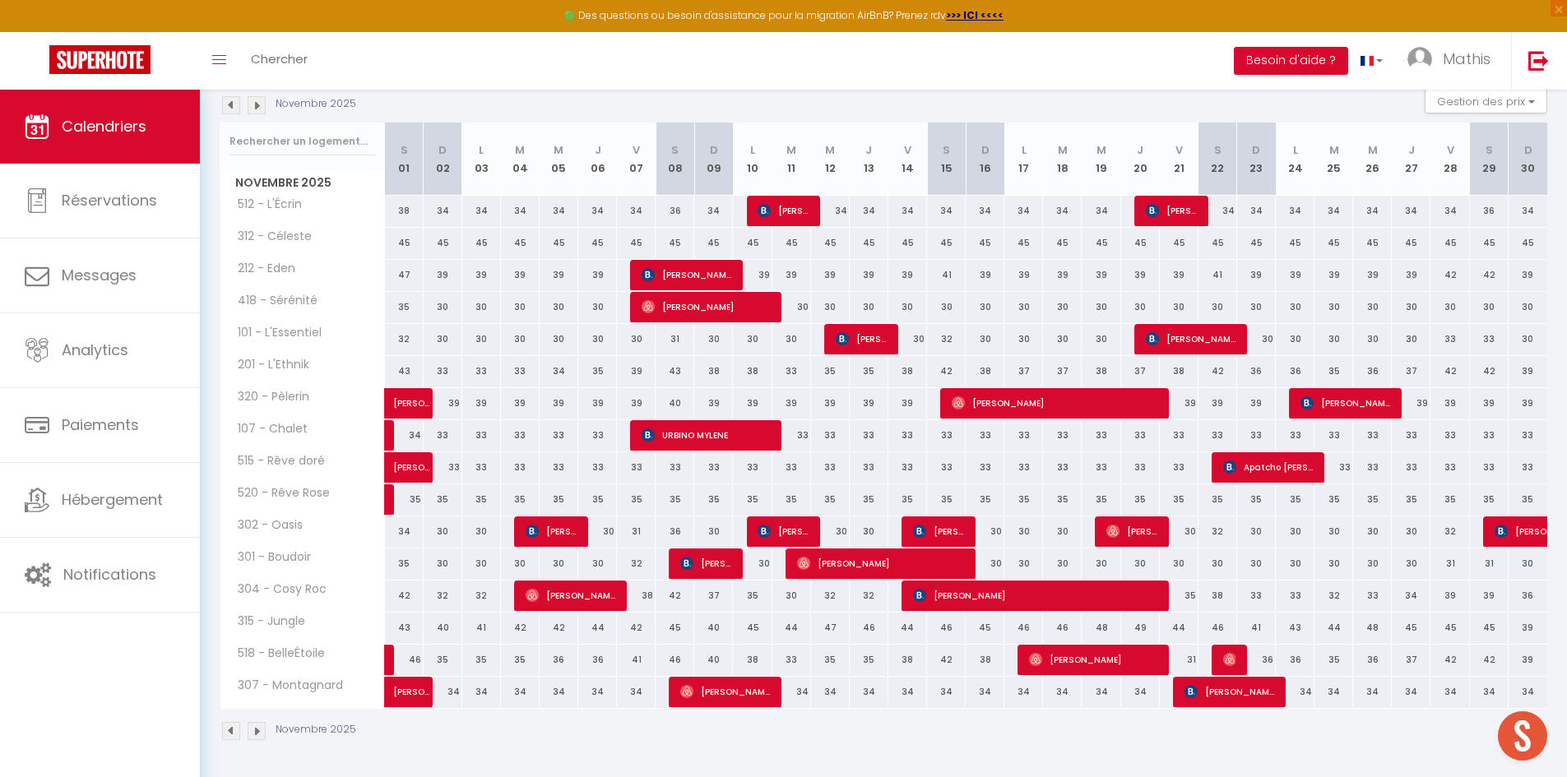
click at [233, 108] on img at bounding box center [231, 105] width 18 height 18
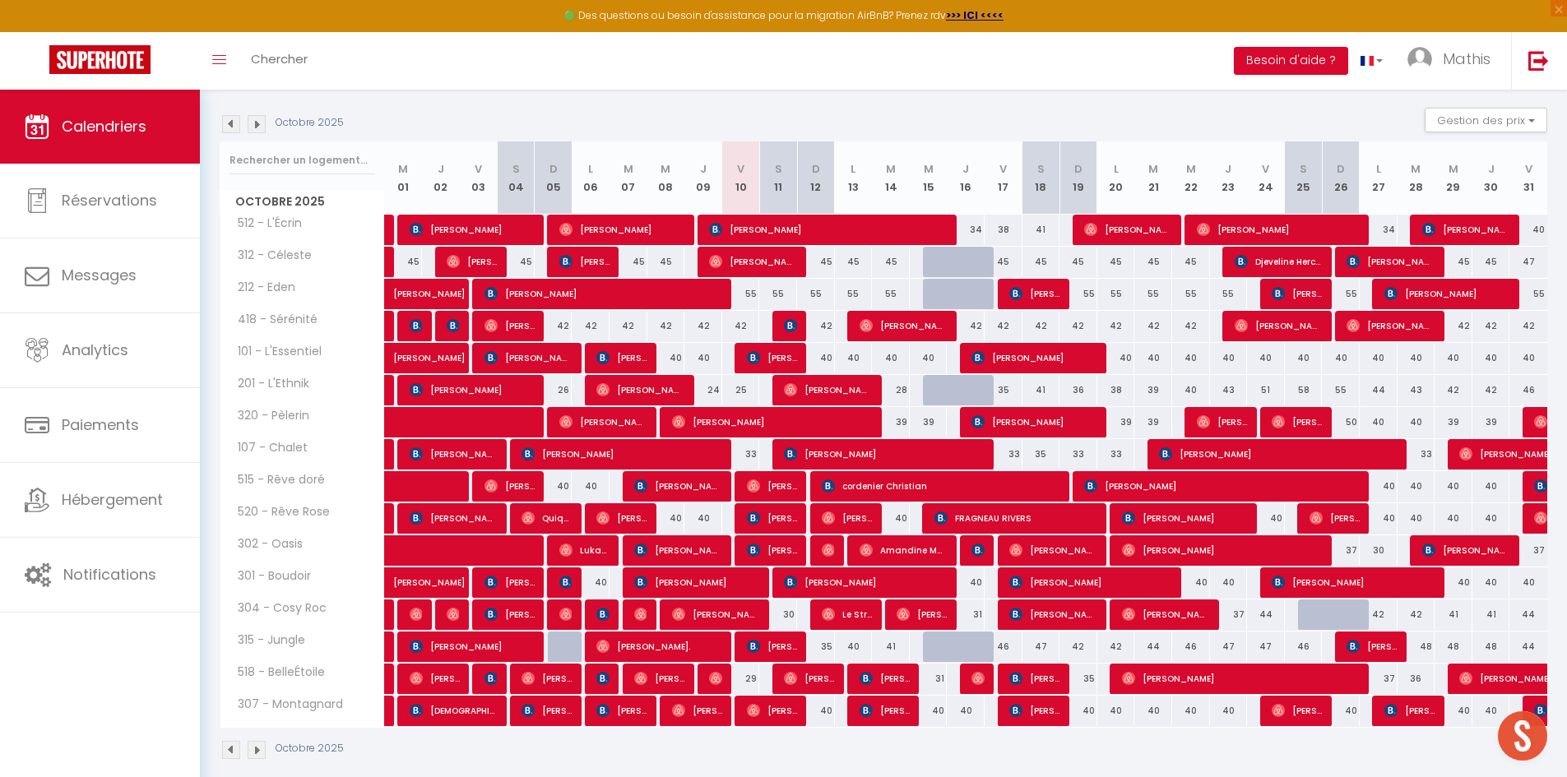
scroll to position [85, 0]
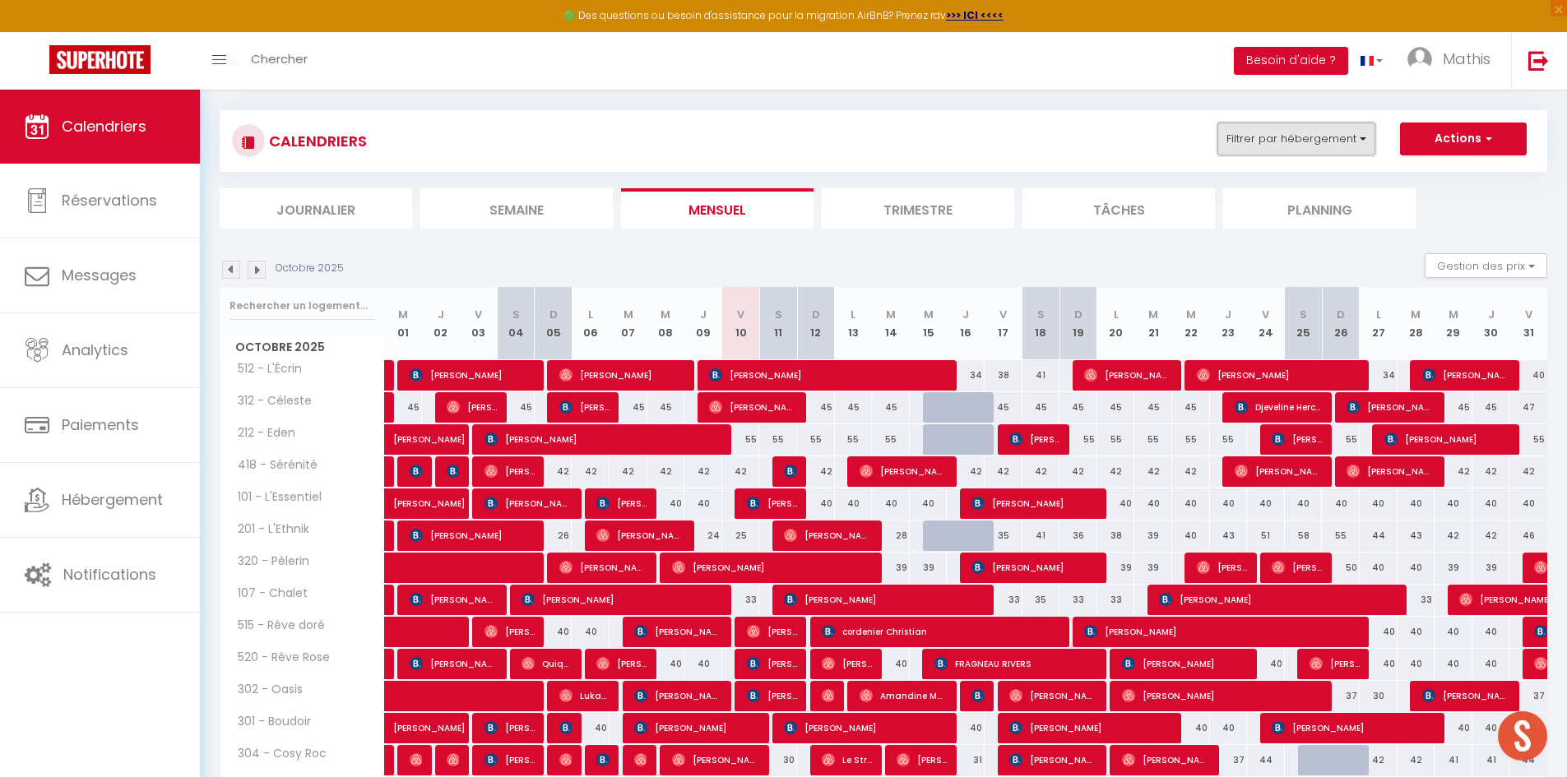
click at [1271, 133] on button "Filtrer par hébergement" at bounding box center [1296, 139] width 158 height 33
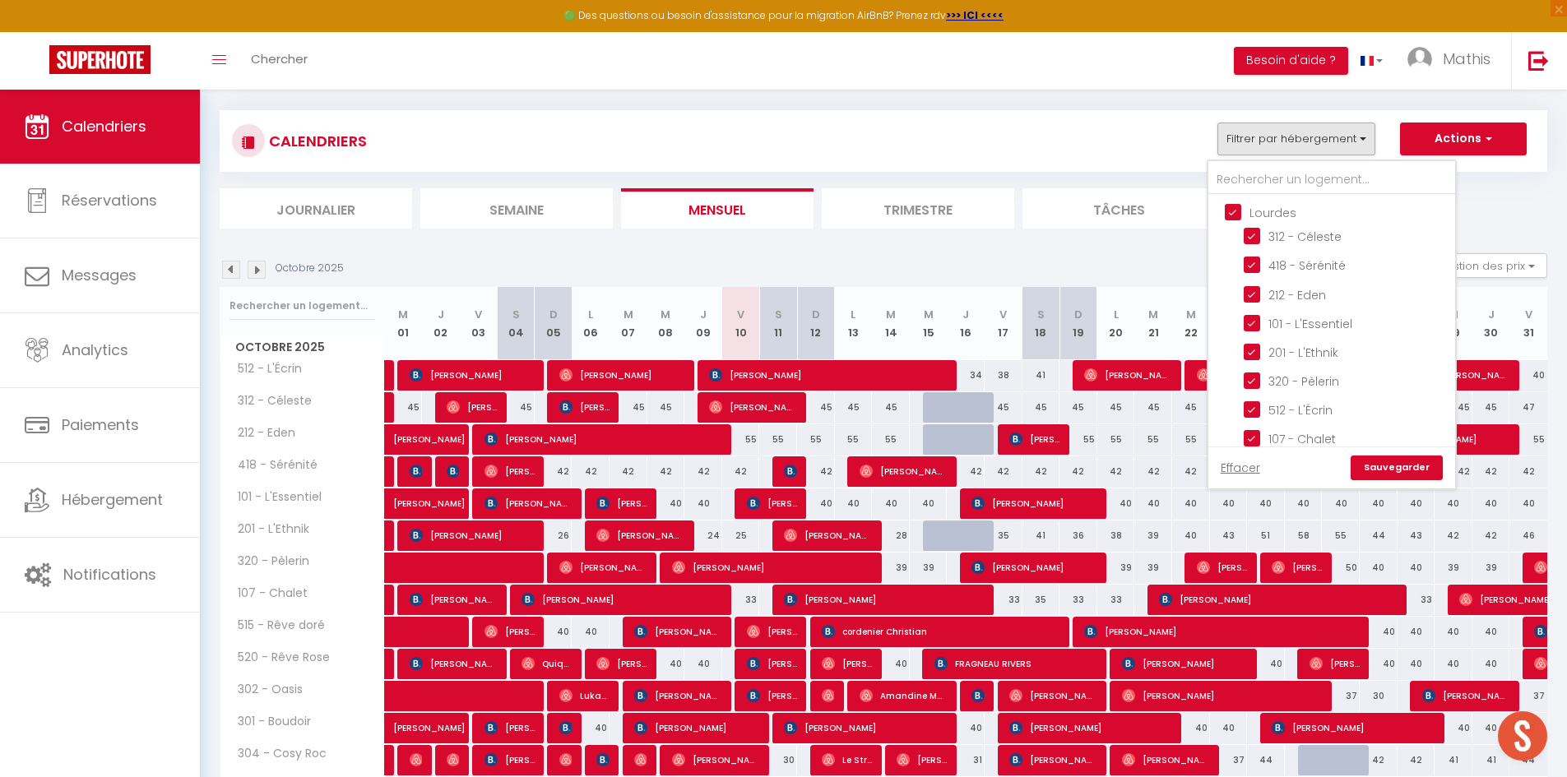
click at [1254, 211] on input "Lourdes" at bounding box center [1347, 211] width 247 height 16
checkbox input "false"
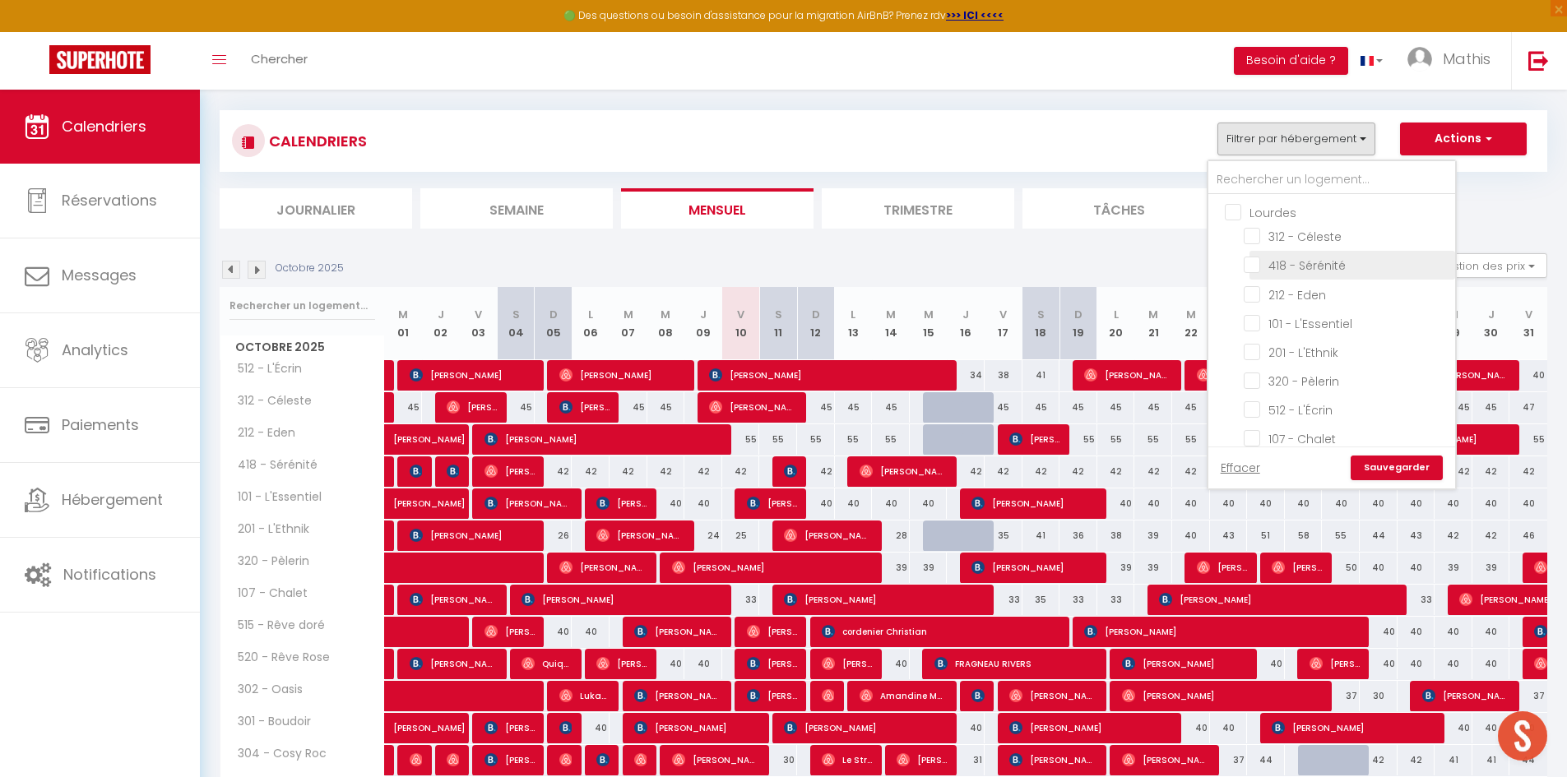
checkbox input "false"
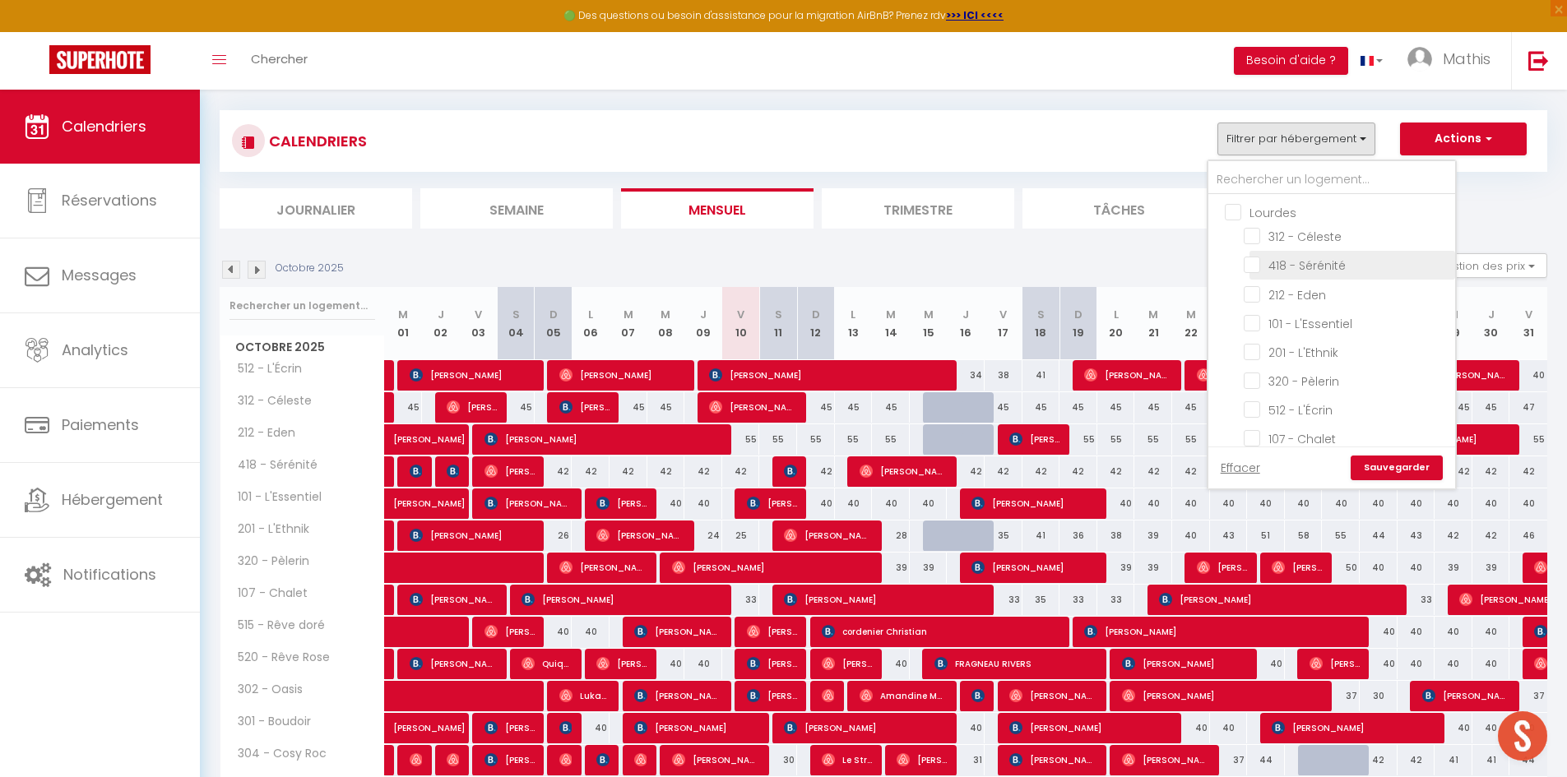
checkbox input "false"
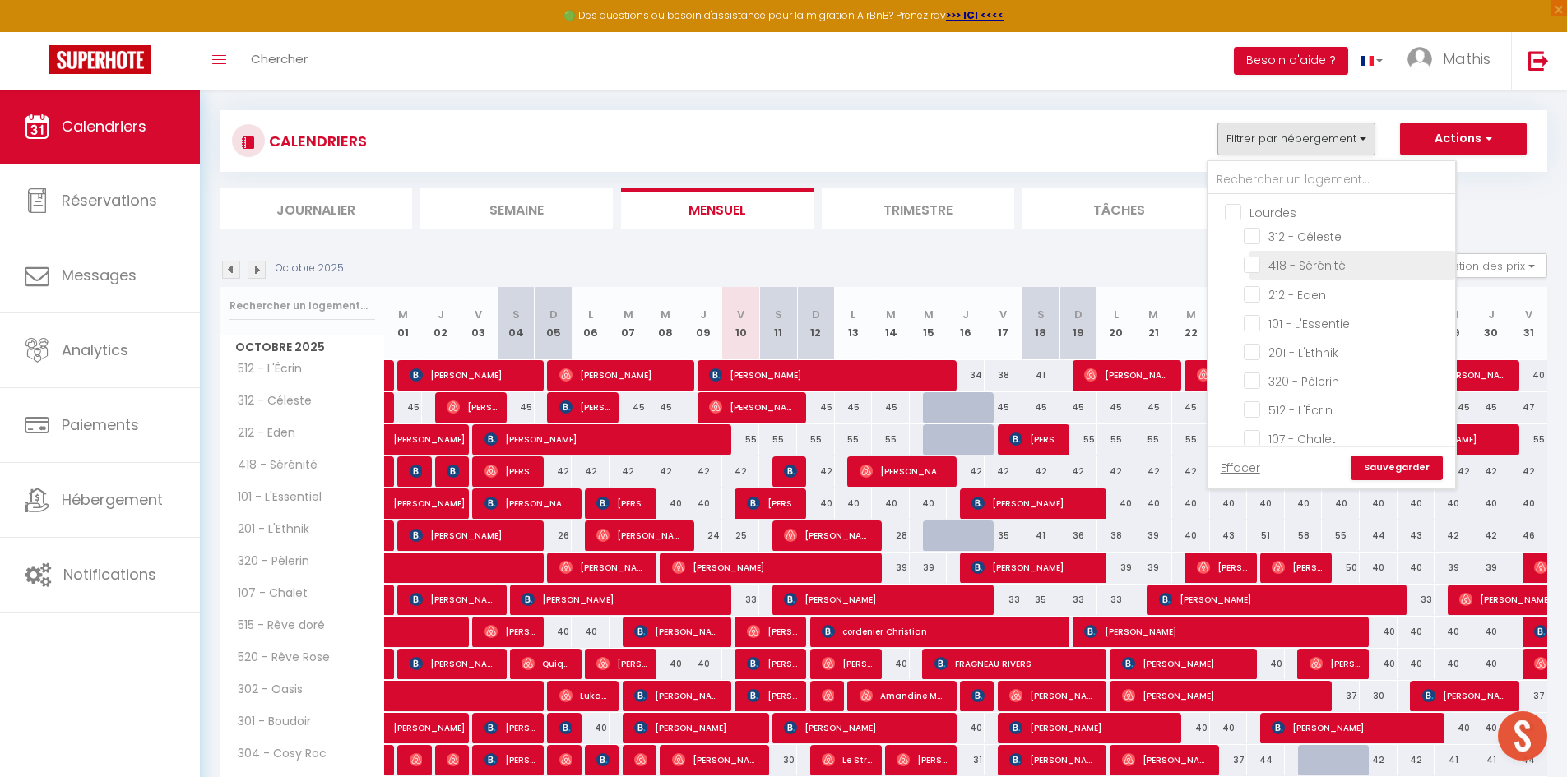
checkbox input "false"
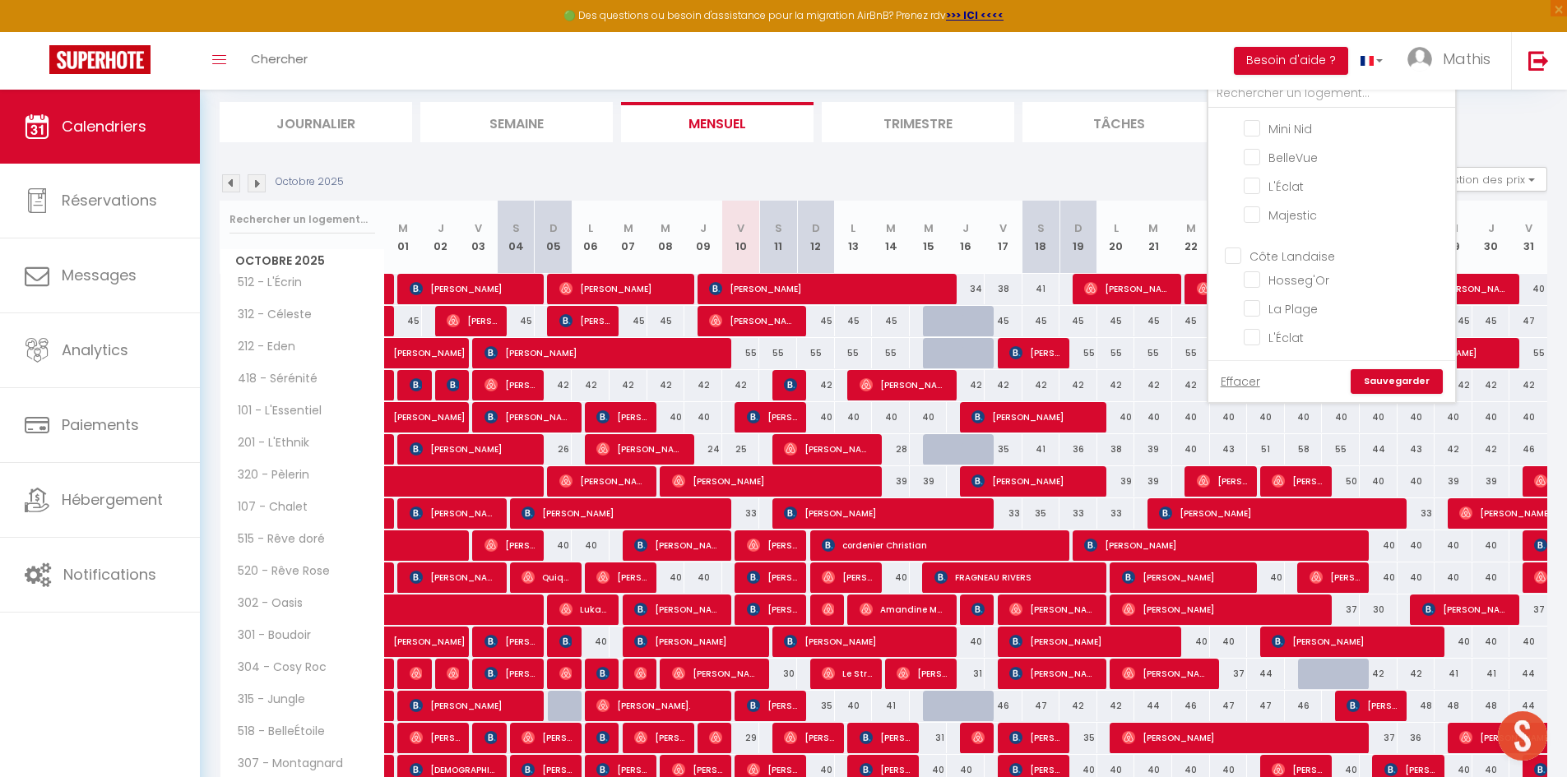
scroll to position [249, 0]
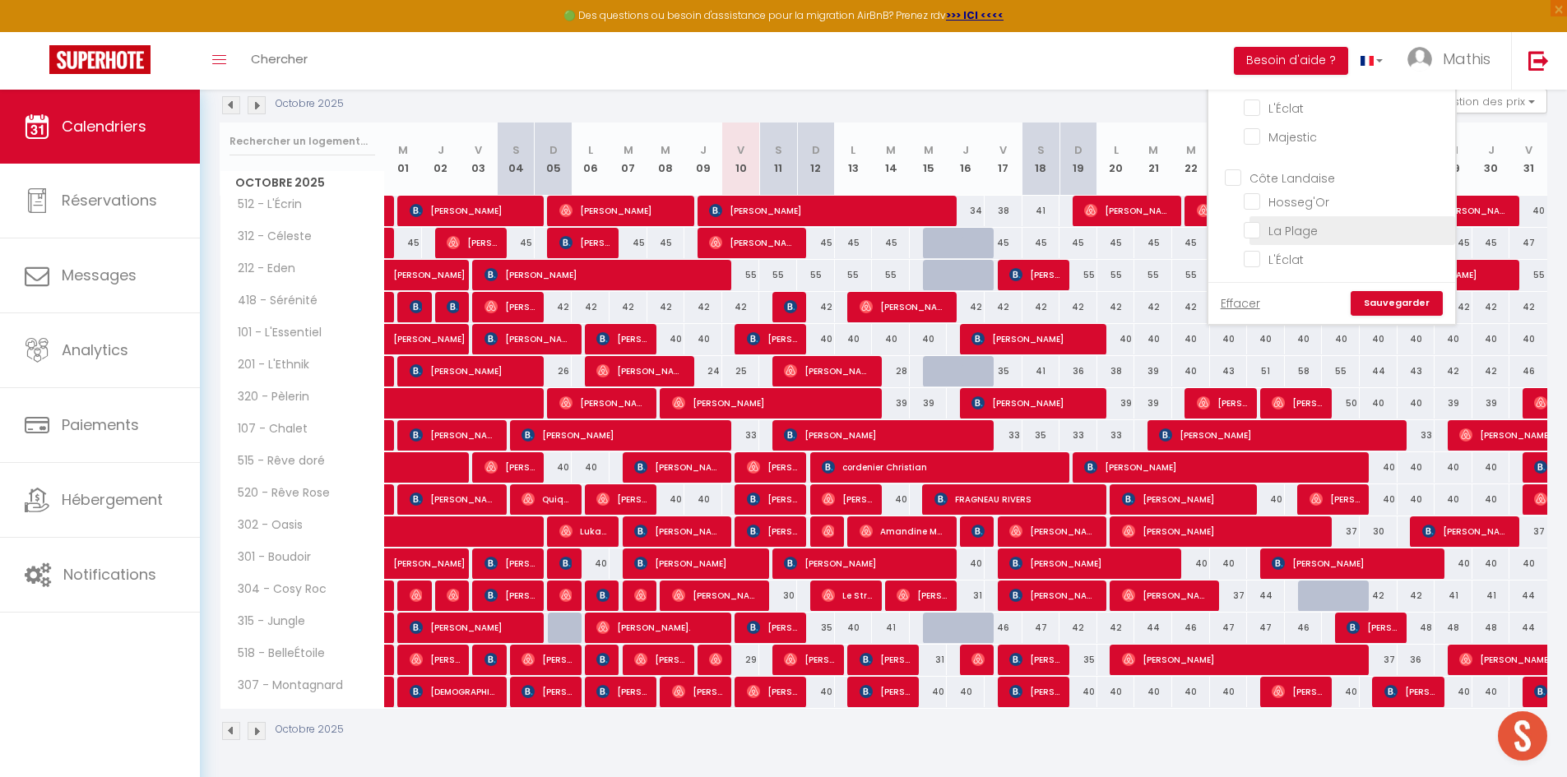
click at [1289, 228] on input "La Plage" at bounding box center [1346, 229] width 206 height 16
checkbox input "true"
click at [1404, 312] on link "Sauvegarder" at bounding box center [1396, 303] width 92 height 25
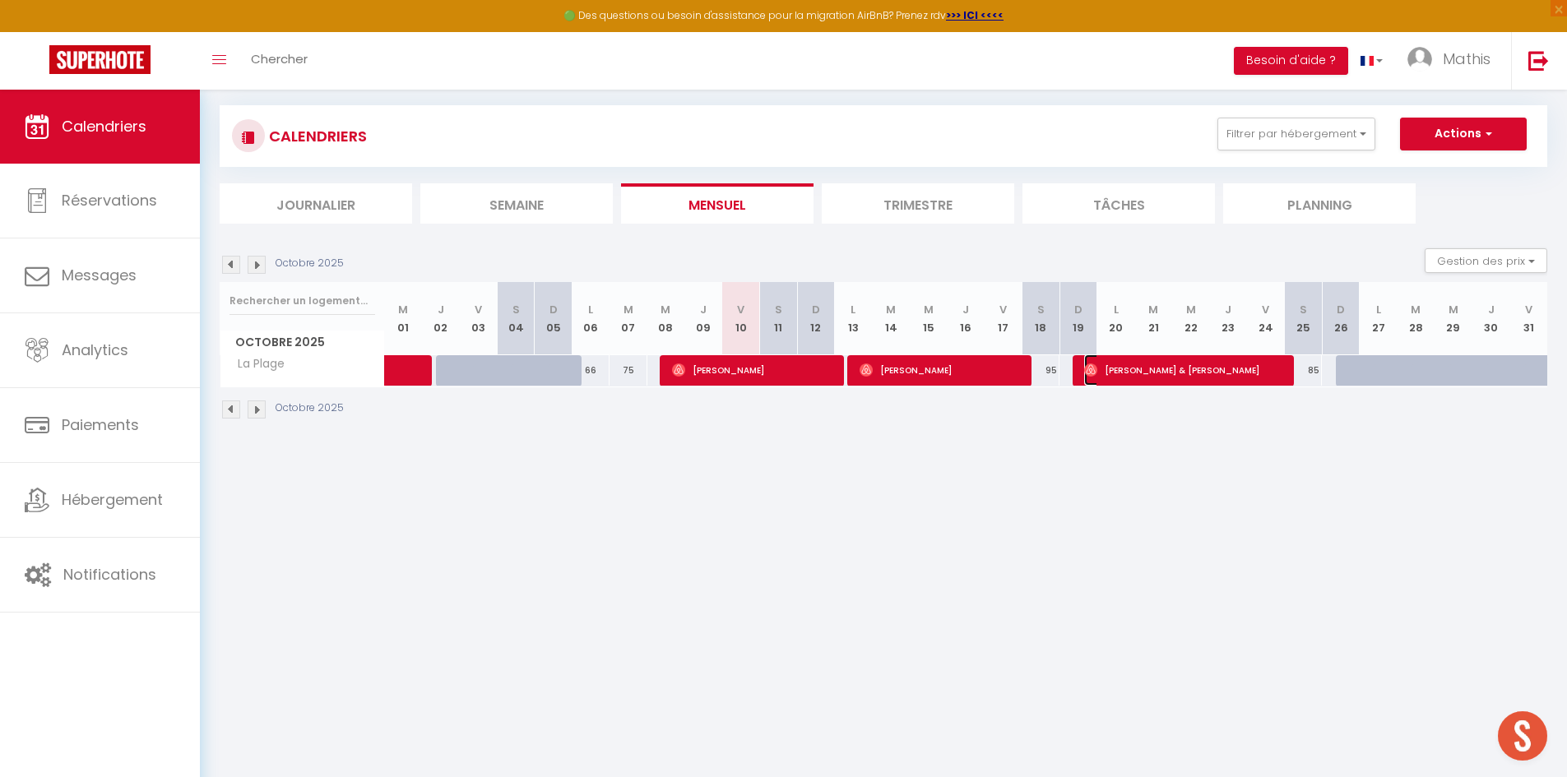
click at [1127, 368] on span "[PERSON_NAME] & [PERSON_NAME]" at bounding box center [1184, 369] width 201 height 31
select select "OK"
select select "0"
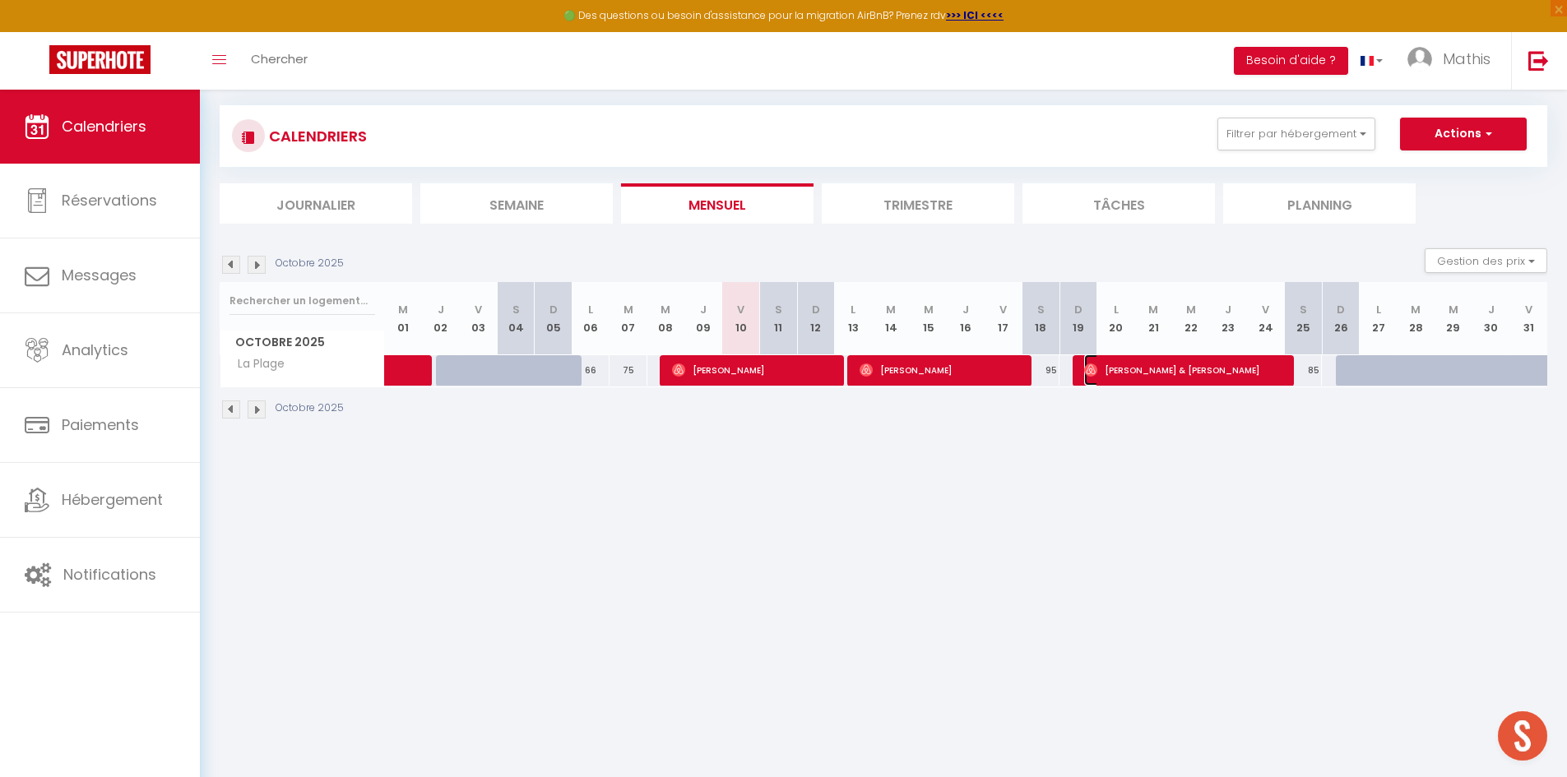
select select "1"
select select
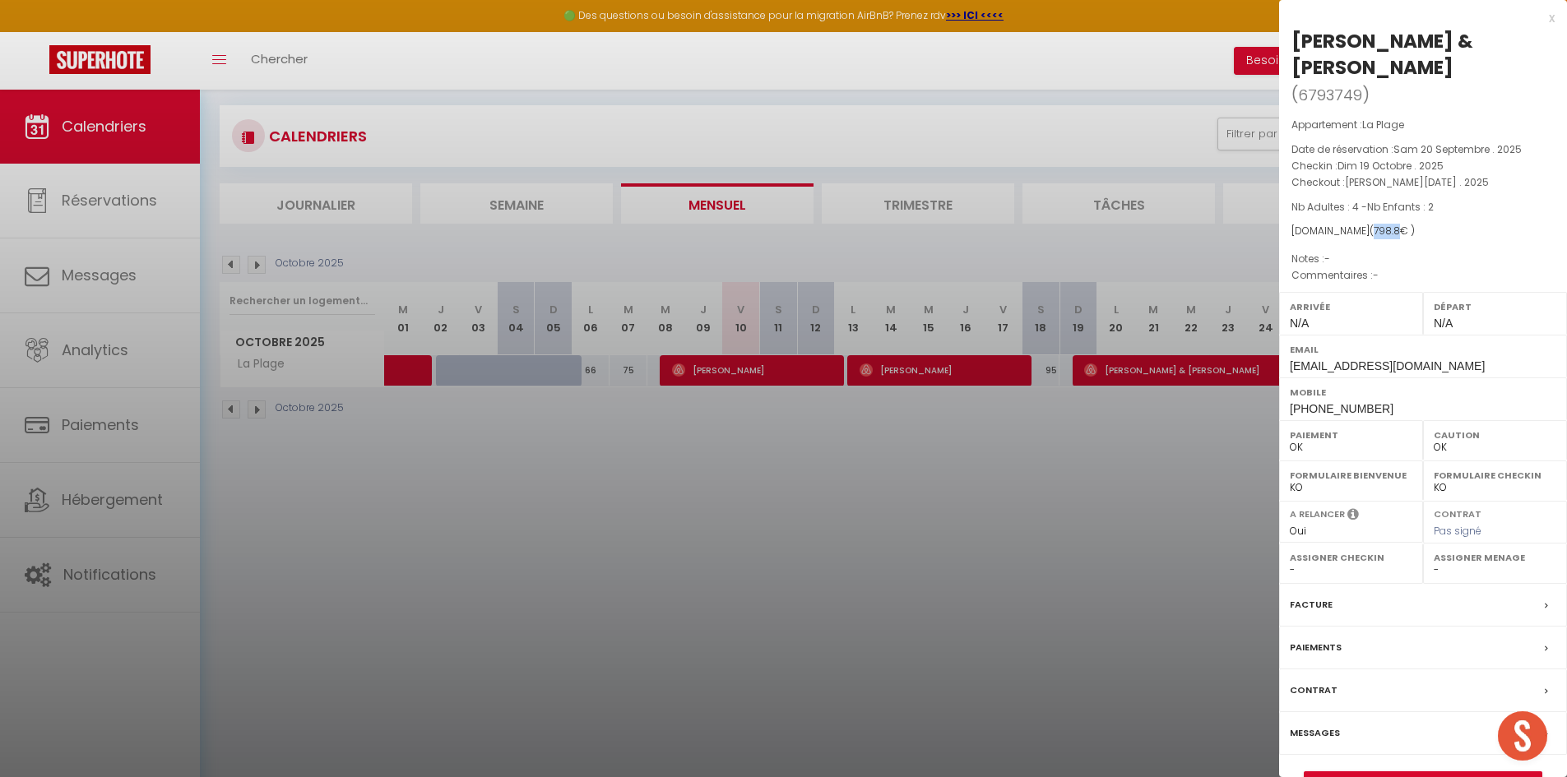
drag, startPoint x: 1382, startPoint y: 234, endPoint x: 1357, endPoint y: 231, distance: 25.6
click at [1369, 231] on span "( 798.8 € )" at bounding box center [1391, 231] width 45 height 14
click at [1157, 417] on div at bounding box center [783, 388] width 1567 height 777
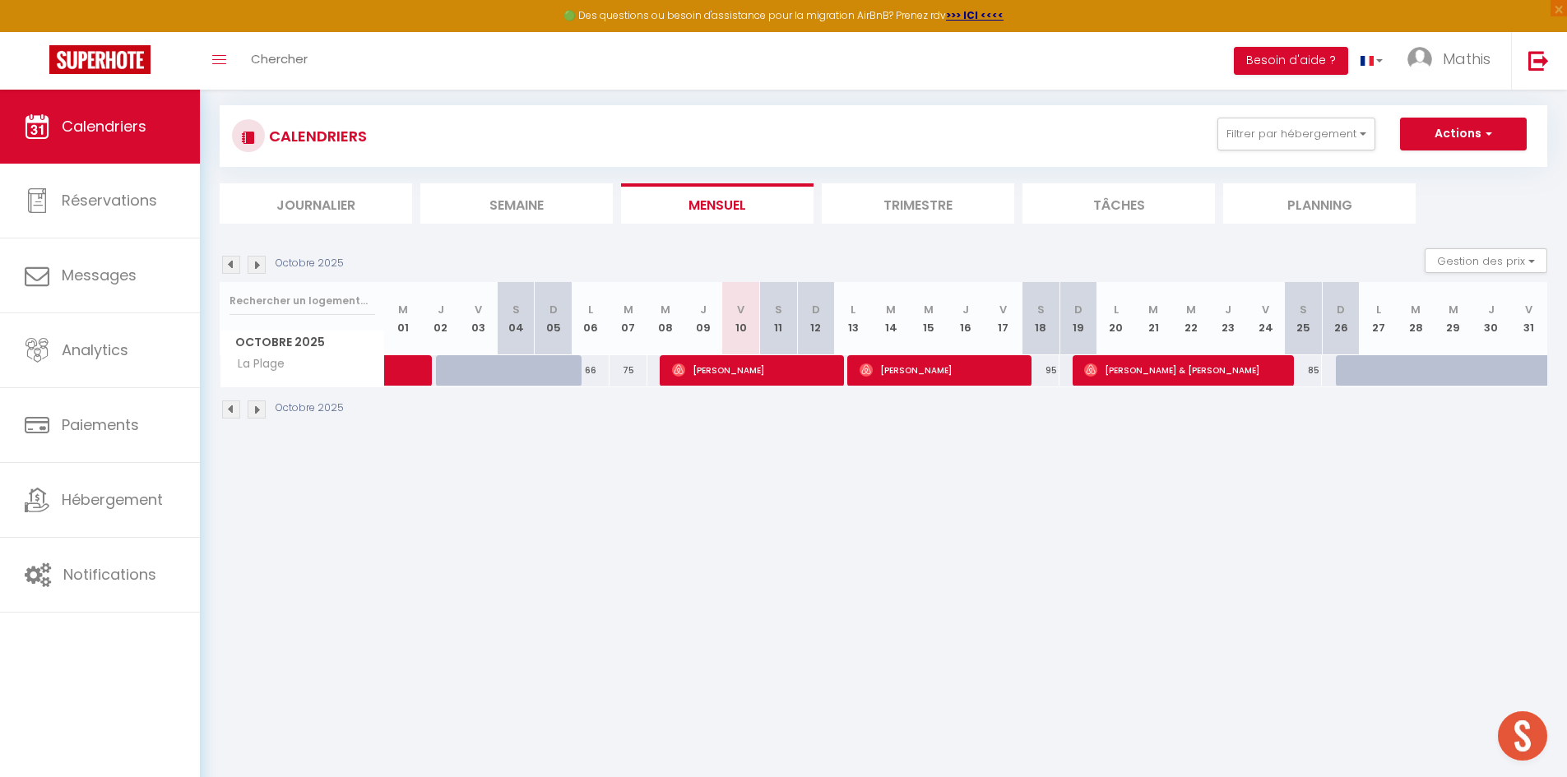
click at [259, 264] on img at bounding box center [257, 265] width 18 height 18
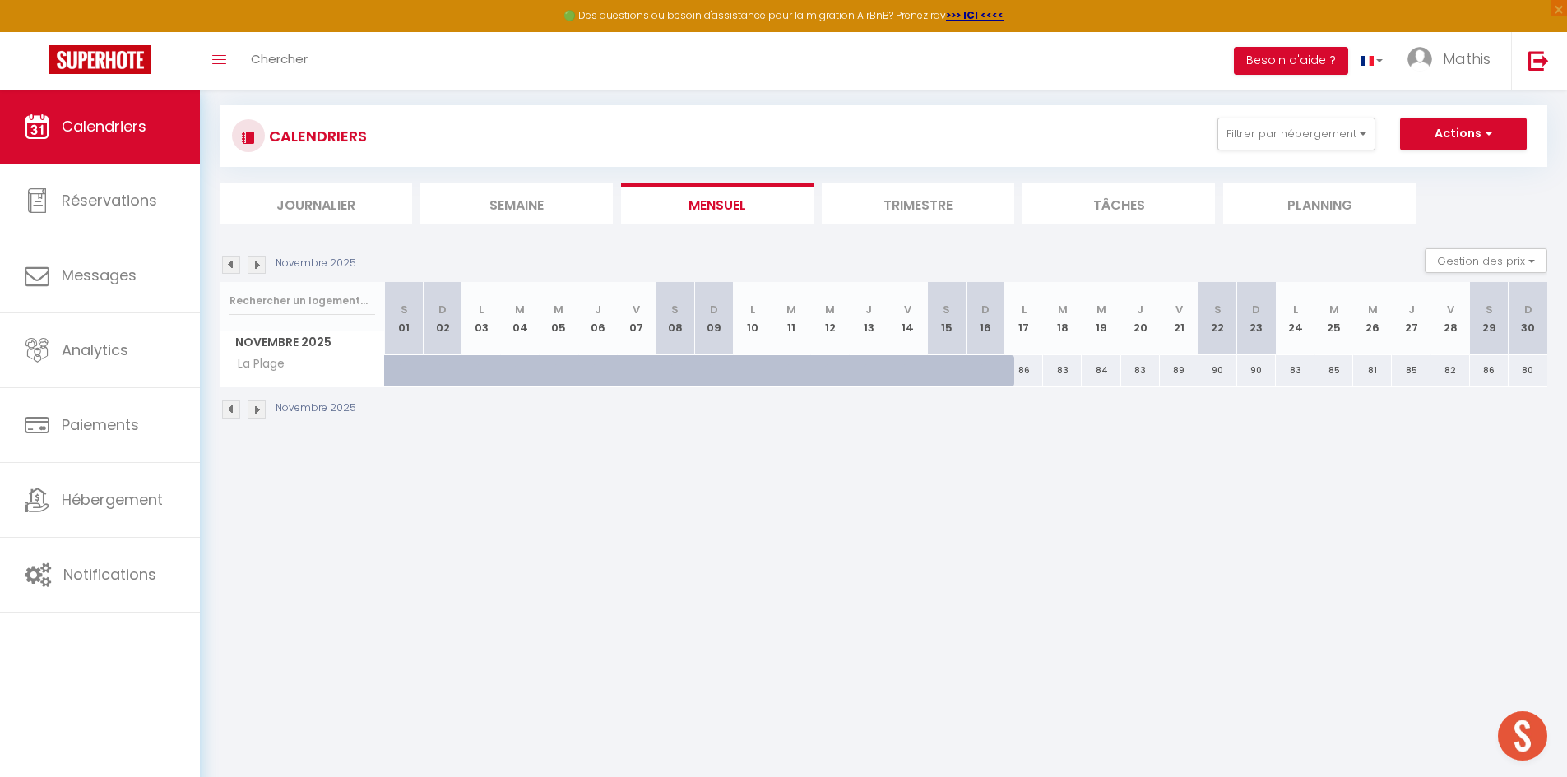
click at [259, 265] on img at bounding box center [257, 265] width 18 height 18
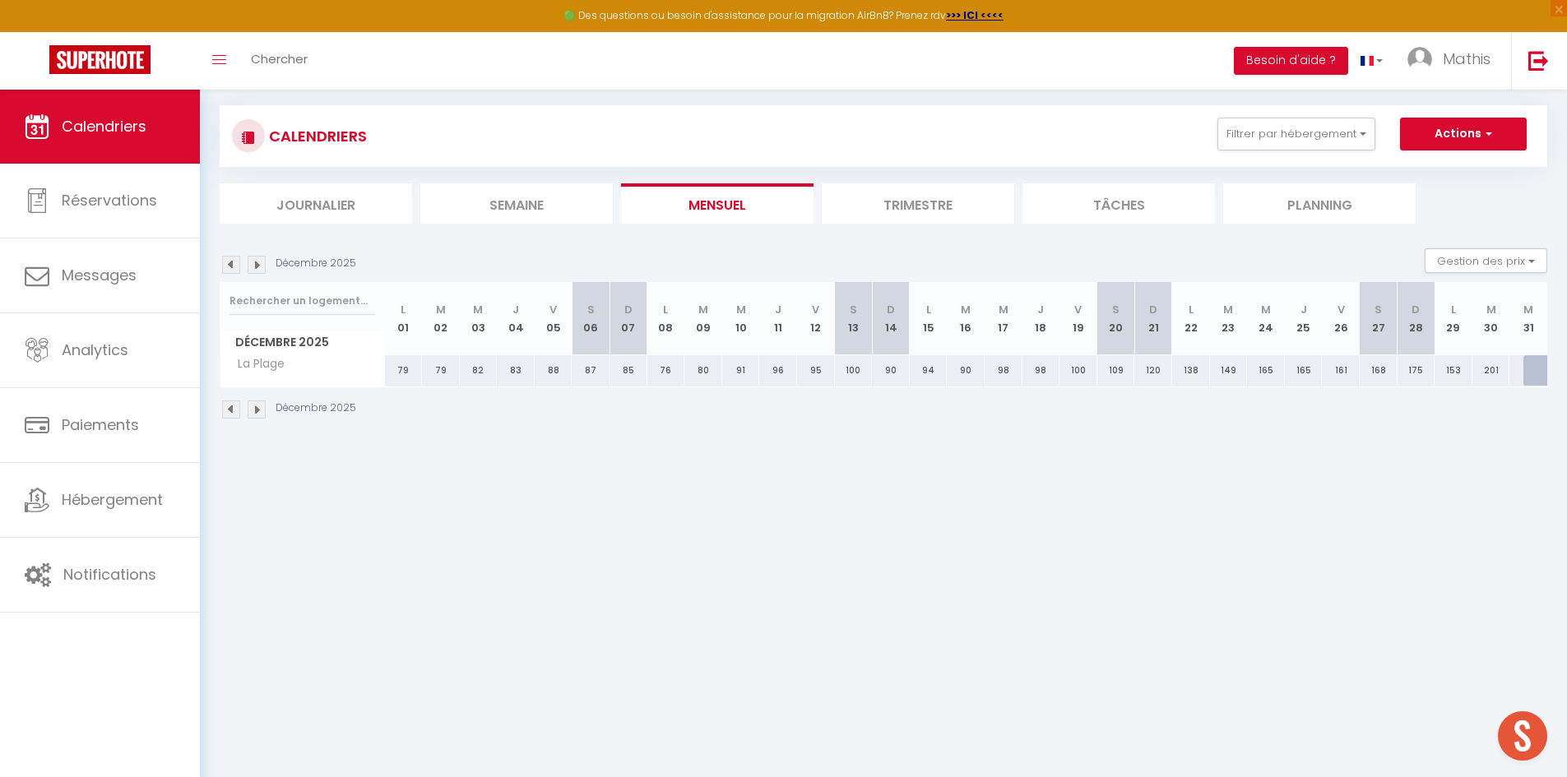
click at [257, 265] on img at bounding box center [257, 265] width 18 height 18
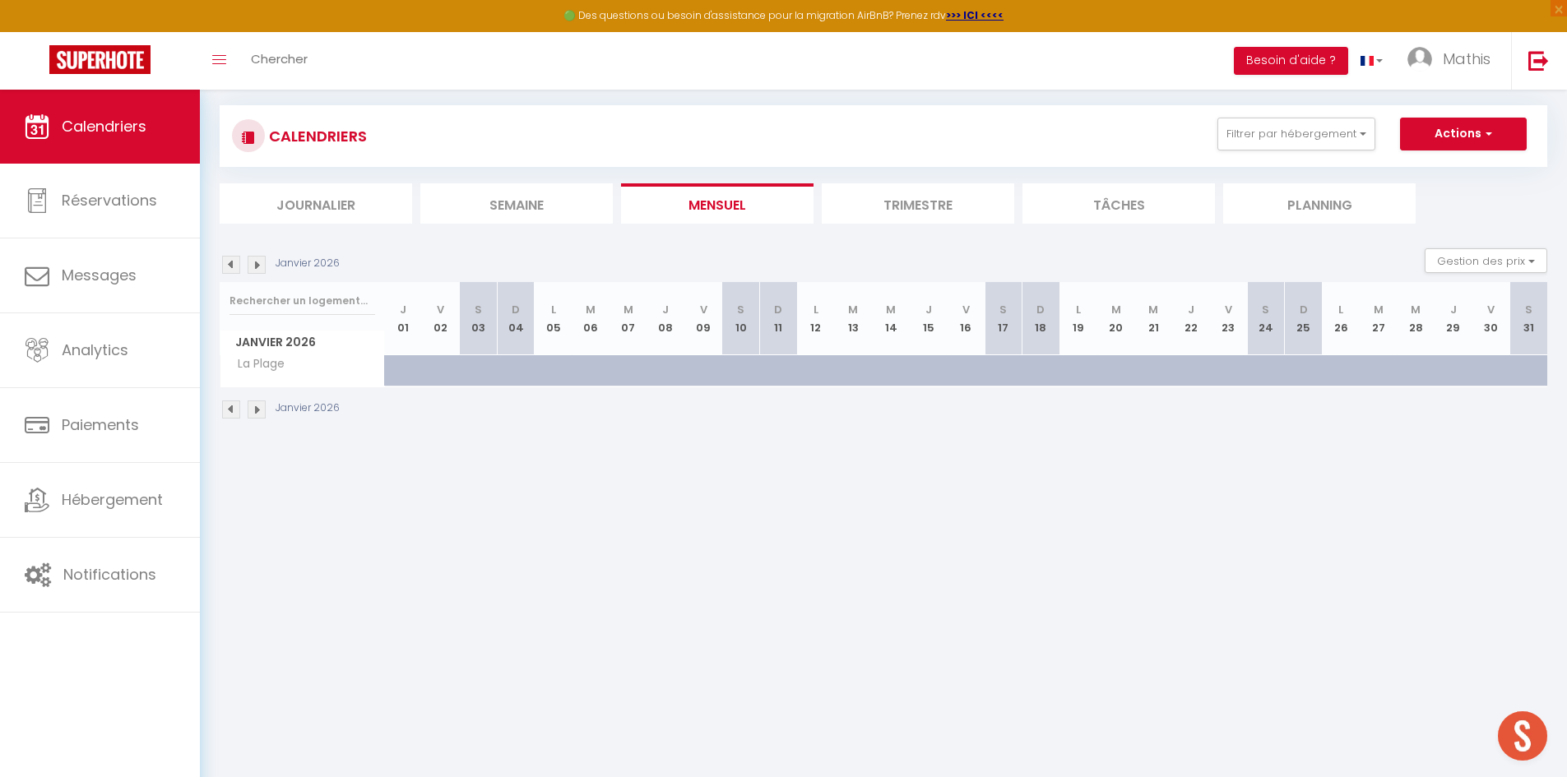
click at [226, 265] on img at bounding box center [231, 265] width 18 height 18
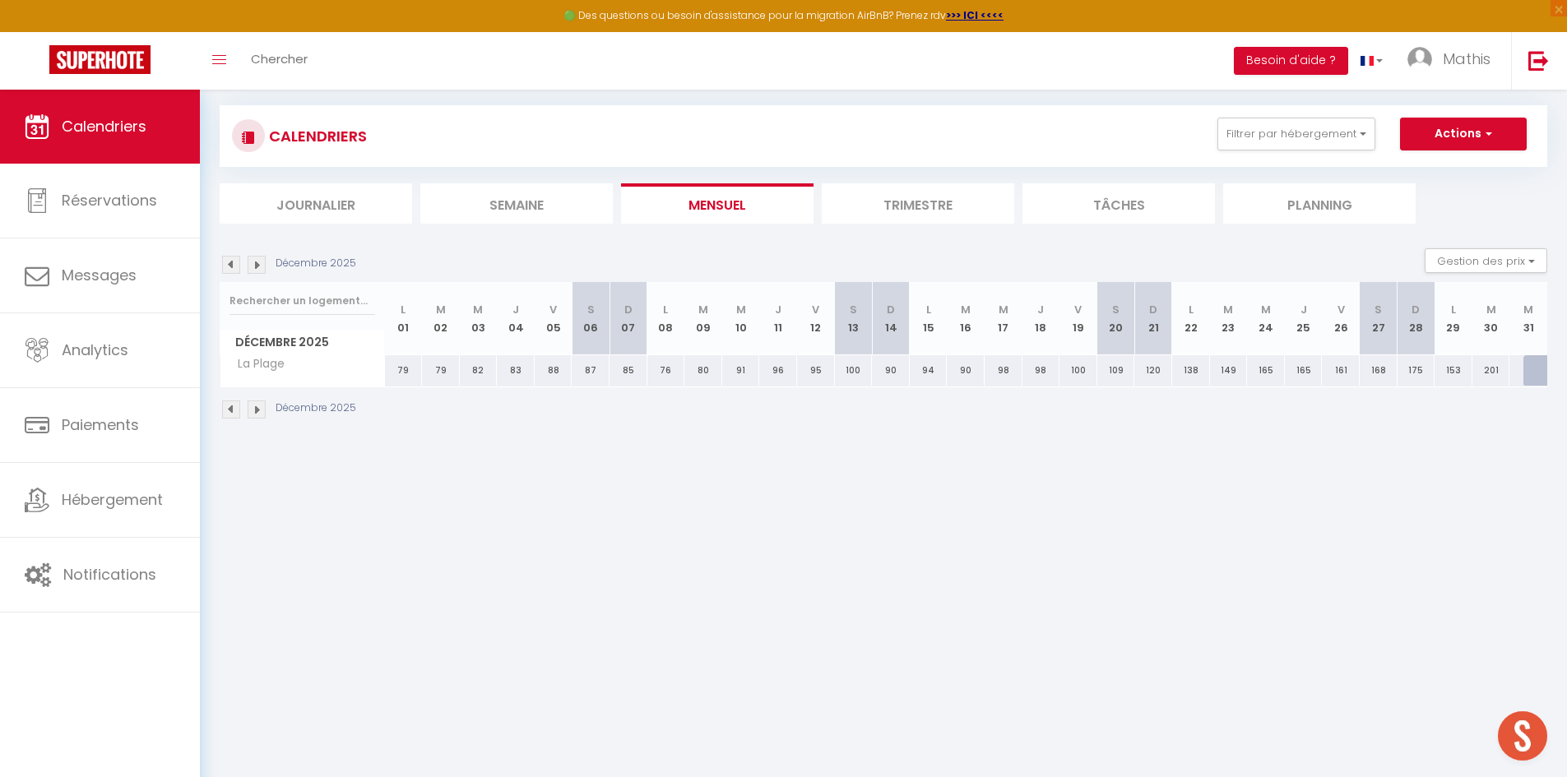
click at [226, 265] on img at bounding box center [231, 265] width 18 height 18
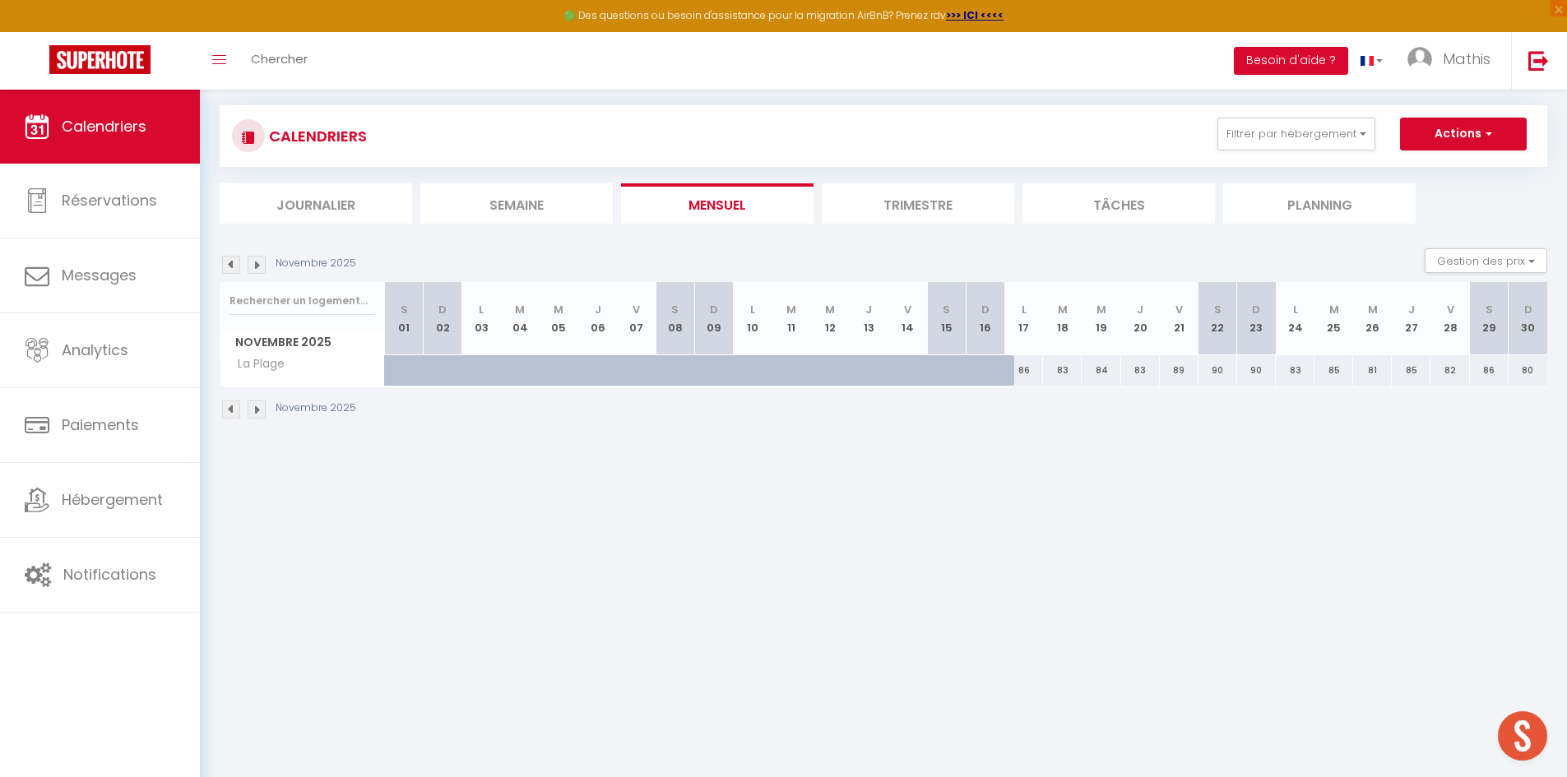
click at [1018, 371] on div "86" at bounding box center [1023, 370] width 39 height 30
select select "1"
type input "Lun 17 Novembre 2025"
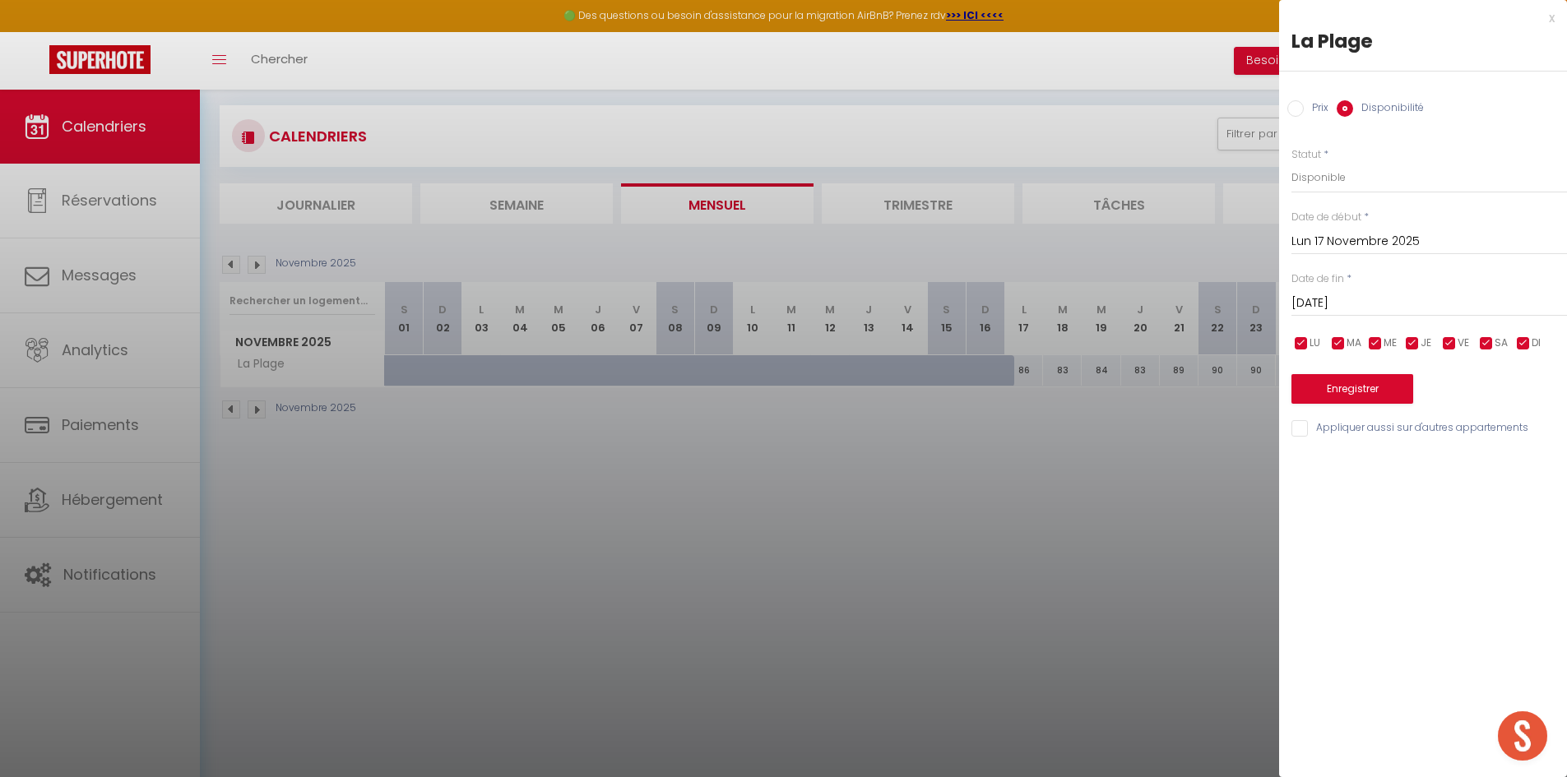
click at [1354, 297] on input "[DATE]" at bounding box center [1428, 303] width 275 height 21
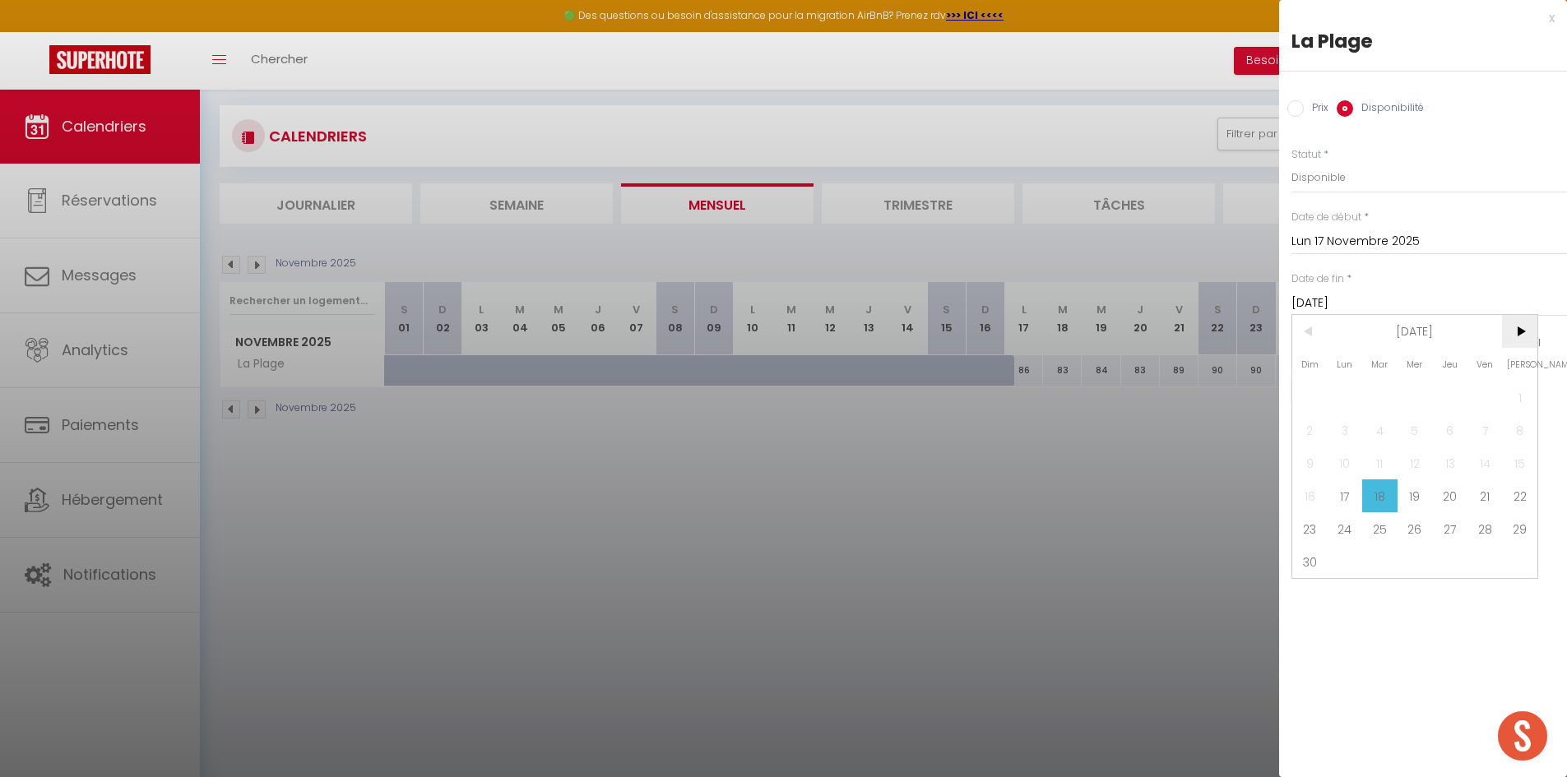
click at [1516, 338] on span ">" at bounding box center [1519, 331] width 35 height 33
click at [1421, 528] on span "31" at bounding box center [1414, 528] width 35 height 33
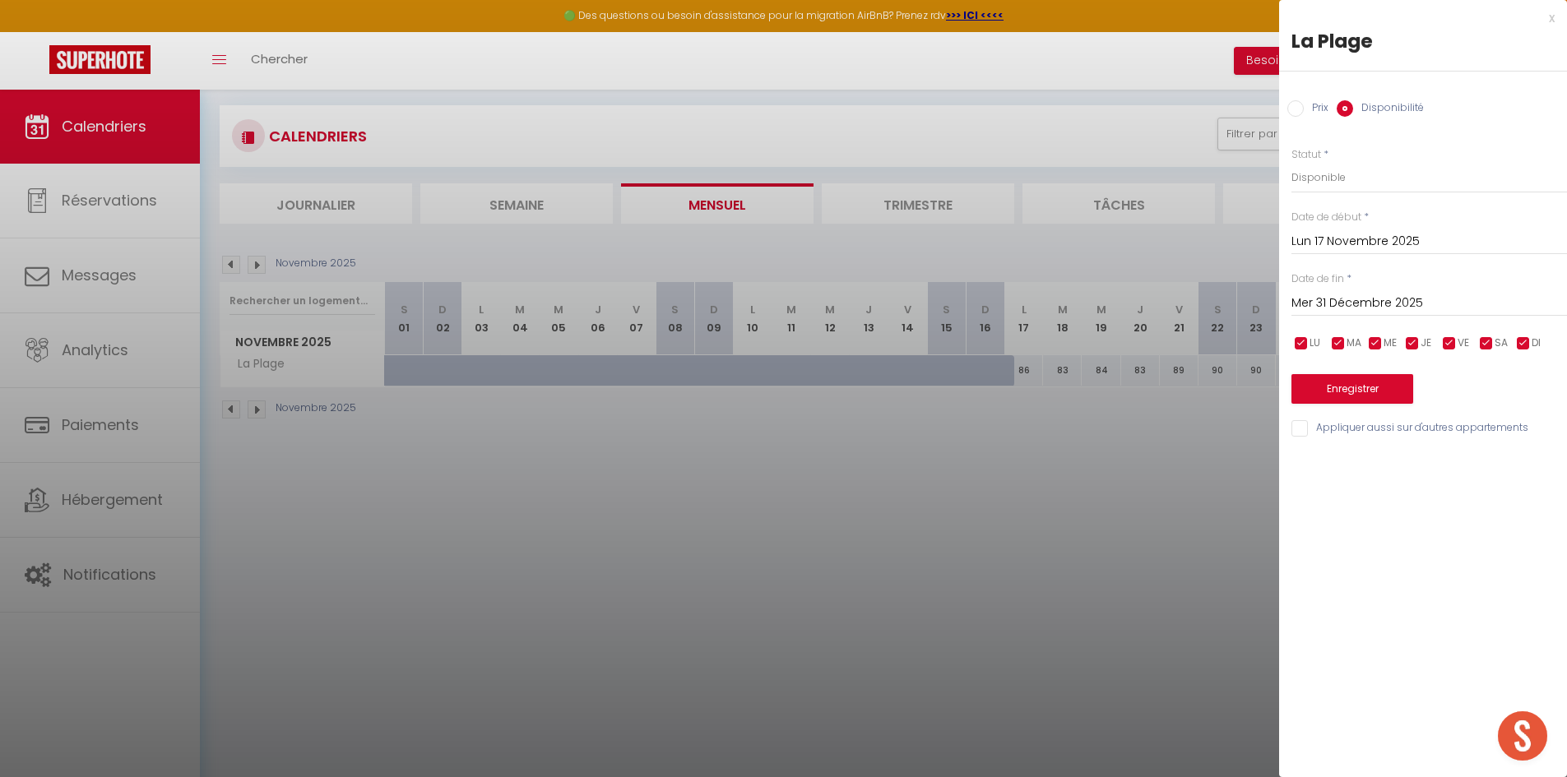
click at [1488, 308] on input "Mer 31 Décembre 2025" at bounding box center [1428, 303] width 275 height 21
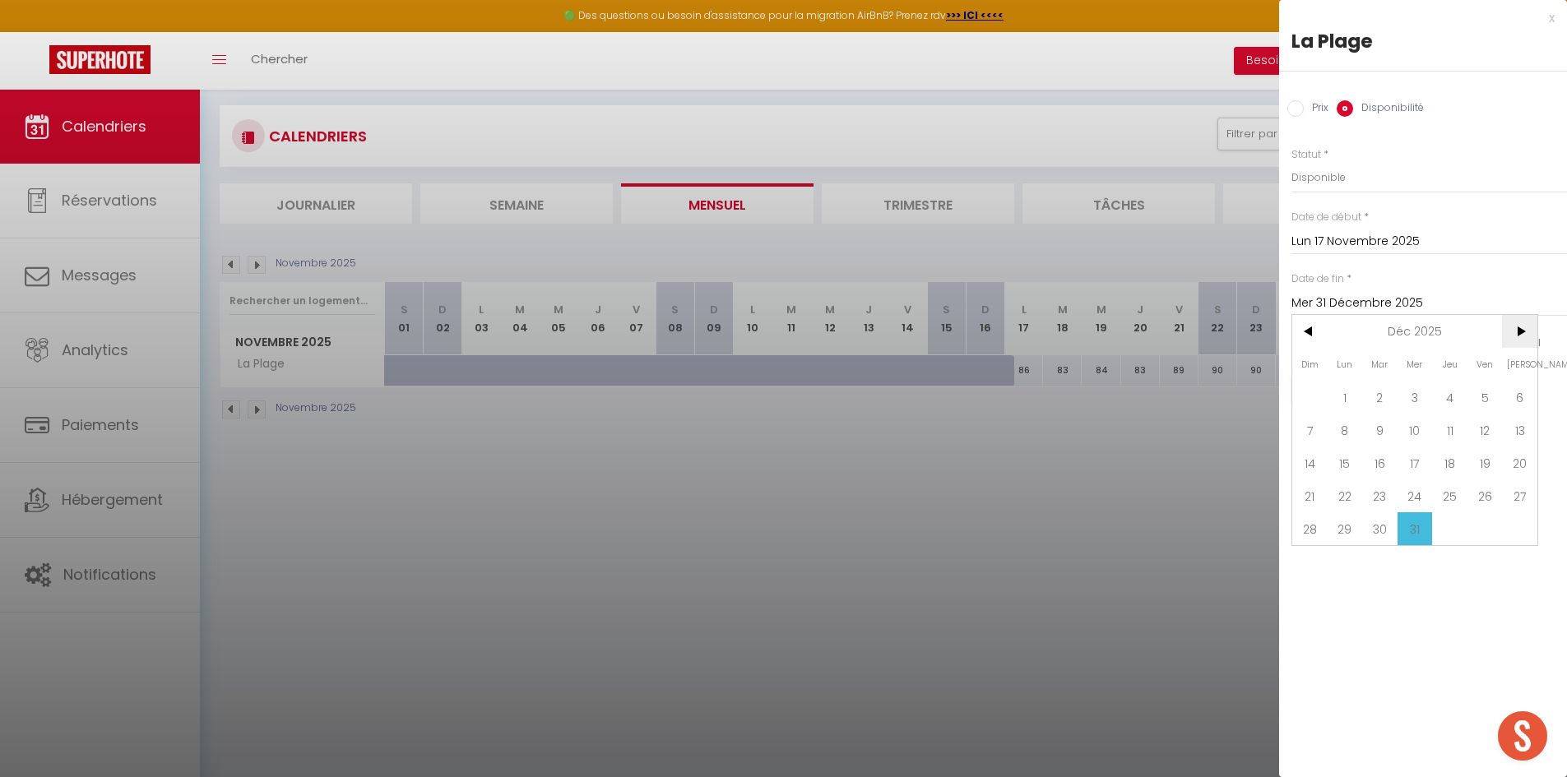
click at [1516, 333] on span ">" at bounding box center [1519, 331] width 35 height 33
click at [1521, 337] on span ">" at bounding box center [1519, 331] width 35 height 33
click at [1519, 502] on span "28" at bounding box center [1519, 495] width 35 height 33
type input "[DATE]"
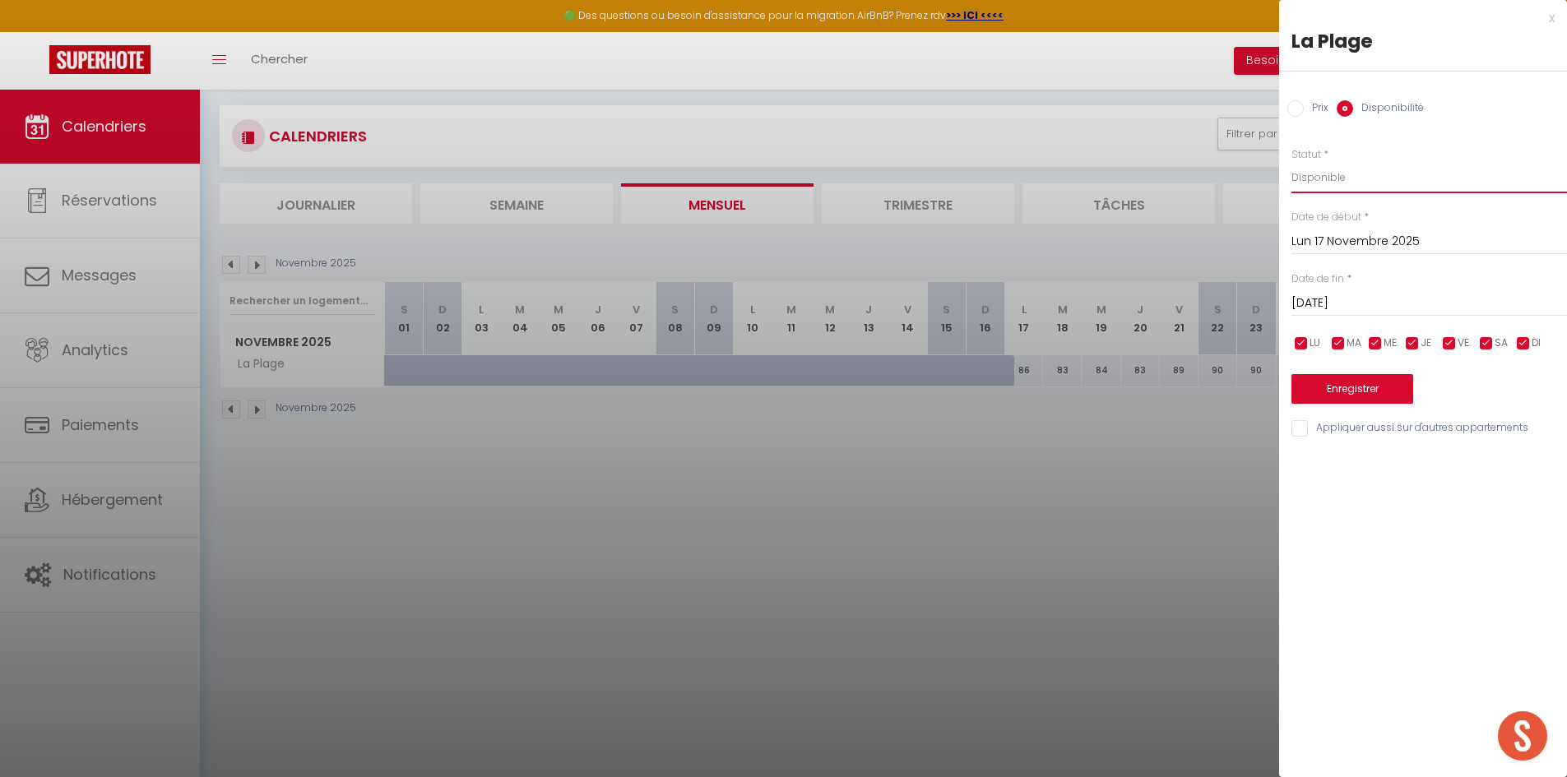
click at [1323, 182] on select "Disponible Indisponible" at bounding box center [1428, 177] width 275 height 31
select select "0"
click at [1291, 162] on select "Disponible Indisponible" at bounding box center [1428, 177] width 275 height 31
click at [1340, 246] on input "Lun 17 Novembre 2025" at bounding box center [1428, 241] width 275 height 21
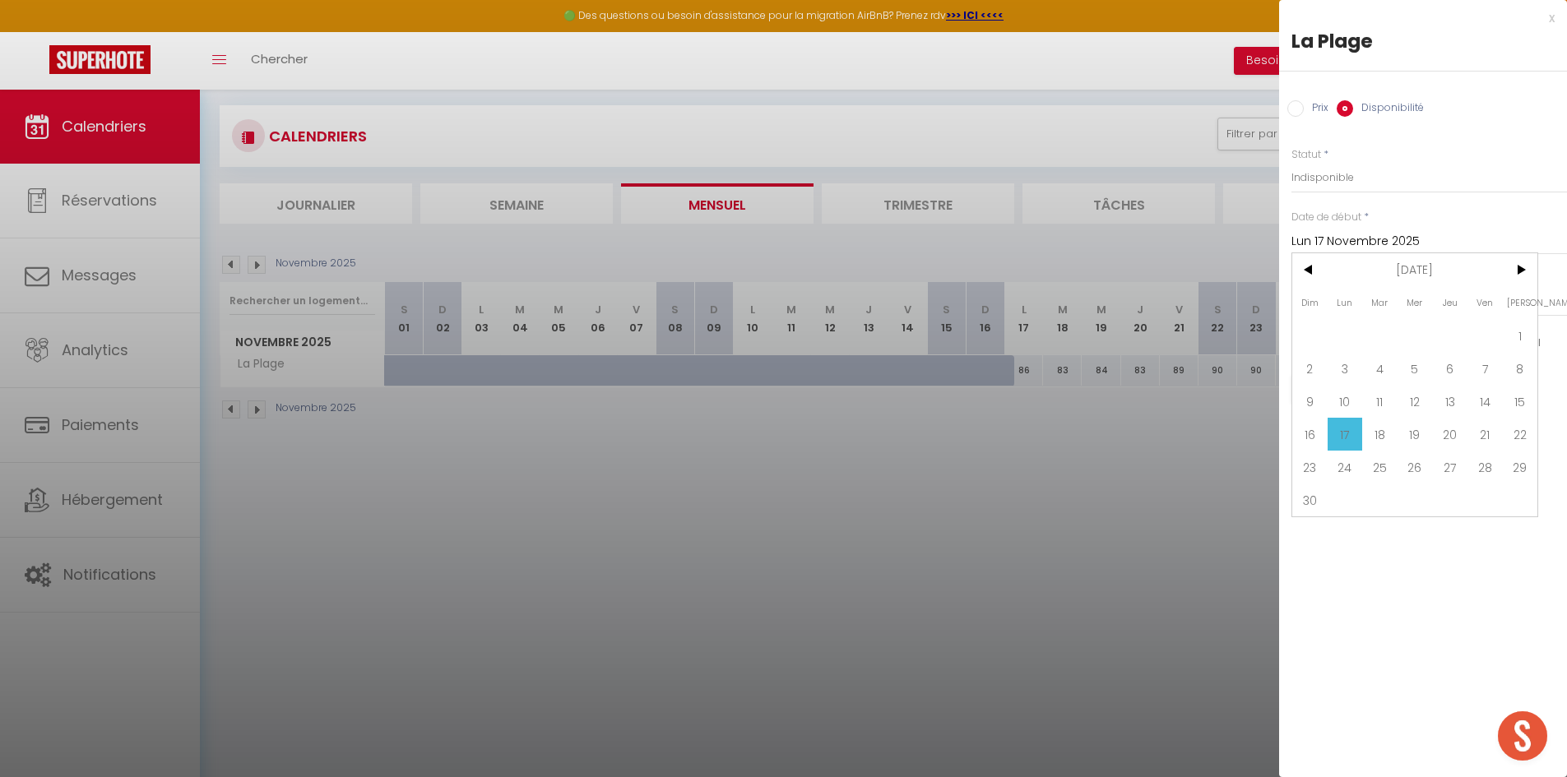
click at [1335, 438] on span "17" at bounding box center [1344, 434] width 35 height 33
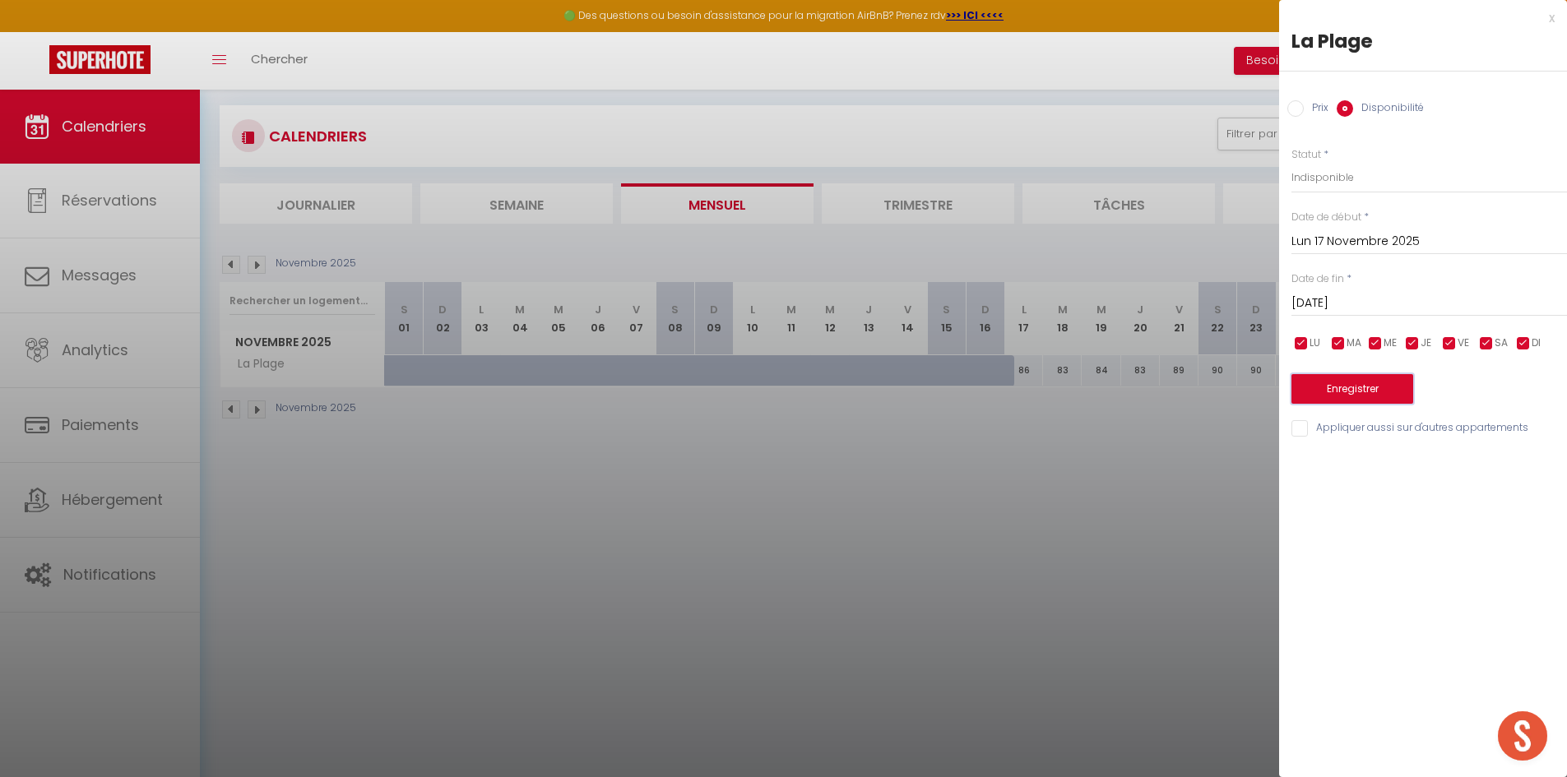
click at [1334, 391] on button "Enregistrer" at bounding box center [1352, 389] width 122 height 30
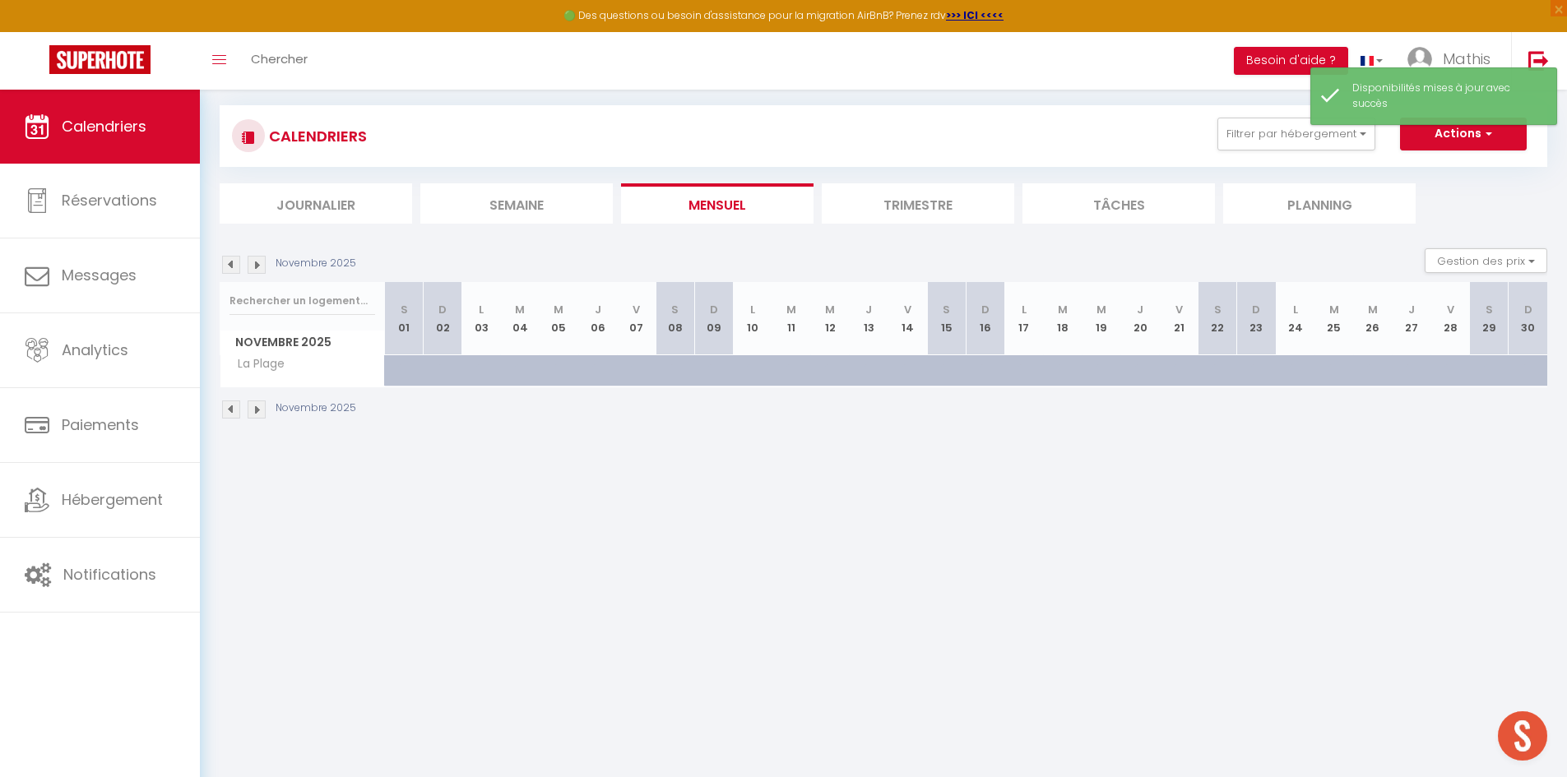
click at [264, 265] on img at bounding box center [257, 265] width 18 height 18
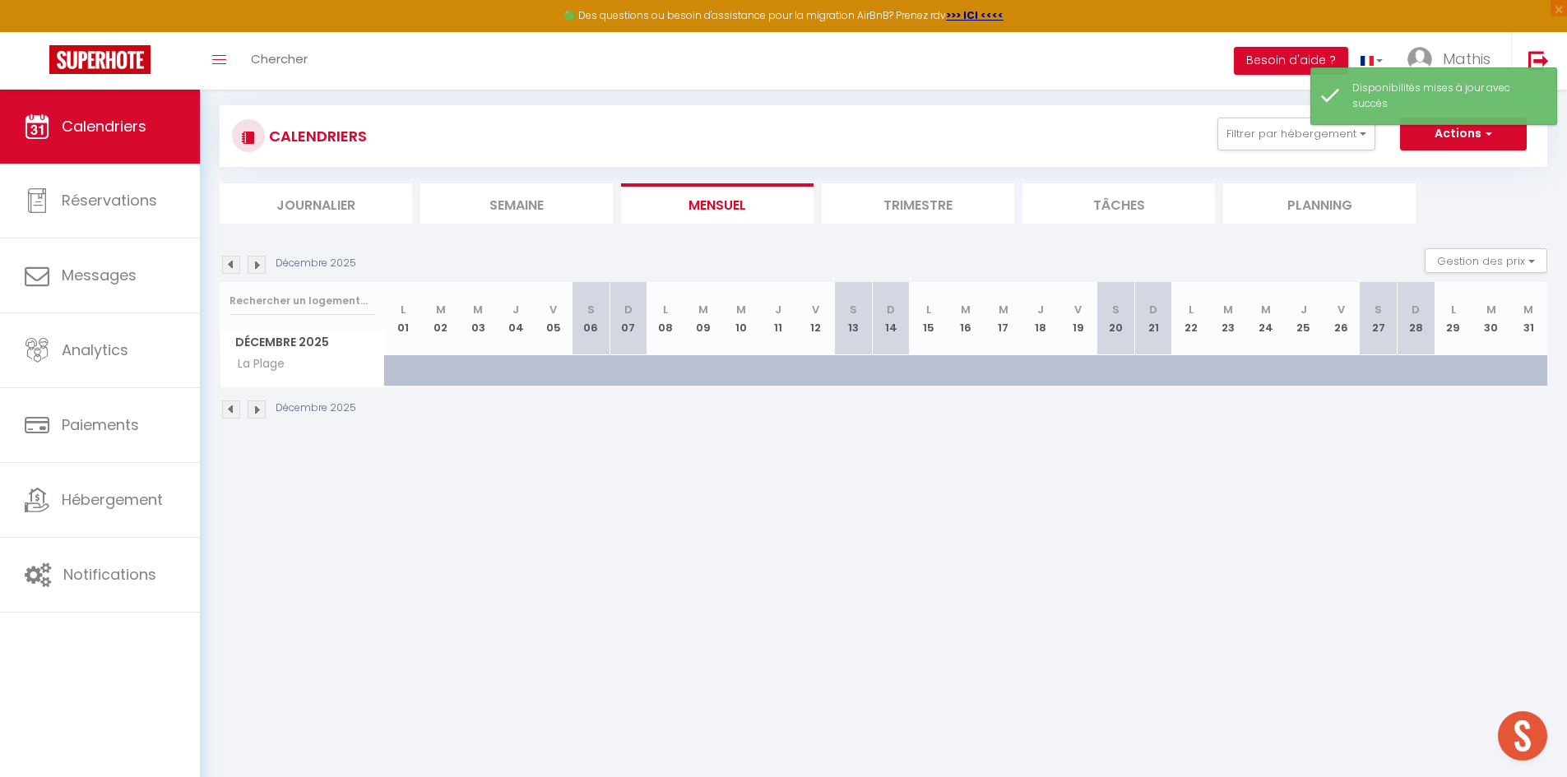
click at [258, 264] on img at bounding box center [257, 265] width 18 height 18
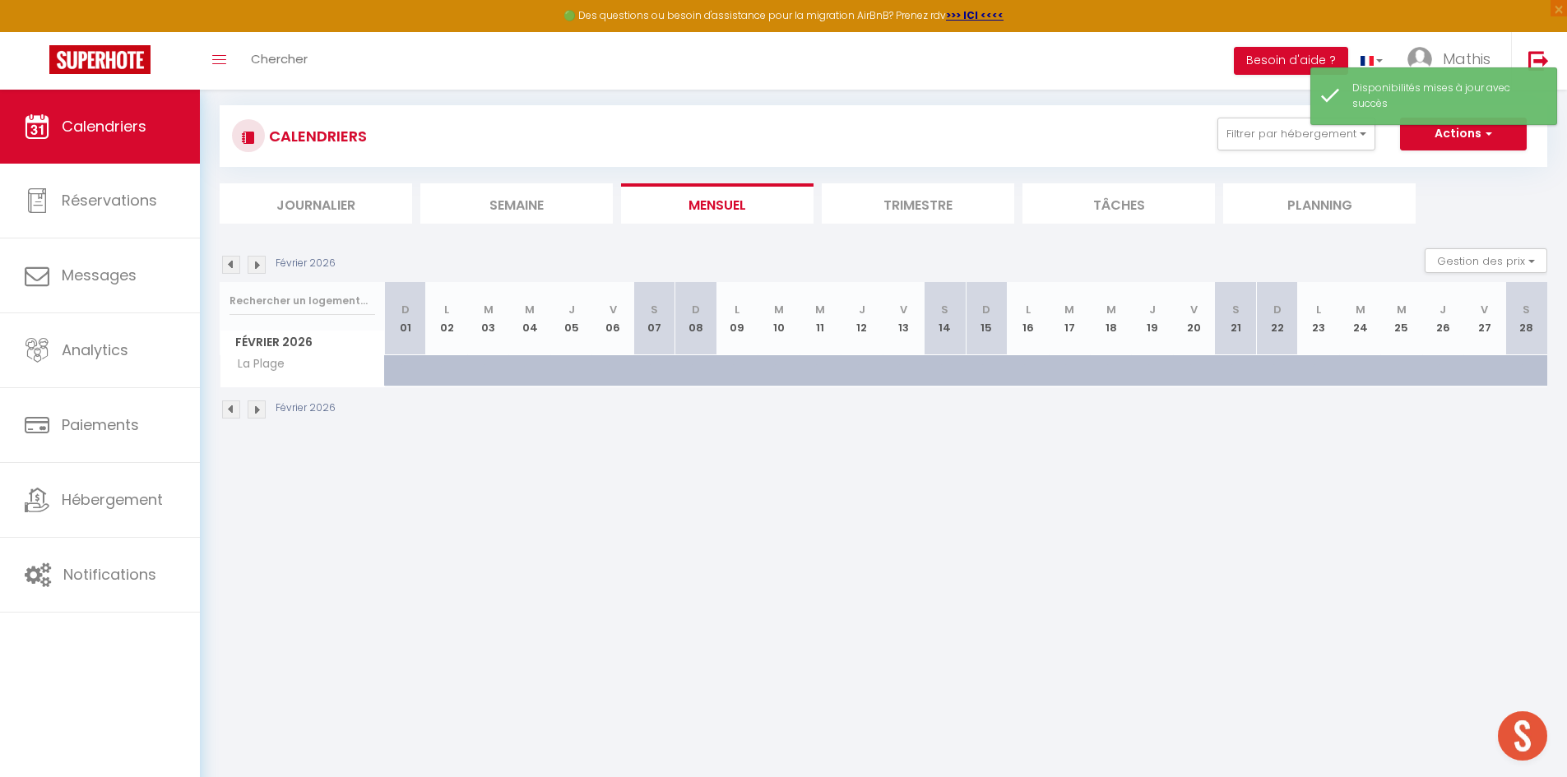
click at [257, 263] on img at bounding box center [257, 265] width 18 height 18
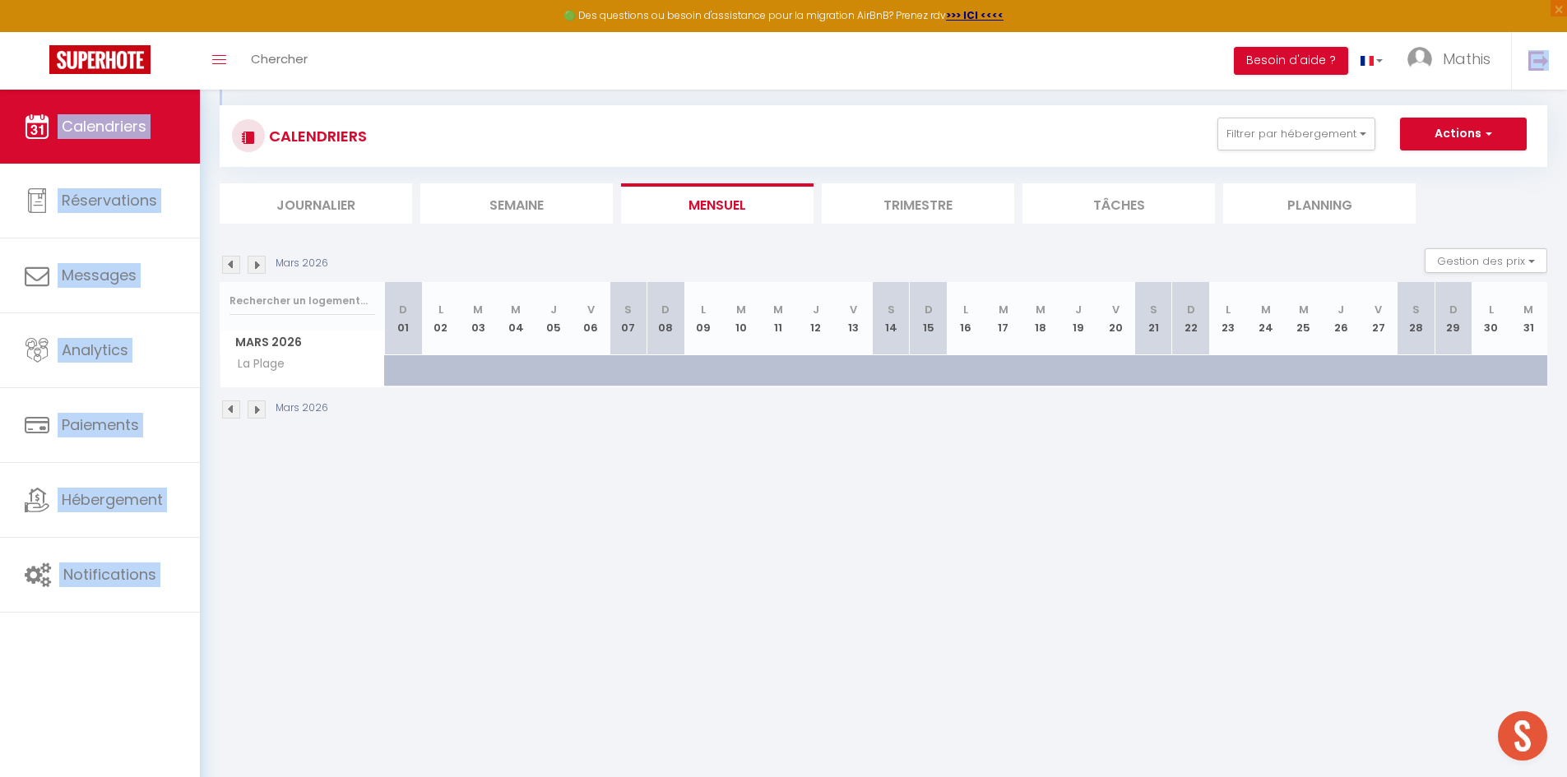
drag, startPoint x: 712, startPoint y: 39, endPoint x: 722, endPoint y: 90, distance: 51.1
click at [722, 90] on div "🟢 Des questions ou besoin d'assistance pour la migration AirBnB? Prenez rdv >>>…" at bounding box center [783, 228] width 1567 height 456
click at [175, 137] on link "Calendriers" at bounding box center [100, 127] width 200 height 74
click at [300, 69] on link "Chercher" at bounding box center [278, 61] width 81 height 58
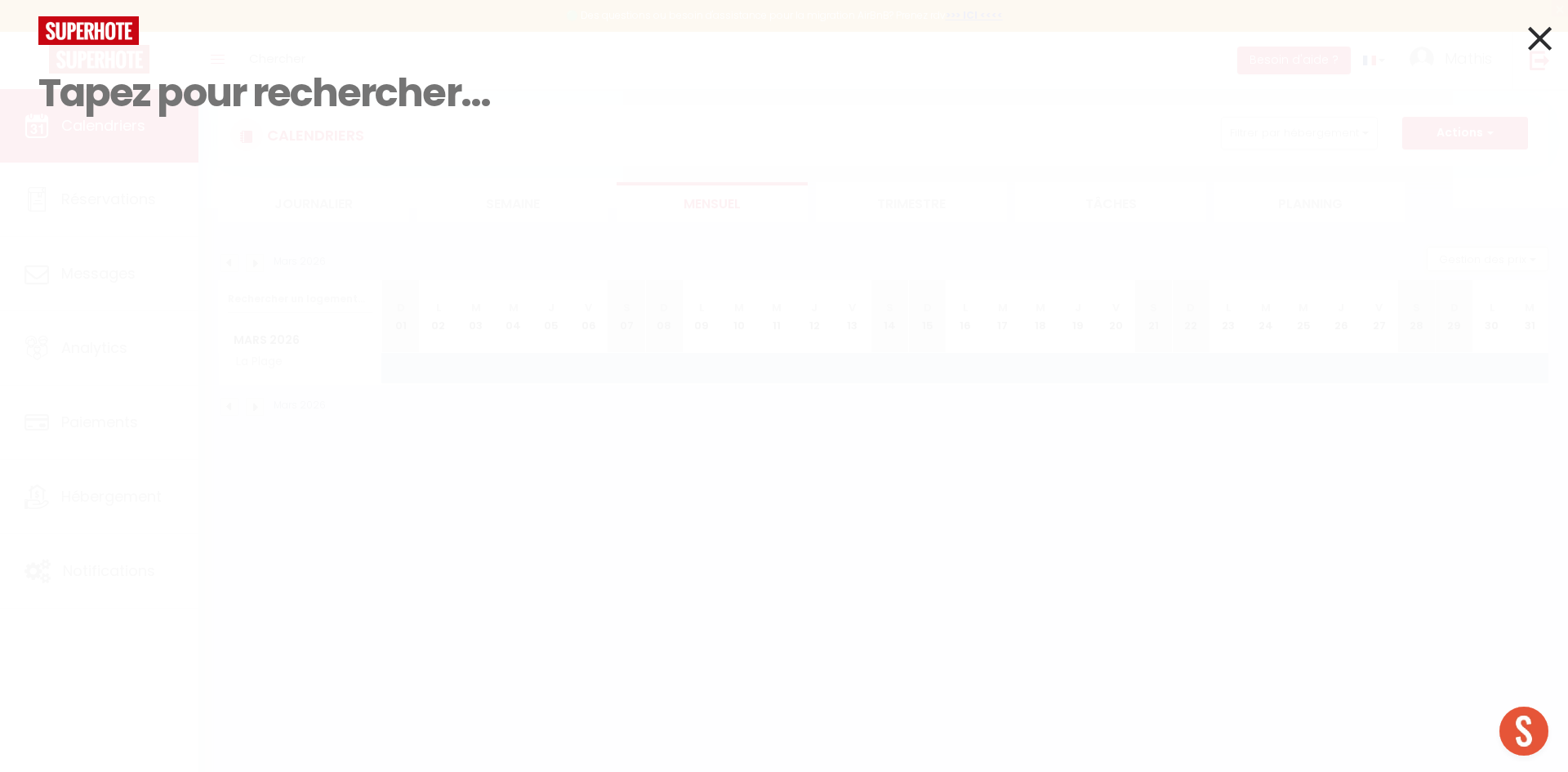
click at [1547, 39] on icon at bounding box center [1540, 38] width 24 height 41
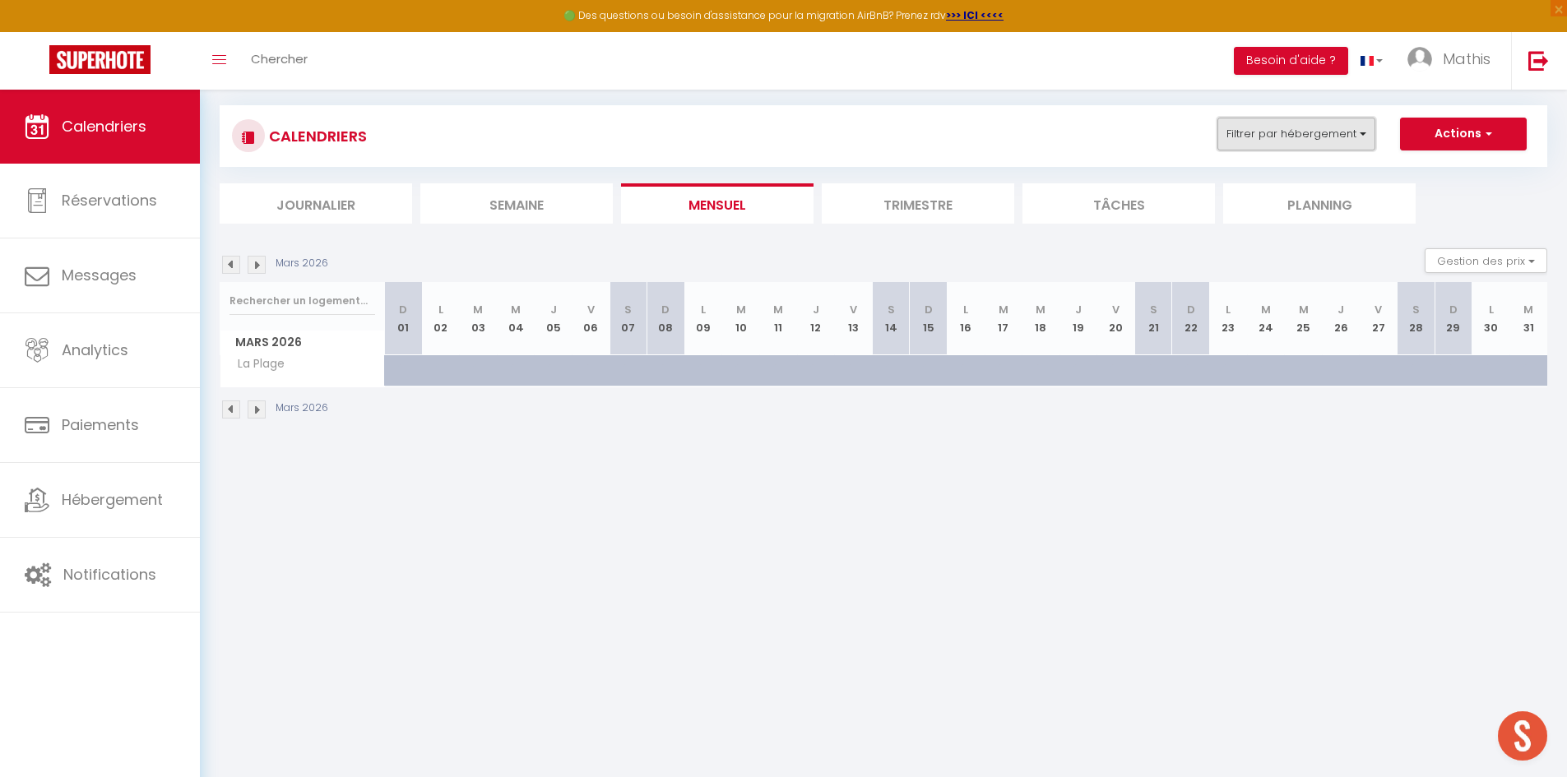
click at [1294, 127] on button "Filtrer par hébergement" at bounding box center [1296, 134] width 158 height 33
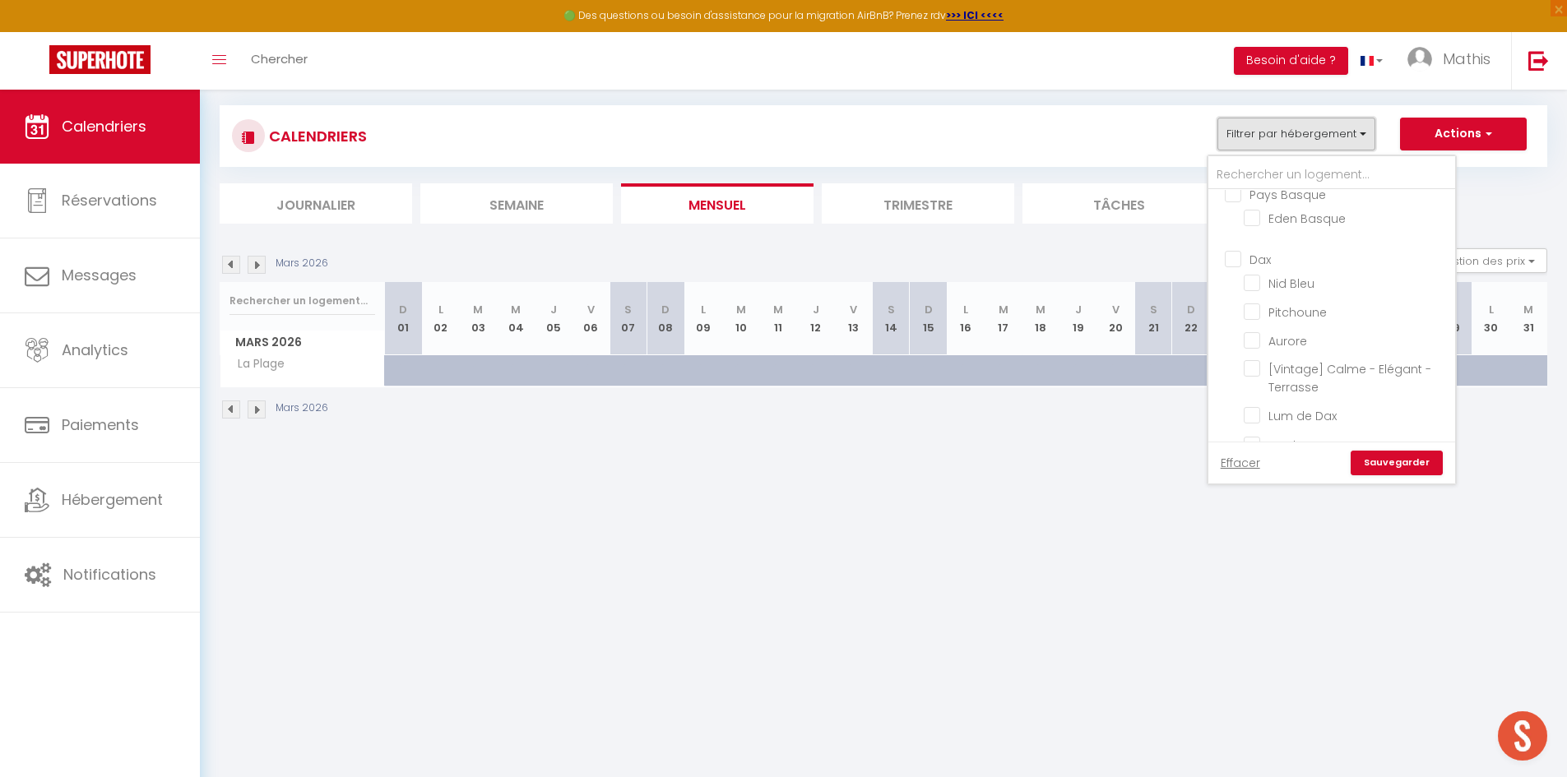
scroll to position [822, 0]
click at [1301, 438] on input "La Plage" at bounding box center [1346, 435] width 206 height 16
checkbox input "false"
click at [1268, 377] on input "Dax" at bounding box center [1347, 376] width 247 height 16
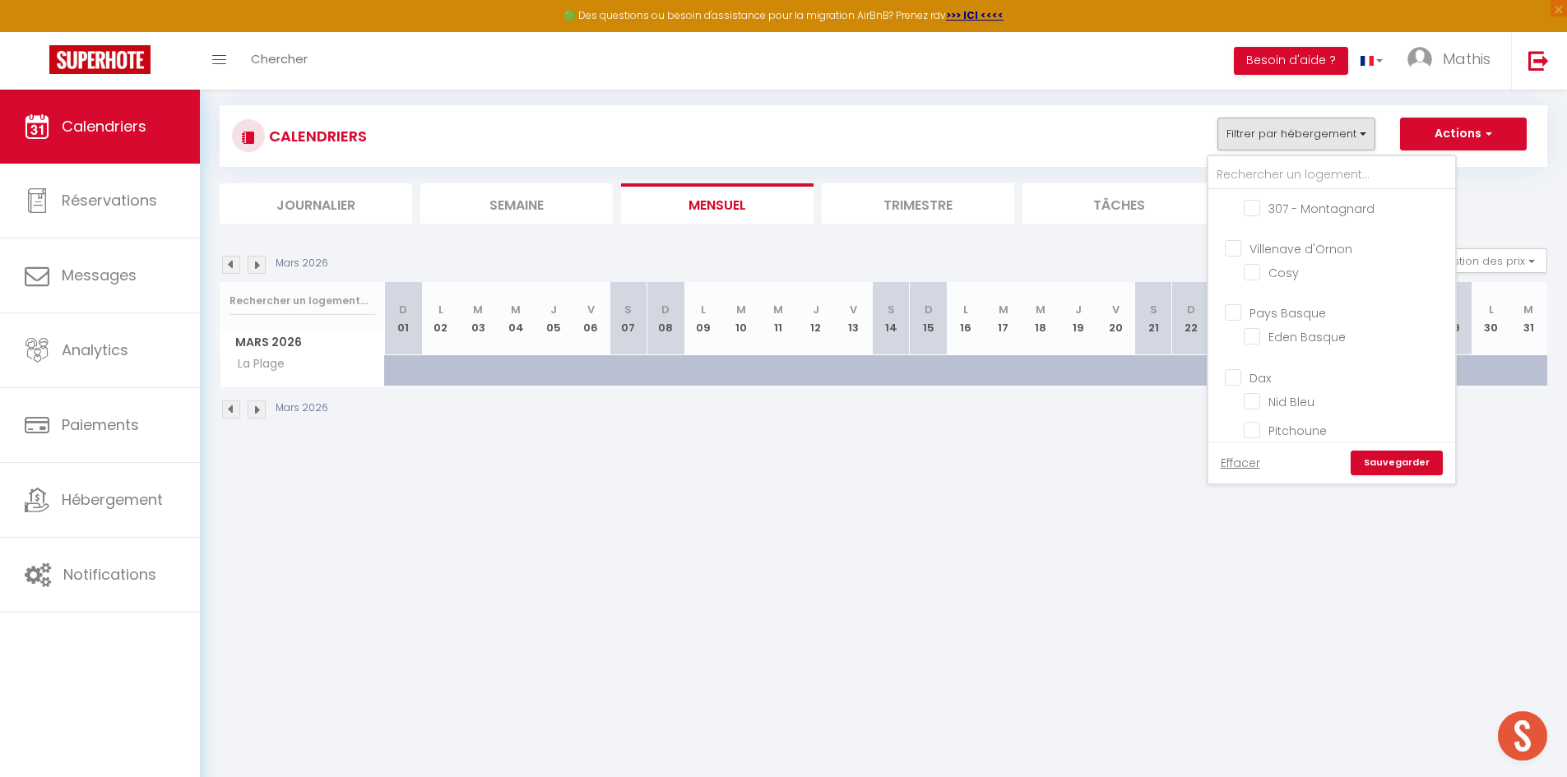
checkbox input "true"
checkbox input "false"
checkbox input "true"
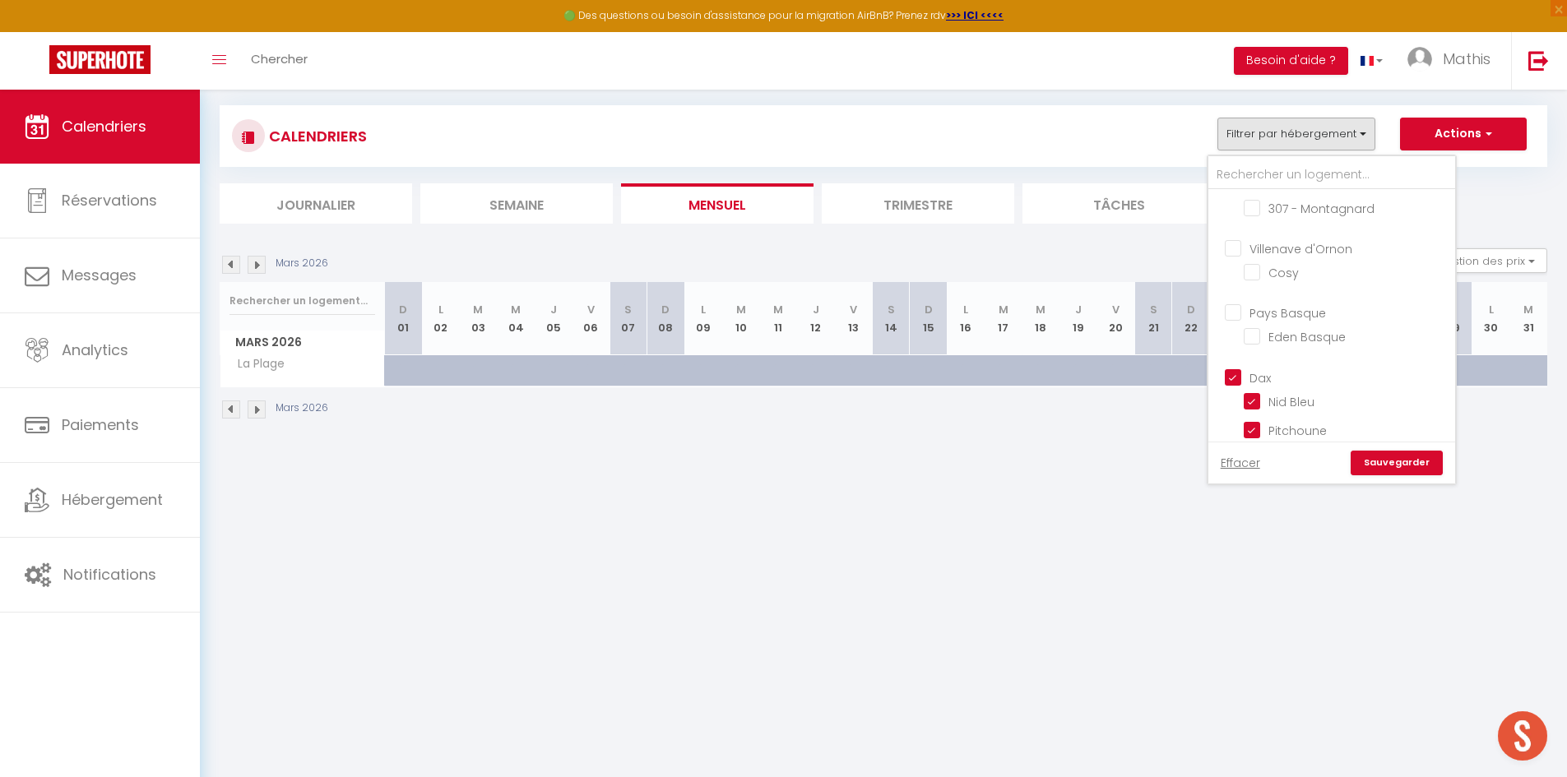
checkbox input "true"
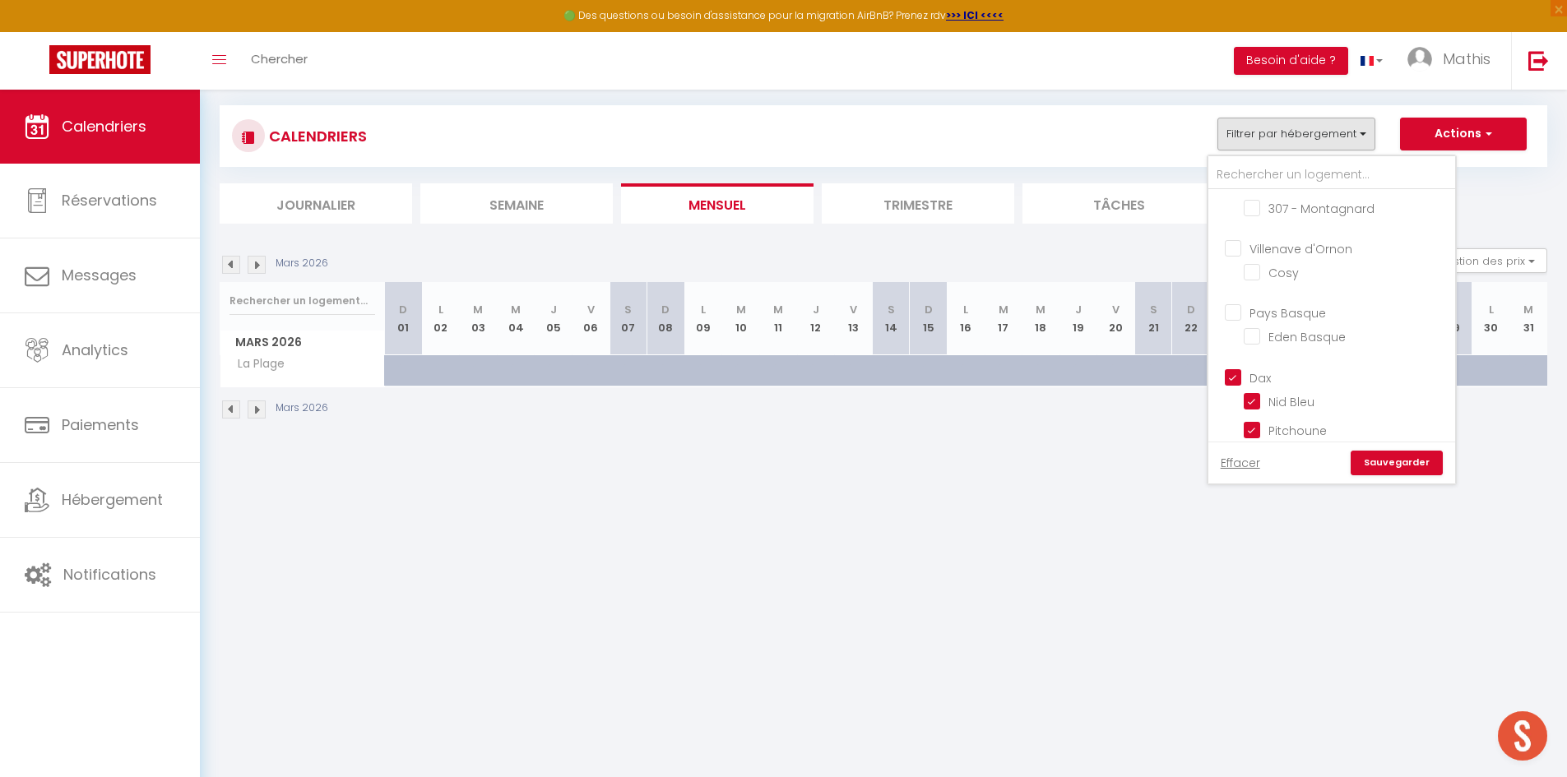
checkbox input "true"
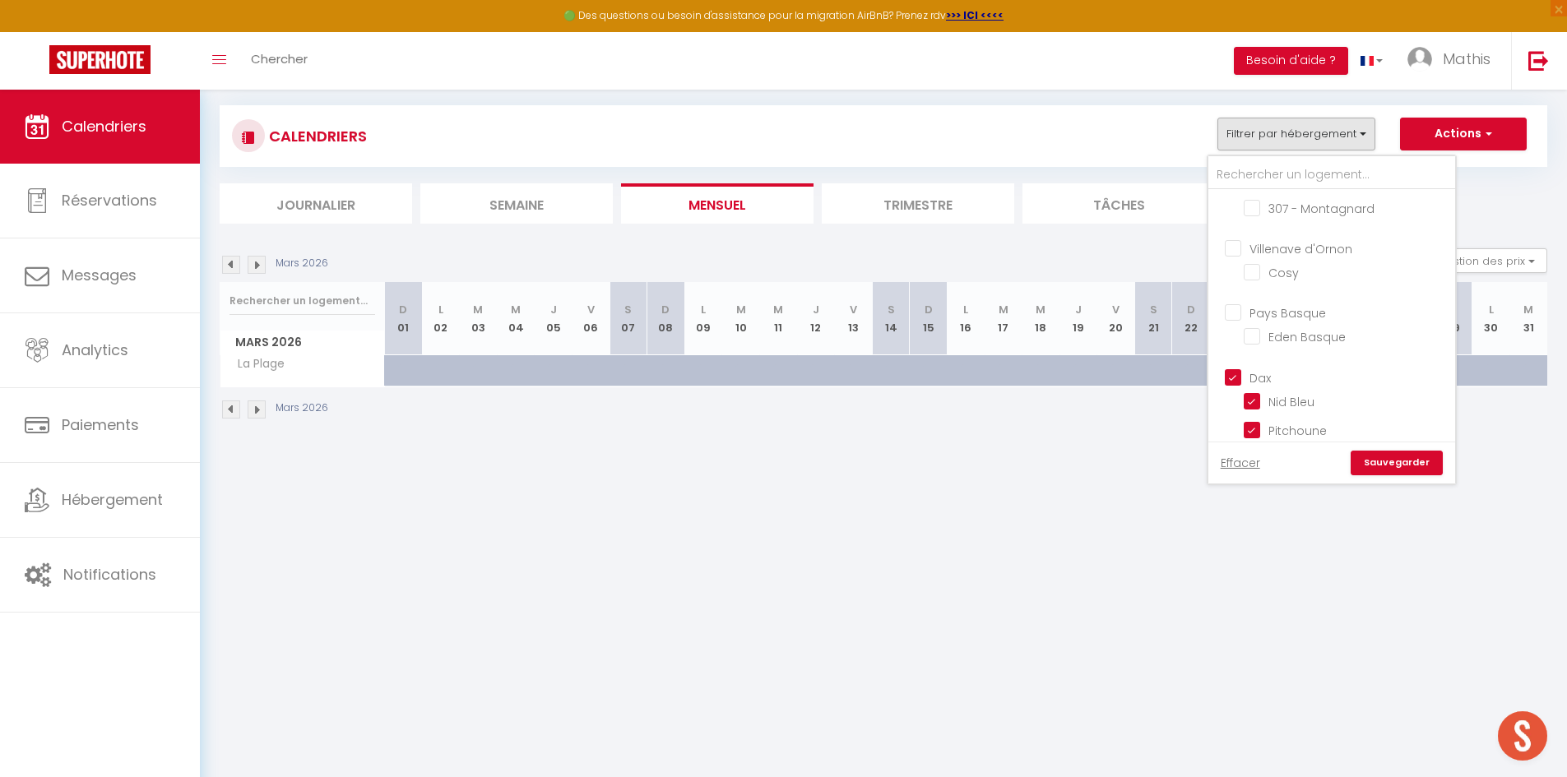
click at [1396, 465] on link "Sauvegarder" at bounding box center [1396, 463] width 92 height 25
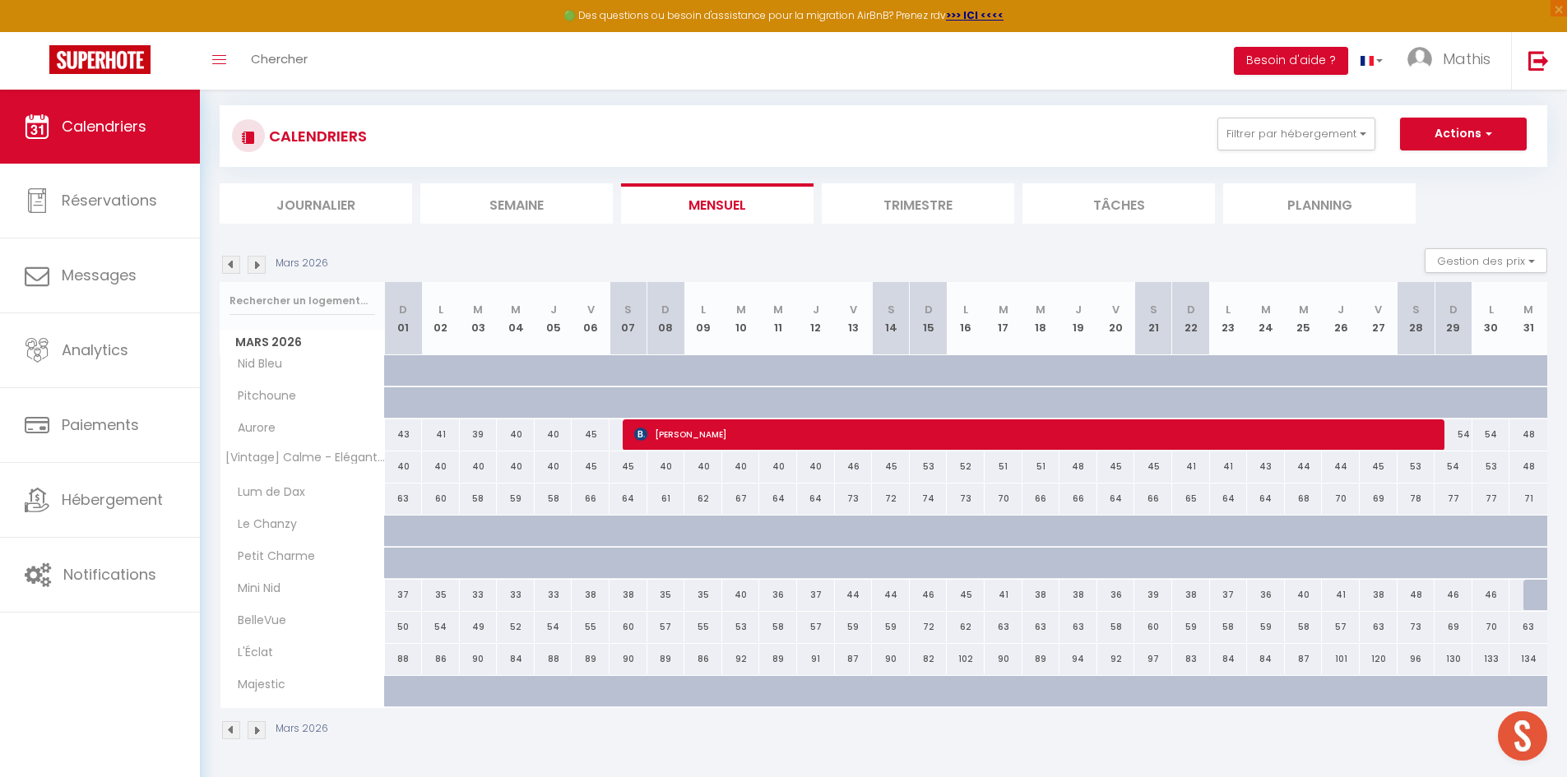
click at [235, 269] on img at bounding box center [231, 265] width 18 height 18
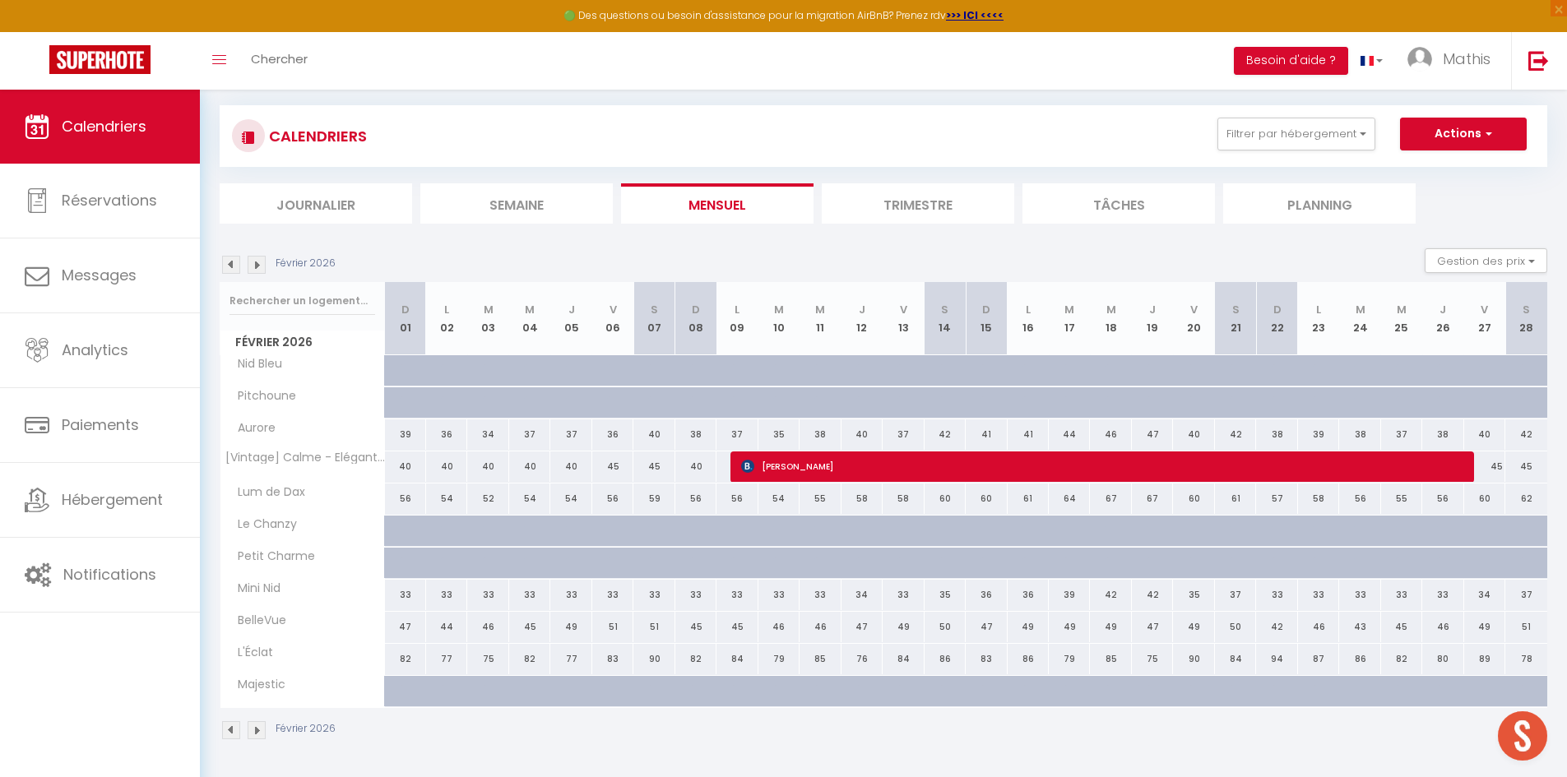
click at [235, 266] on img at bounding box center [231, 265] width 18 height 18
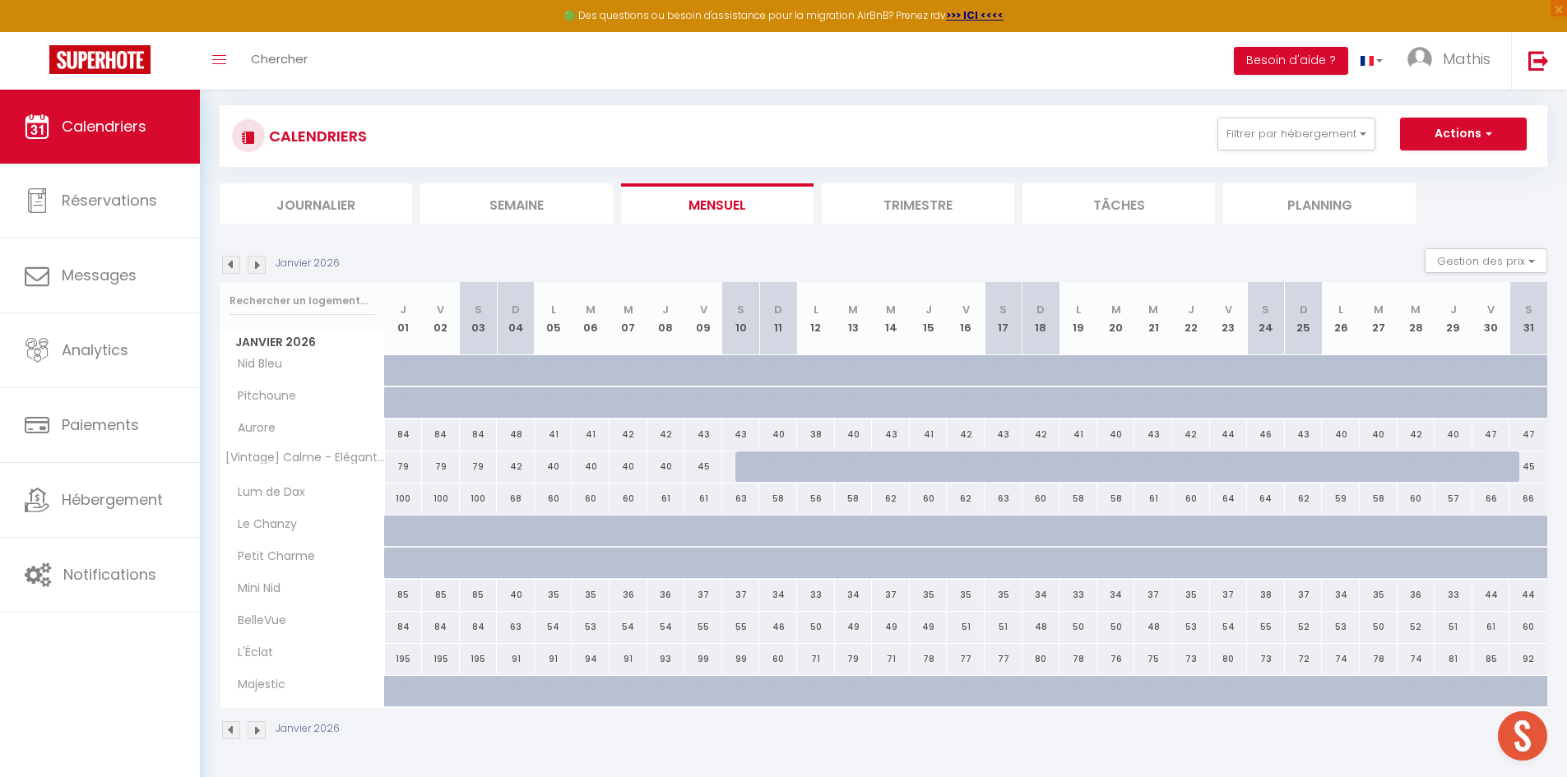
click at [235, 266] on img at bounding box center [231, 265] width 18 height 18
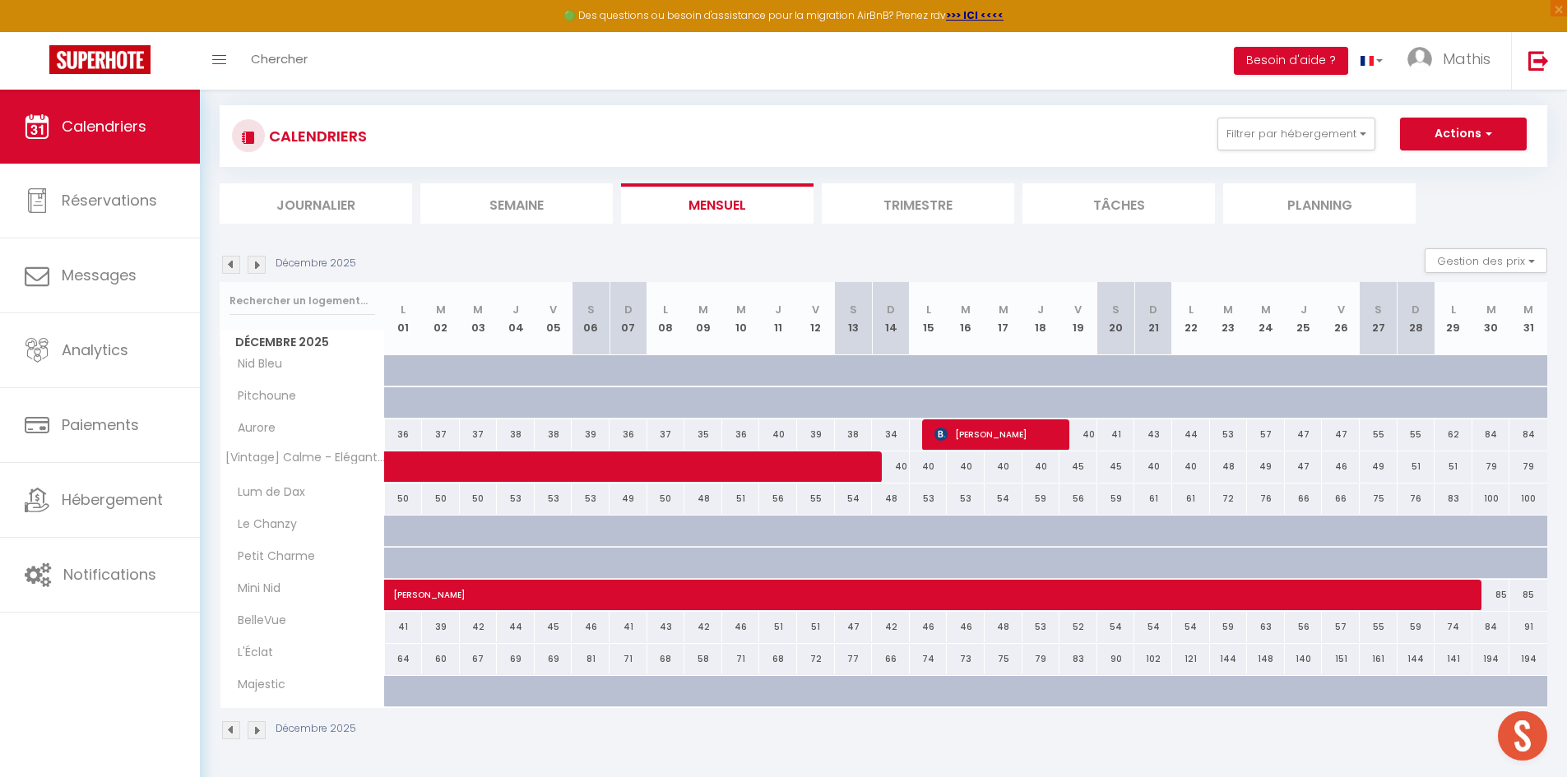
click at [243, 266] on div "Décembre 2025" at bounding box center [290, 265] width 141 height 18
click at [234, 271] on img at bounding box center [231, 265] width 18 height 18
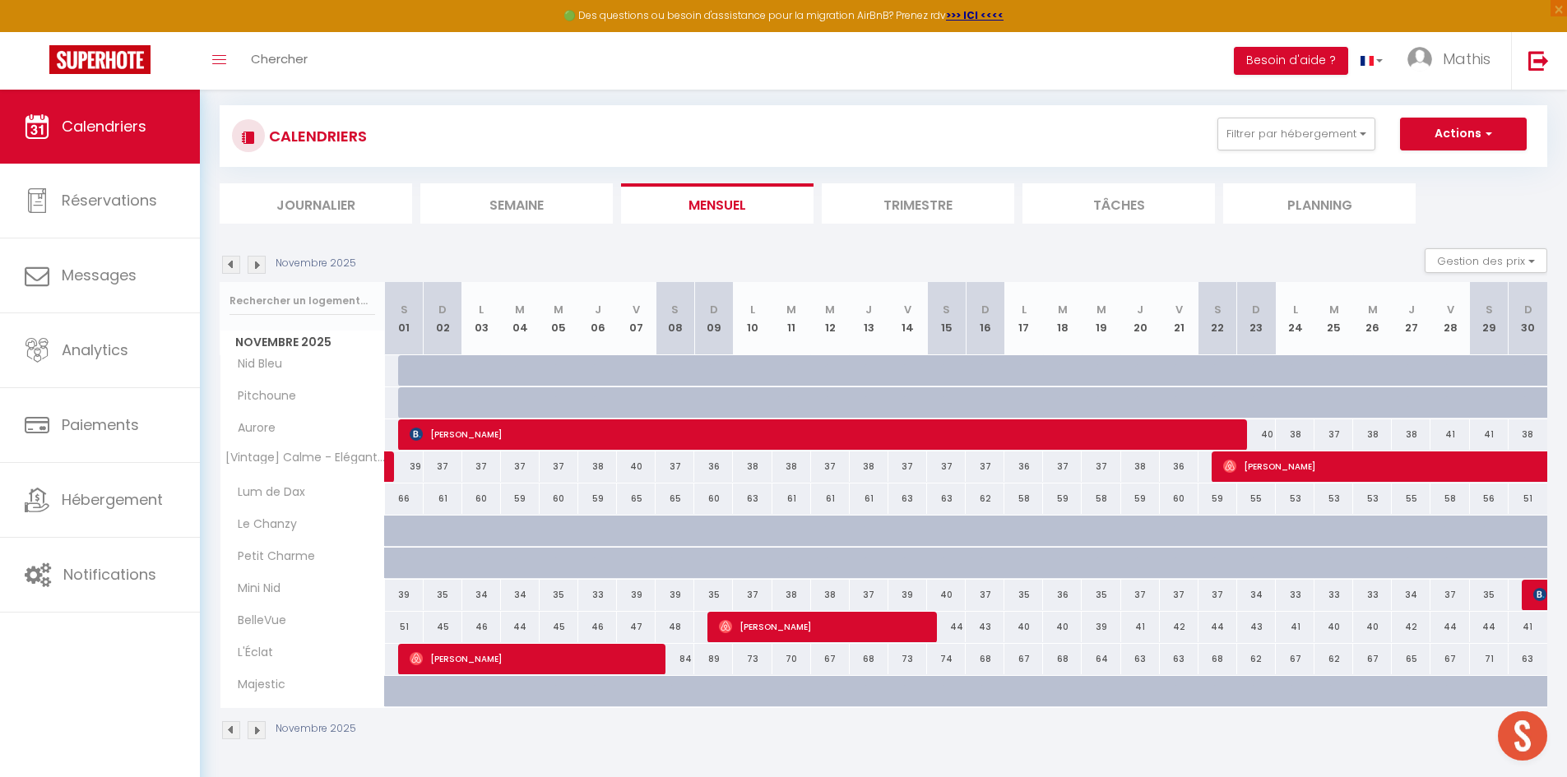
click at [231, 268] on img at bounding box center [231, 265] width 18 height 18
